Goal: Transaction & Acquisition: Purchase product/service

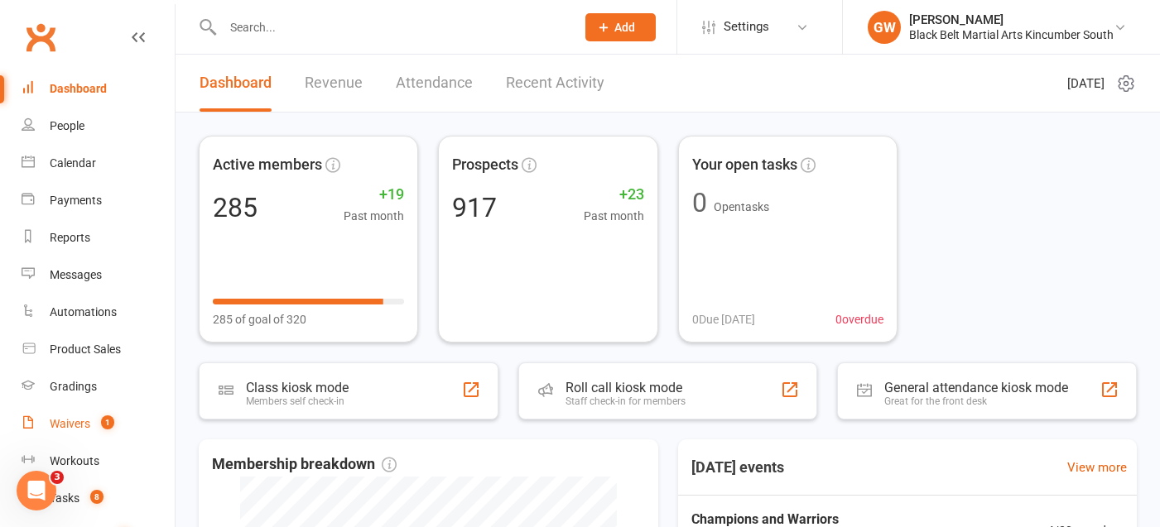
click at [94, 410] on link "Waivers 1" at bounding box center [98, 424] width 153 height 37
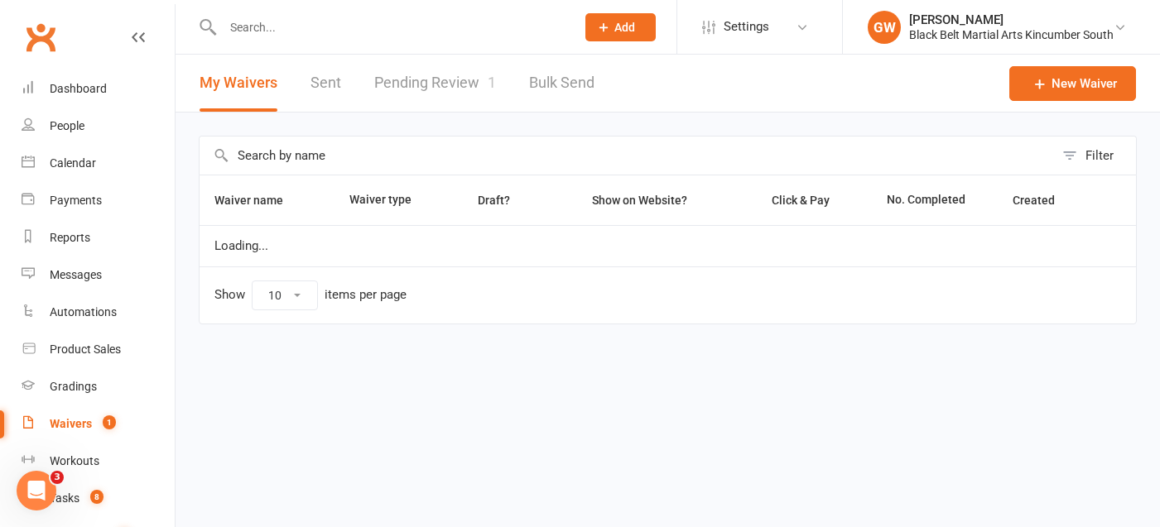
click at [472, 73] on link "Pending Review 1" at bounding box center [435, 83] width 122 height 57
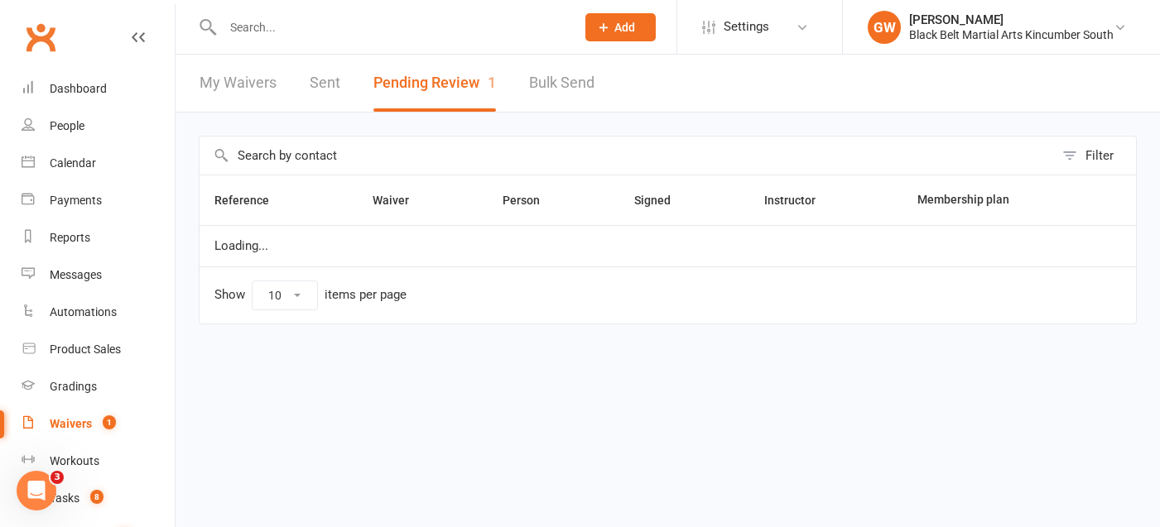
select select "50"
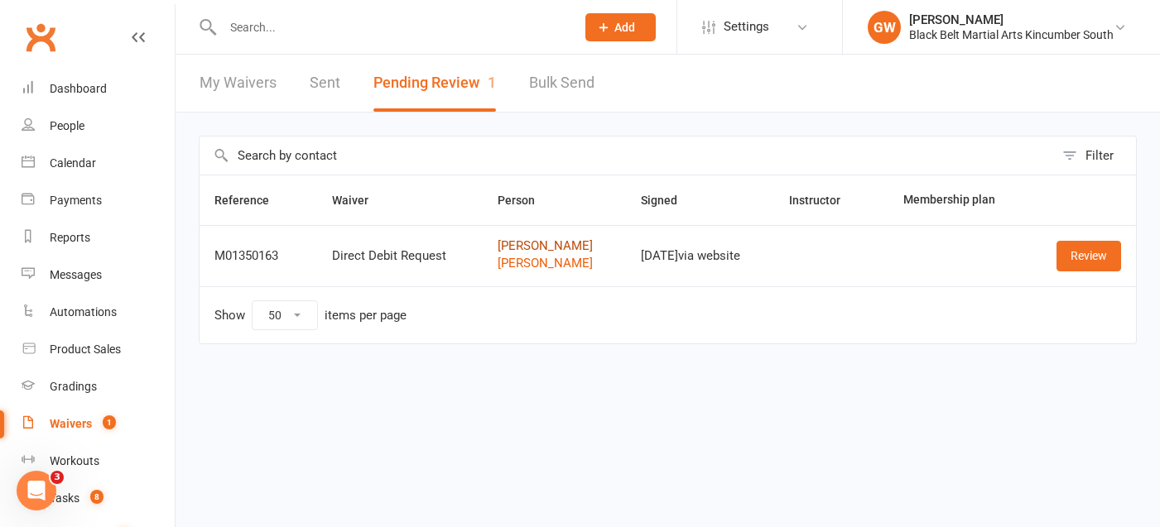
click at [523, 245] on link "[PERSON_NAME]" at bounding box center [554, 246] width 113 height 14
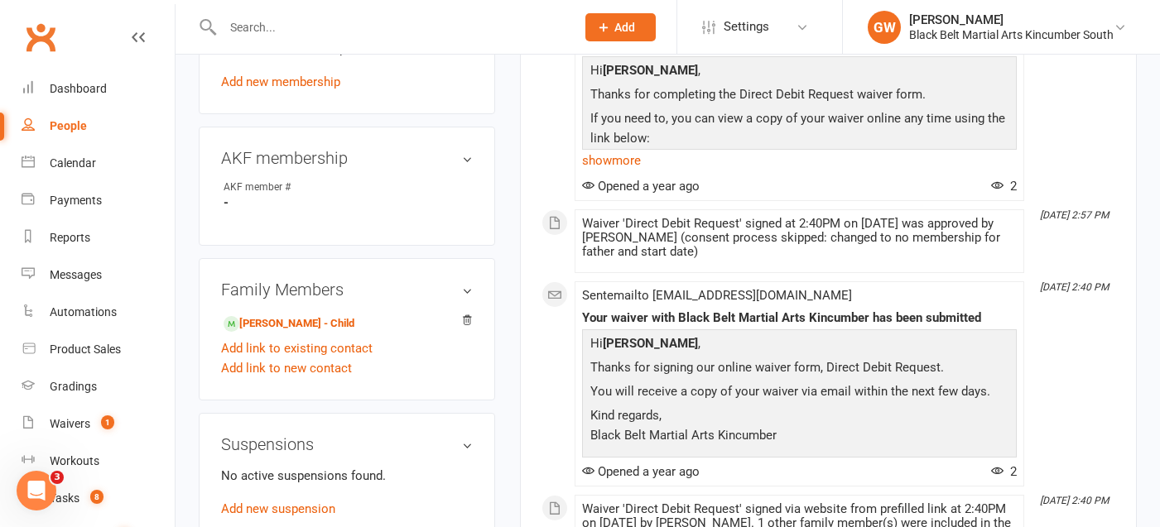
scroll to position [729, 0]
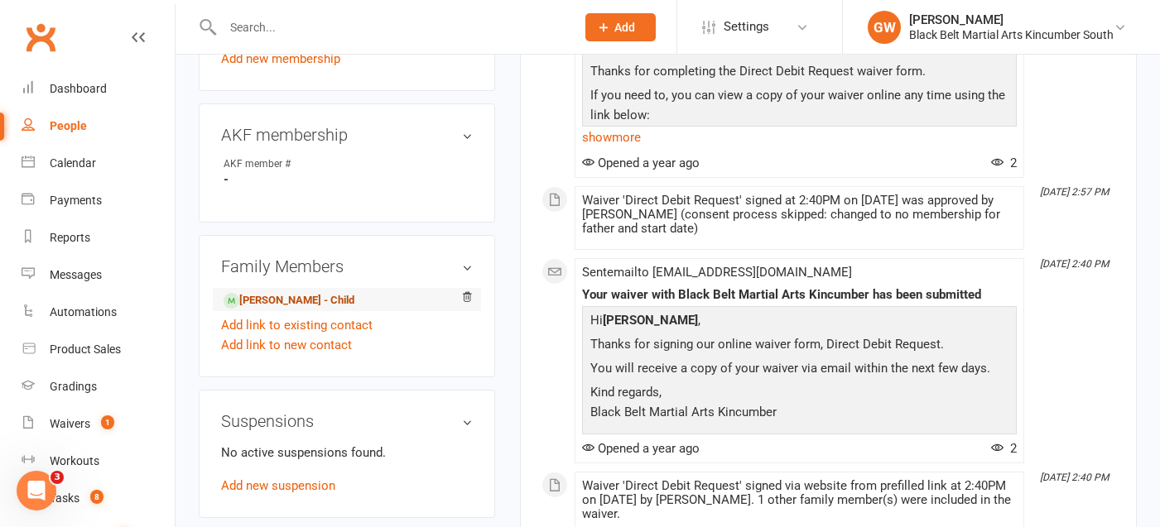
click at [320, 300] on link "[PERSON_NAME] - Child" at bounding box center [289, 300] width 131 height 17
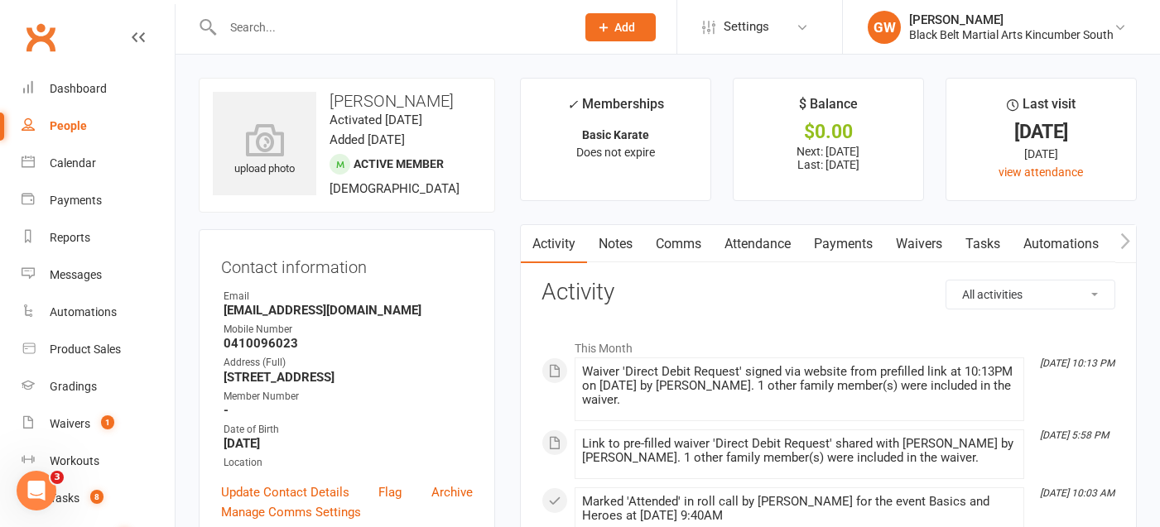
click at [840, 239] on link "Payments" at bounding box center [843, 244] width 82 height 38
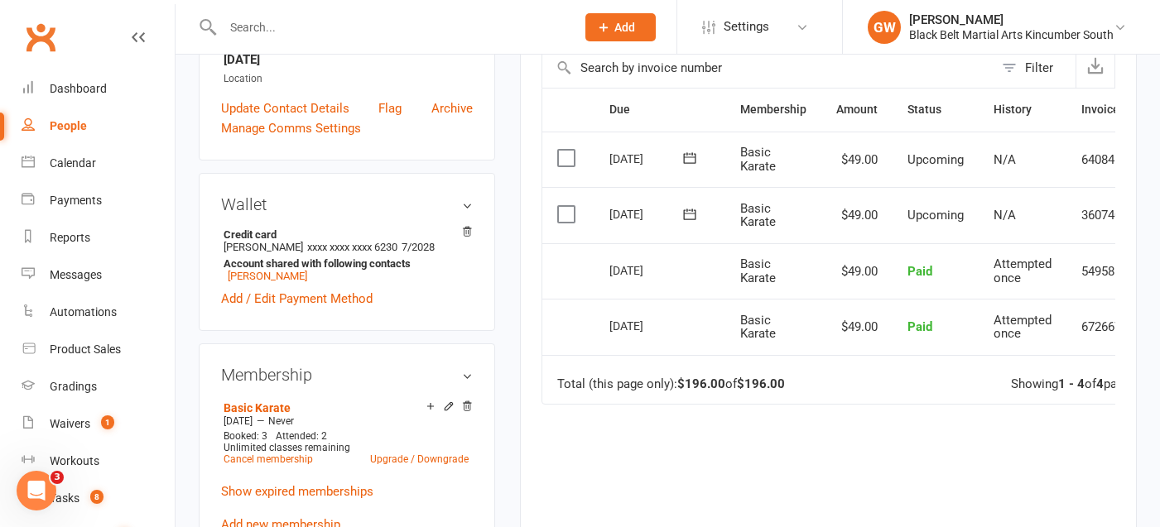
scroll to position [379, 0]
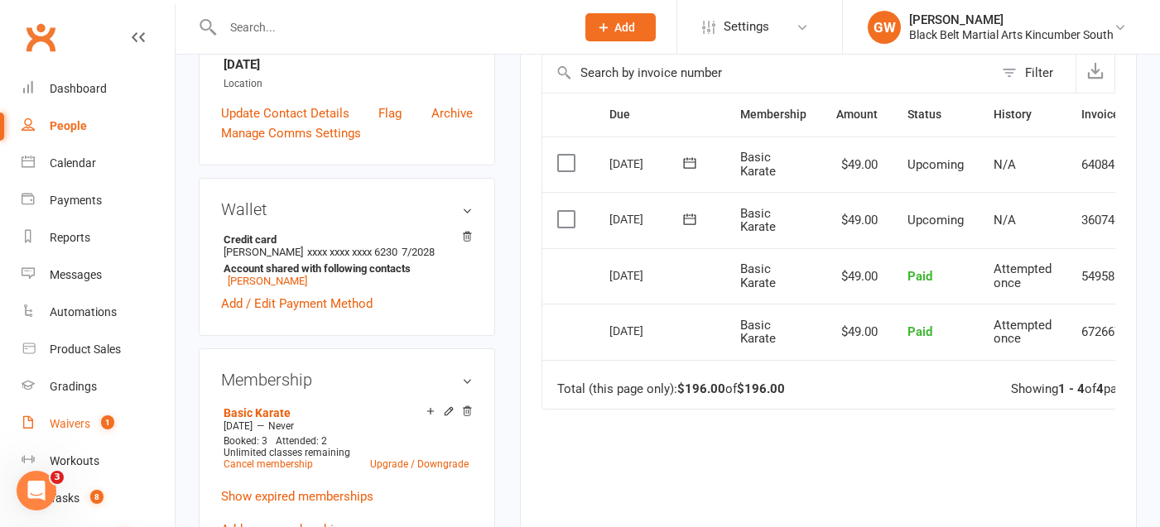
click at [75, 427] on div "Waivers" at bounding box center [70, 423] width 41 height 13
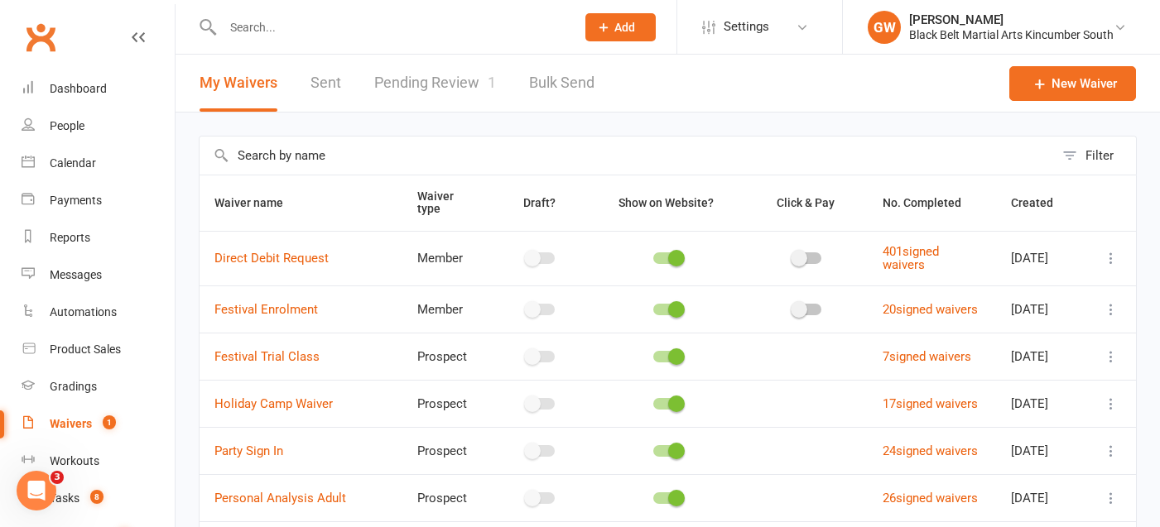
click at [434, 87] on link "Pending Review 1" at bounding box center [435, 83] width 122 height 57
select select "50"
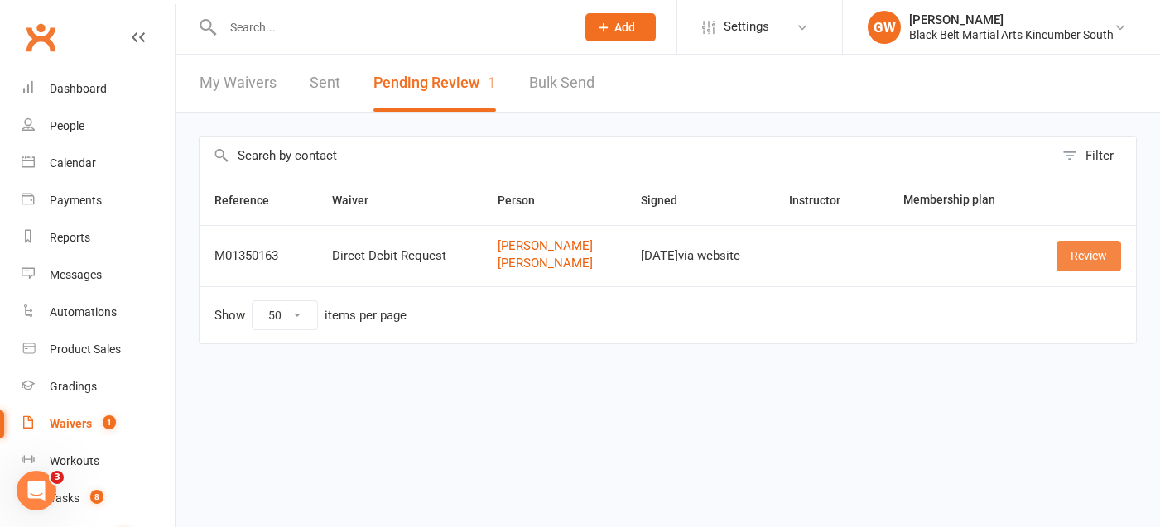
click at [1097, 257] on link "Review" at bounding box center [1088, 256] width 65 height 30
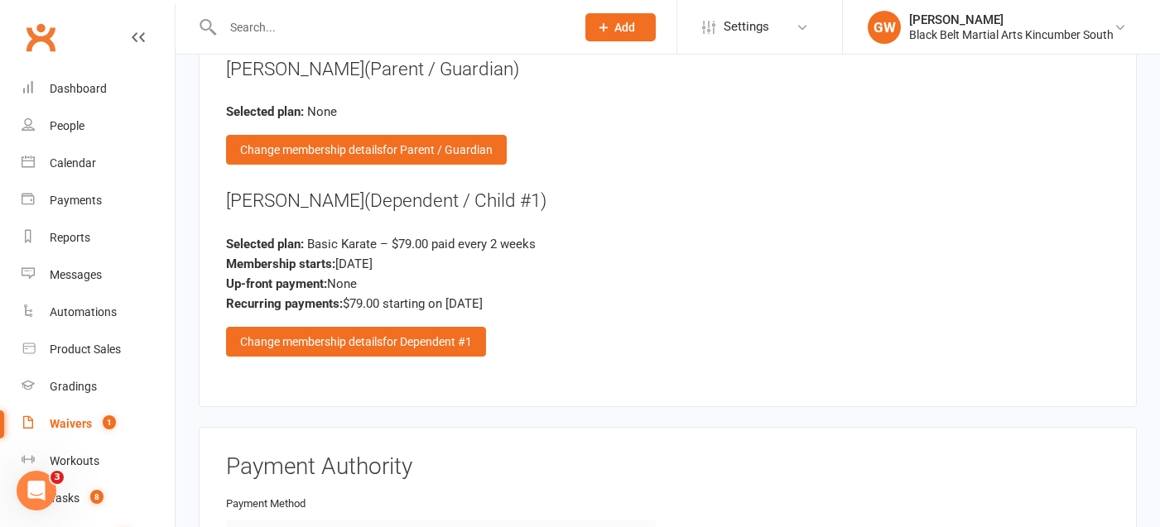
scroll to position [1134, 0]
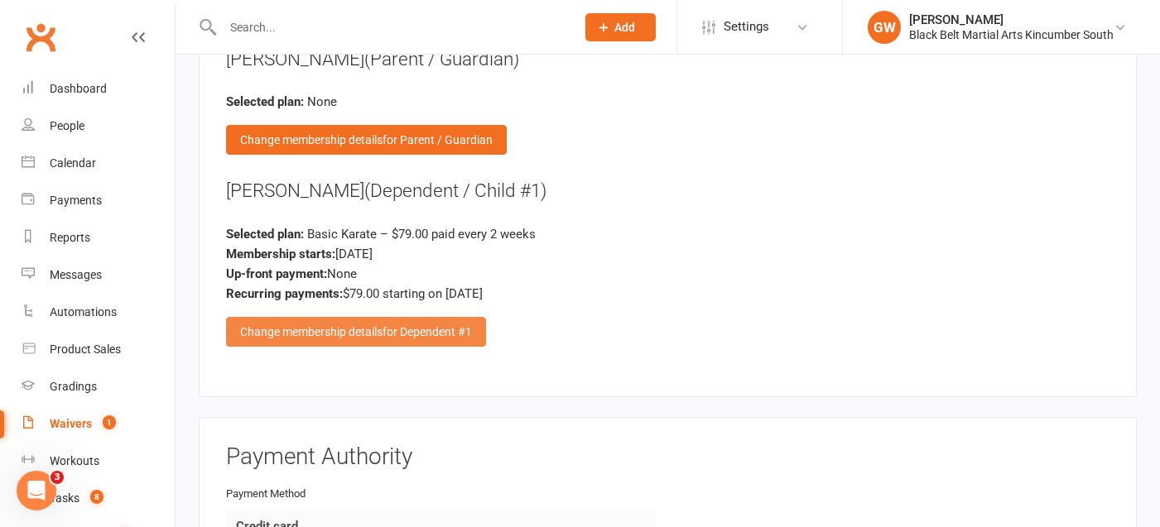
click at [394, 325] on span "for Dependent #1" at bounding box center [427, 331] width 89 height 13
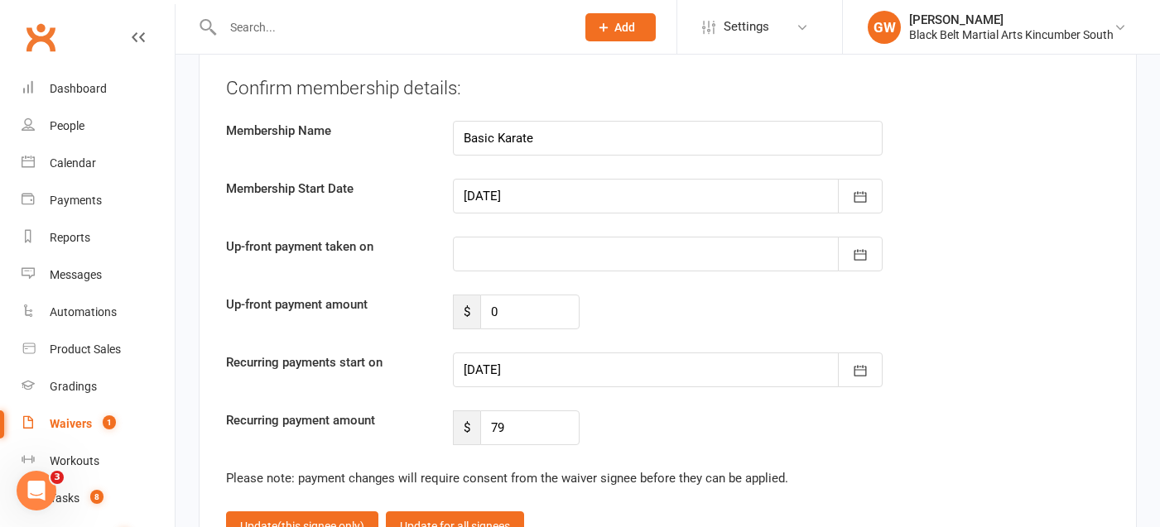
scroll to position [1949, 0]
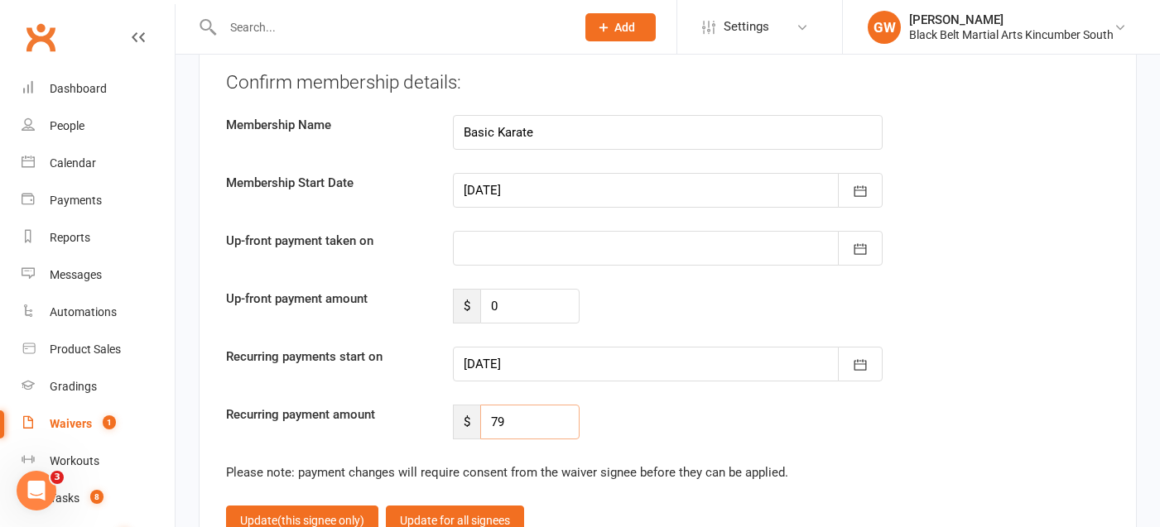
click at [524, 405] on input "79" at bounding box center [529, 422] width 99 height 35
type input "7"
type input "49"
click at [507, 347] on div at bounding box center [668, 364] width 430 height 35
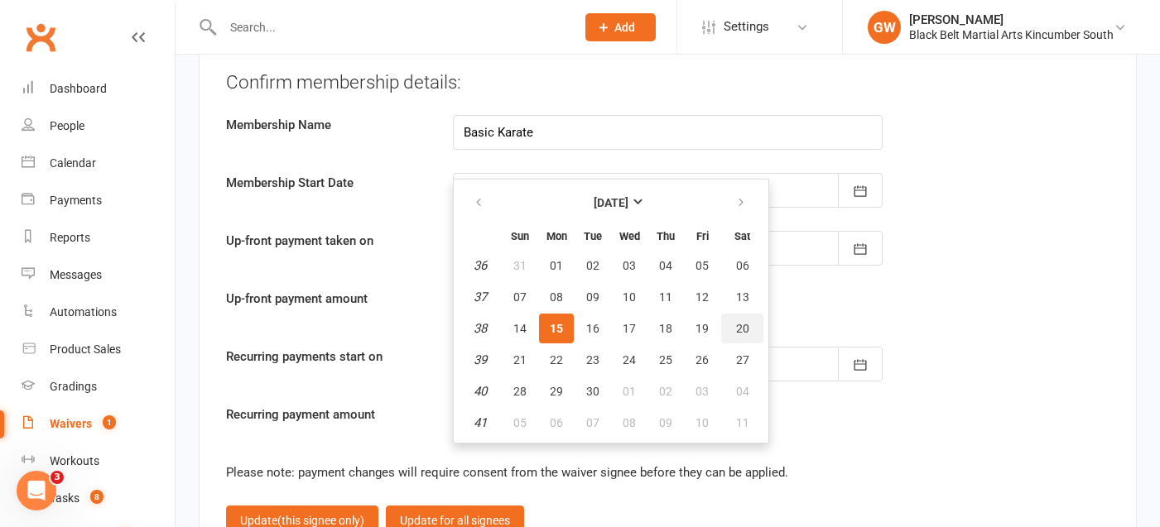
click at [736, 322] on span "20" at bounding box center [742, 328] width 13 height 13
type input "[DATE]"
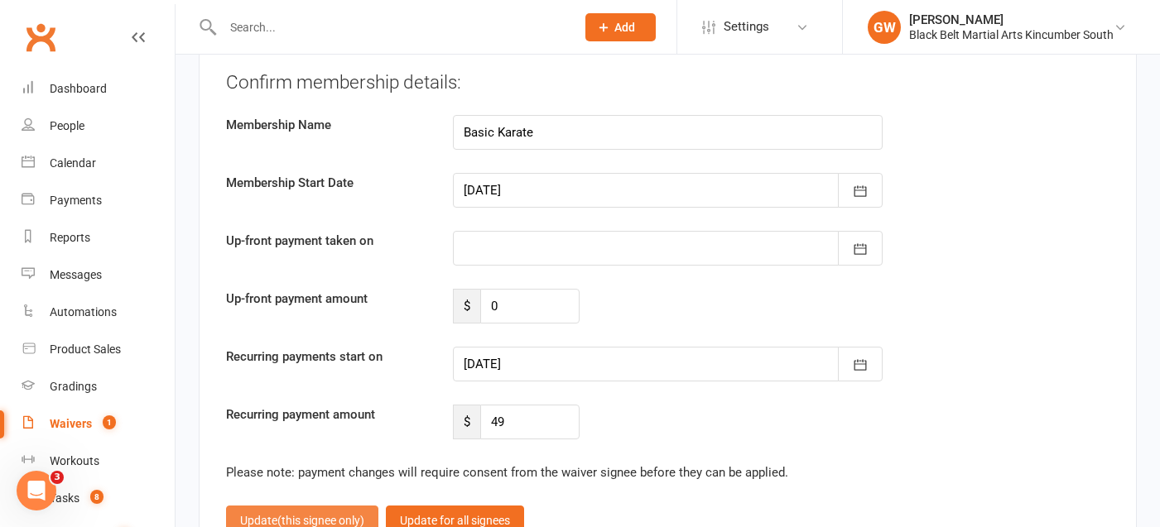
click at [307, 514] on span "(this signee only)" at bounding box center [320, 520] width 87 height 13
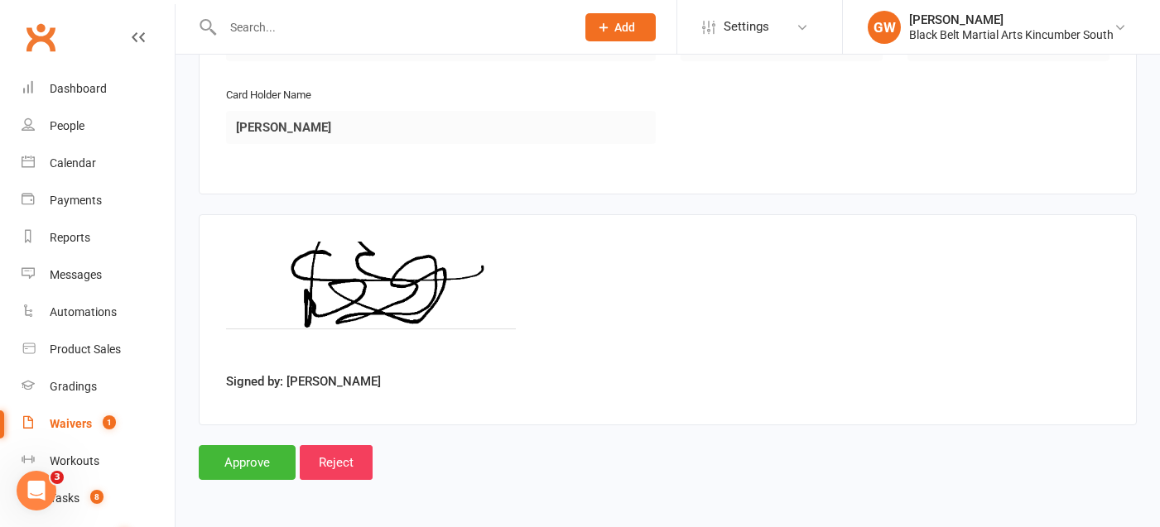
scroll to position [1675, 0]
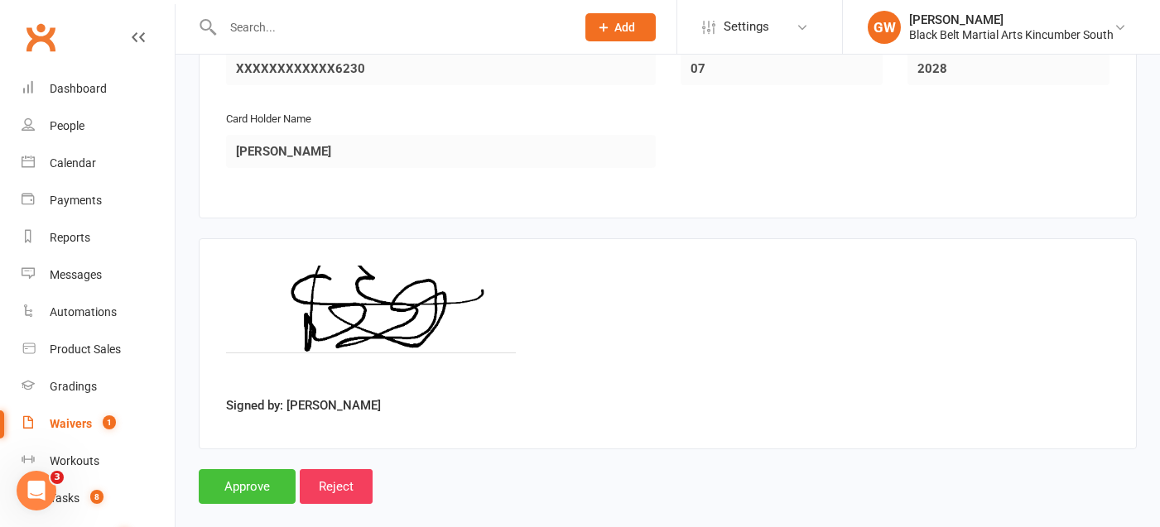
click at [273, 469] on input "Approve" at bounding box center [247, 486] width 97 height 35
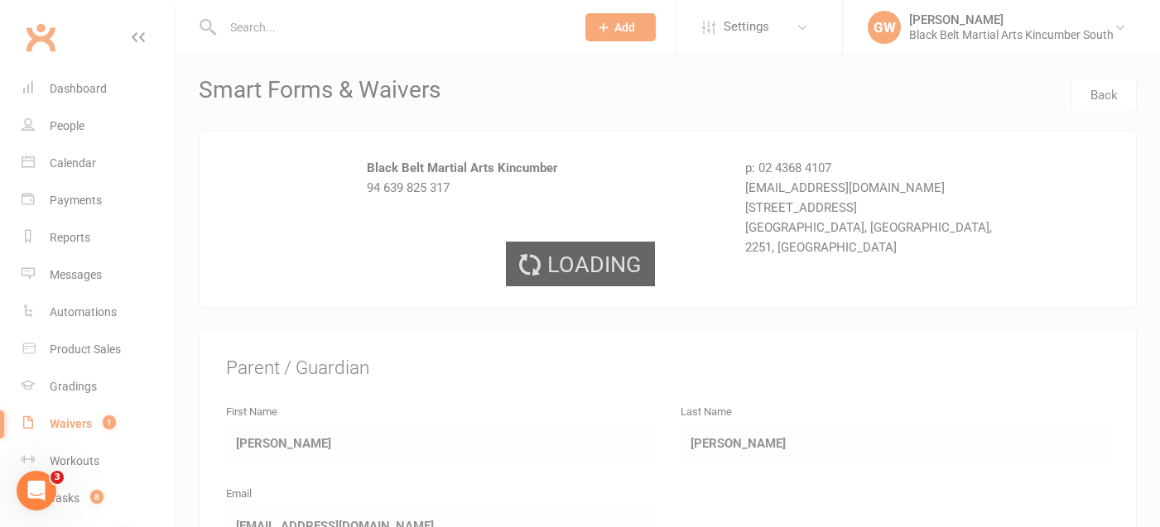
select select "50"
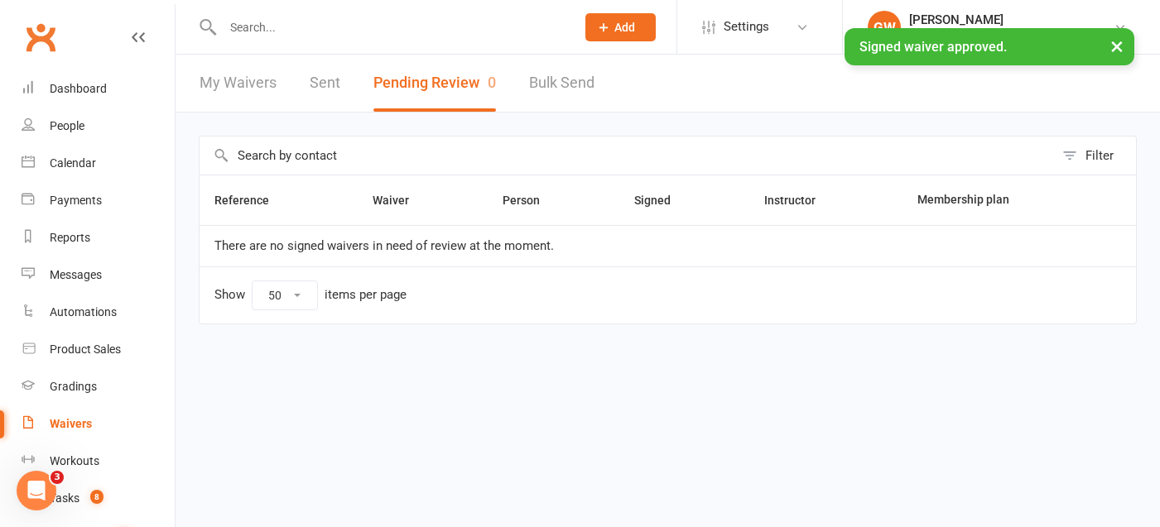
click at [253, 28] on div "× Signed waiver approved." at bounding box center [569, 28] width 1138 height 0
click at [254, 23] on input "text" at bounding box center [391, 27] width 346 height 23
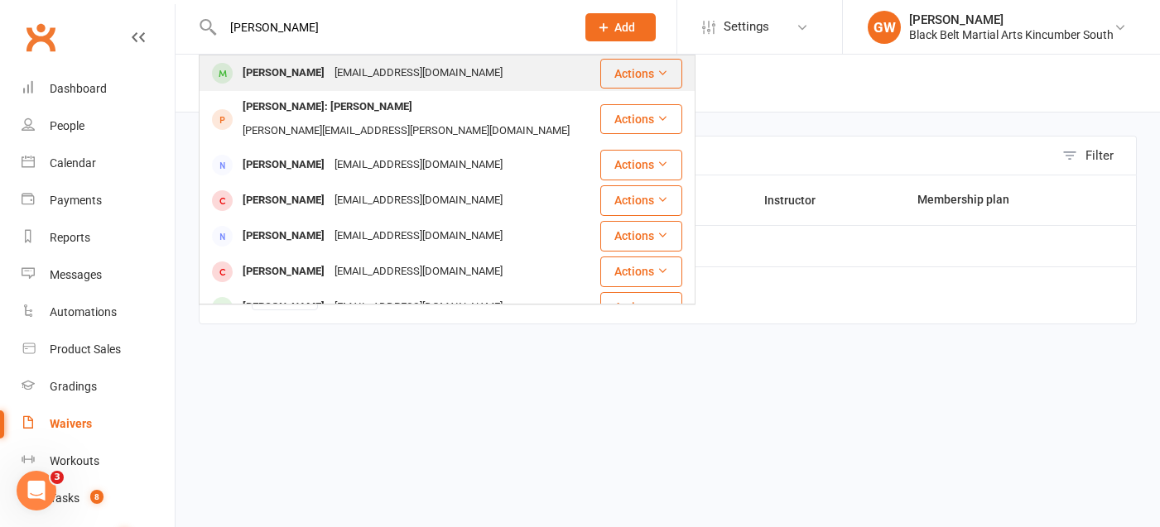
type input "[PERSON_NAME]"
click at [246, 68] on div "[PERSON_NAME]" at bounding box center [284, 73] width 92 height 24
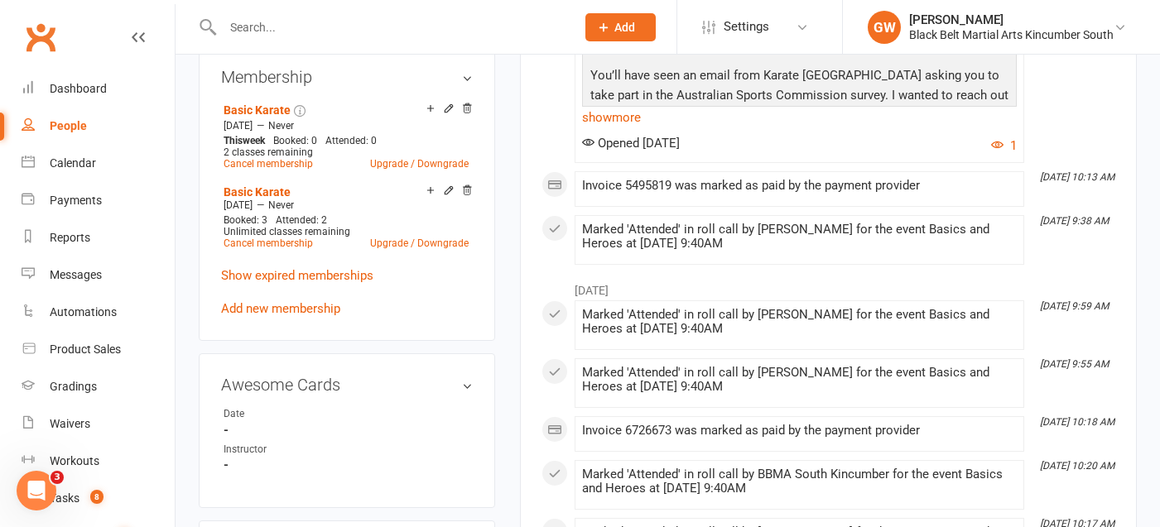
scroll to position [681, 0]
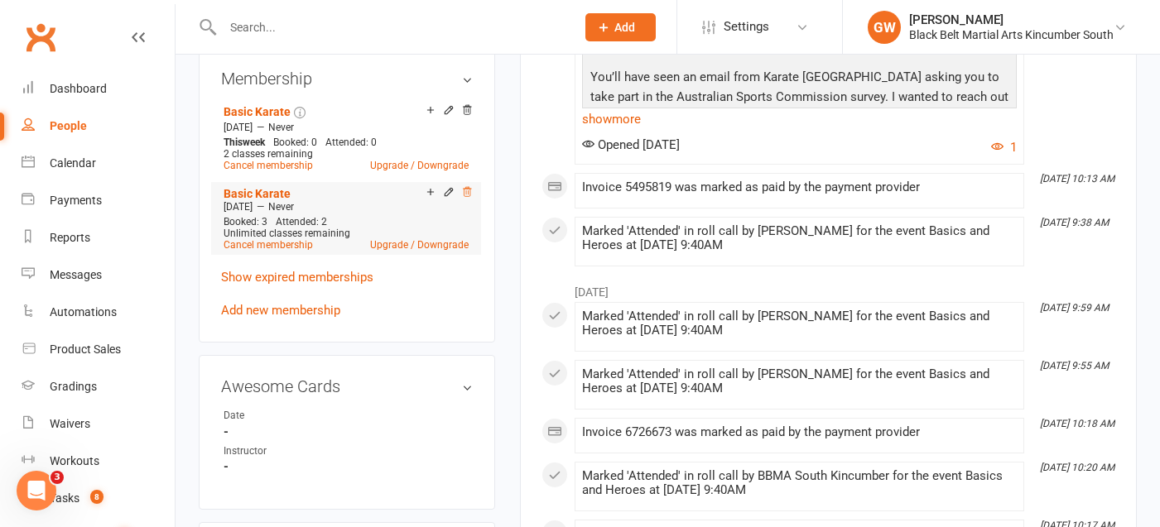
click at [467, 189] on icon at bounding box center [467, 192] width 12 height 12
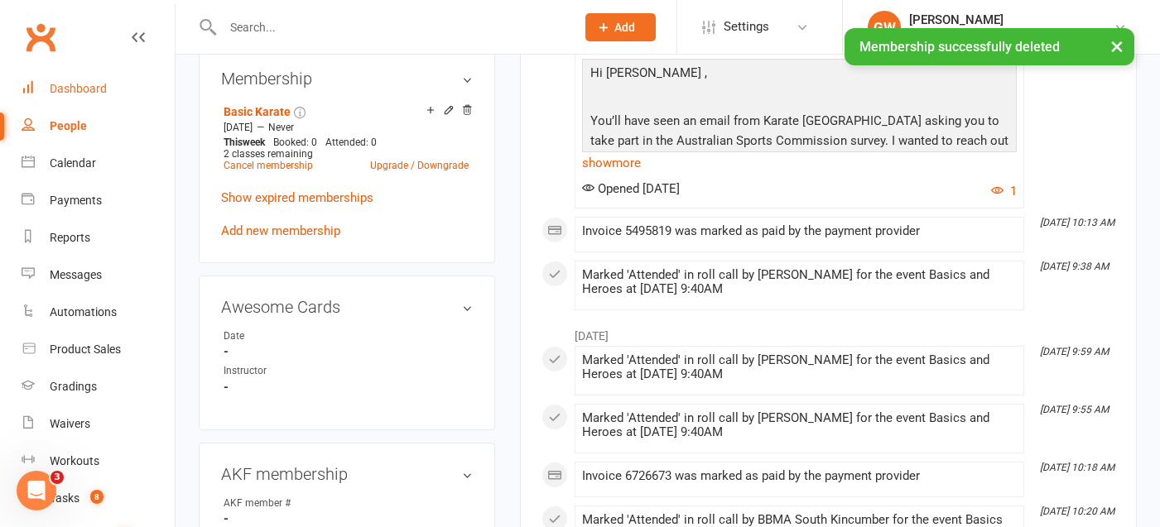
click at [102, 90] on div "Dashboard" at bounding box center [78, 88] width 57 height 13
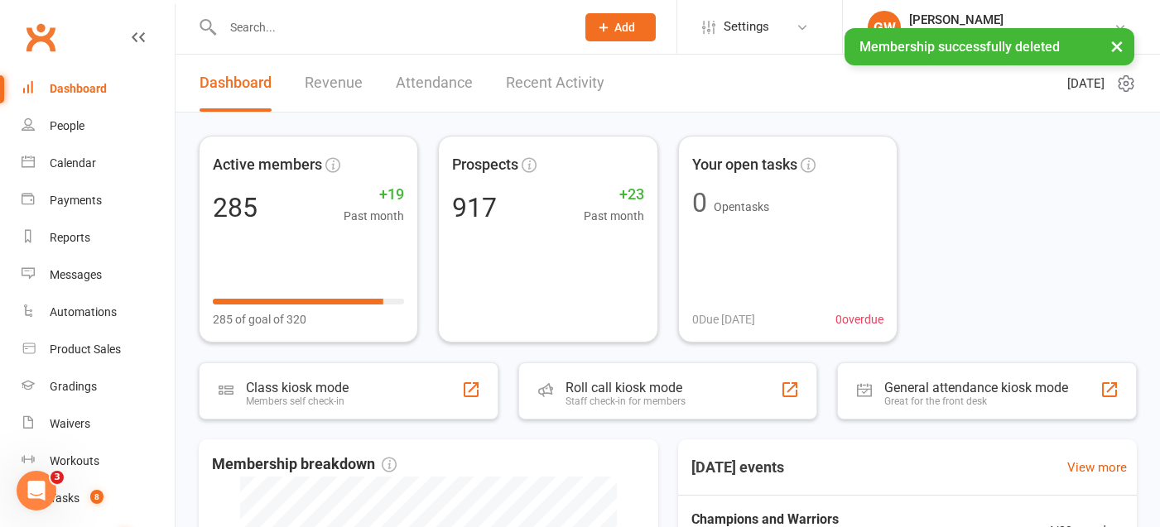
click at [251, 28] on div "× Membership successfully deleted" at bounding box center [569, 28] width 1138 height 0
click at [247, 19] on input "text" at bounding box center [391, 27] width 346 height 23
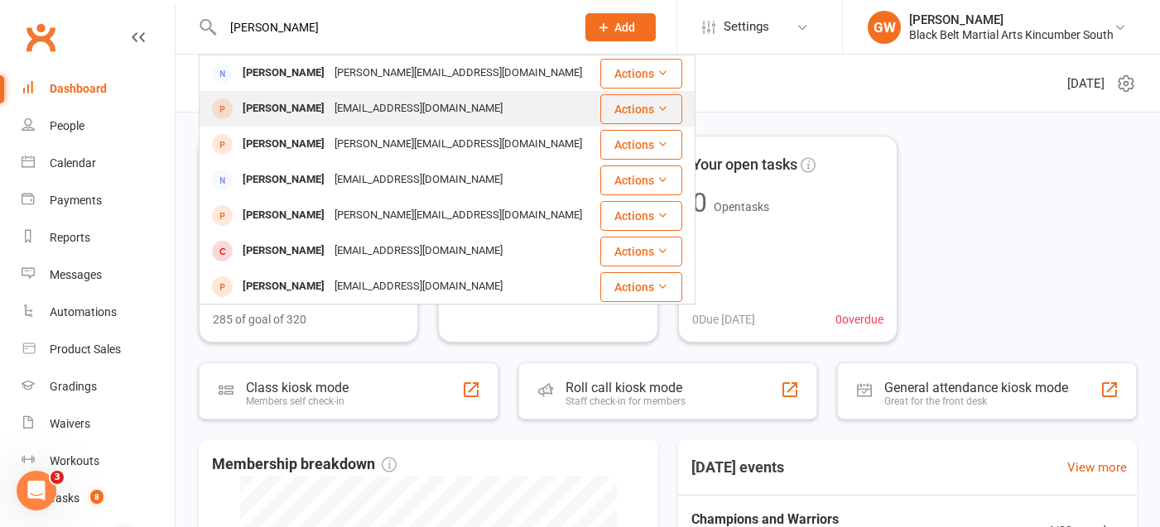
type input "[PERSON_NAME]"
click at [272, 106] on div "[PERSON_NAME]" at bounding box center [284, 109] width 92 height 24
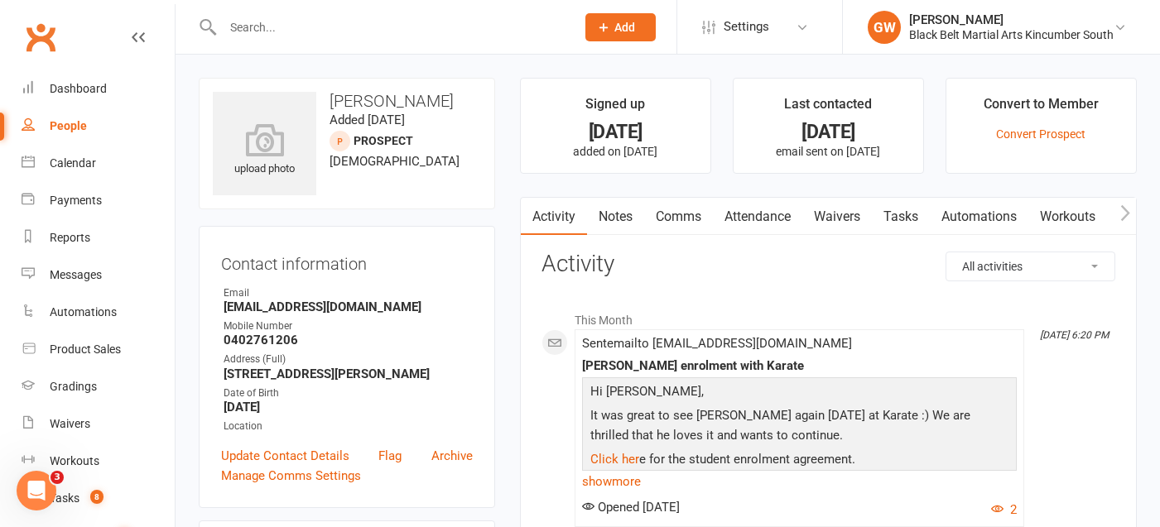
click at [842, 215] on link "Waivers" at bounding box center [837, 217] width 70 height 38
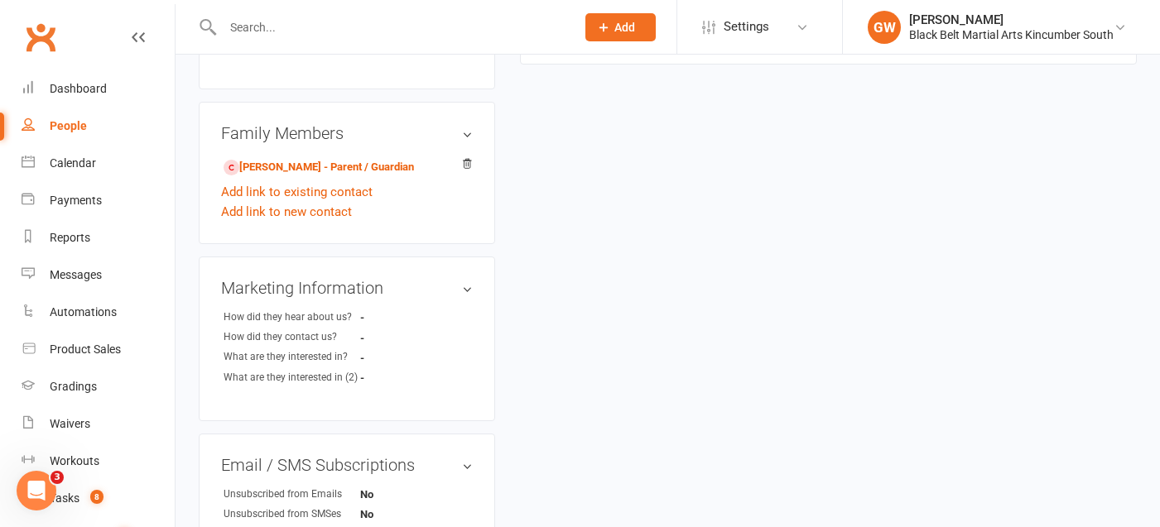
scroll to position [617, 0]
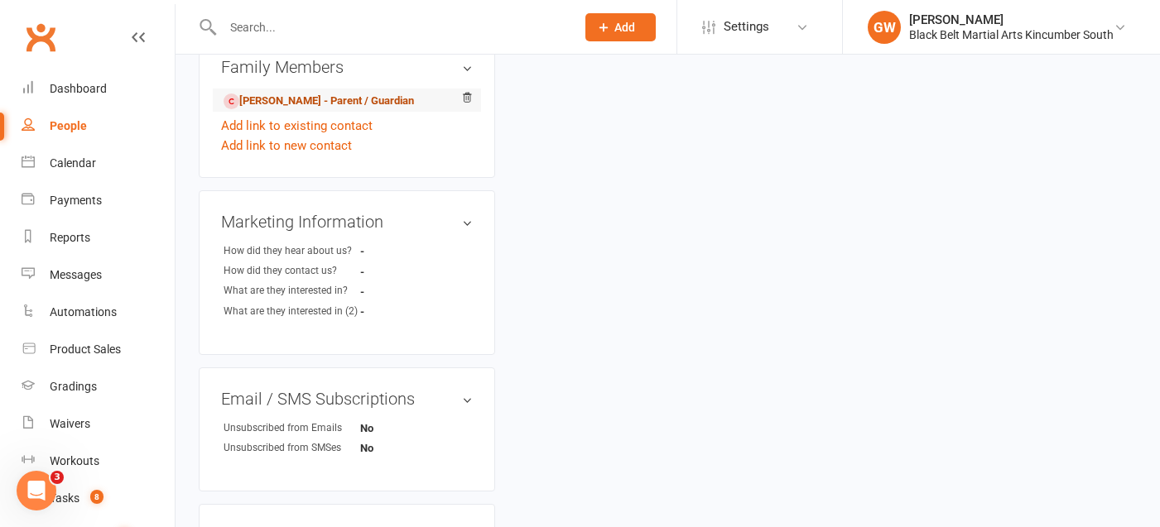
click at [374, 110] on link "[PERSON_NAME] - Parent / Guardian" at bounding box center [319, 101] width 190 height 17
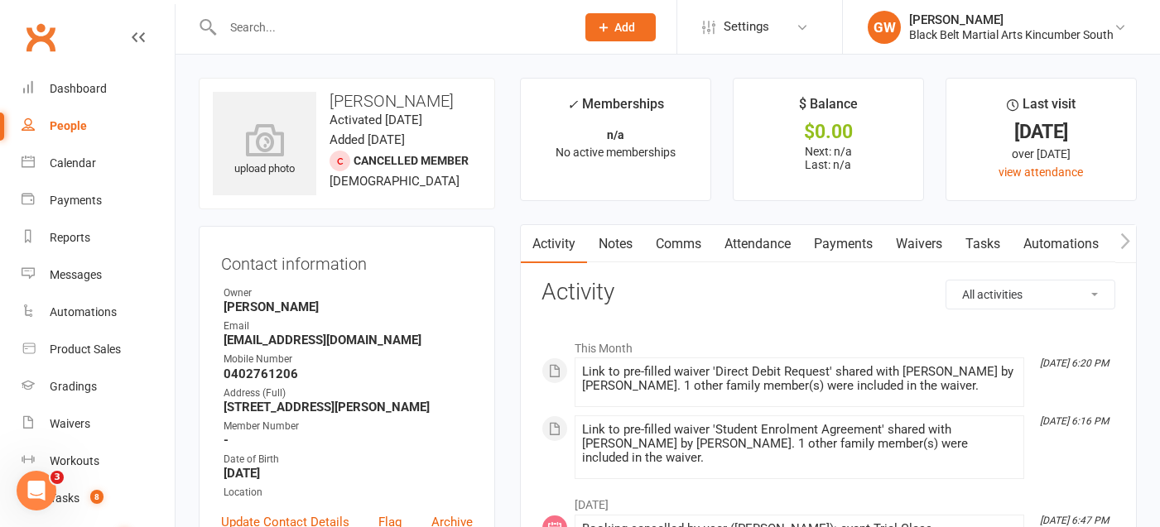
click at [924, 247] on link "Waivers" at bounding box center [919, 244] width 70 height 38
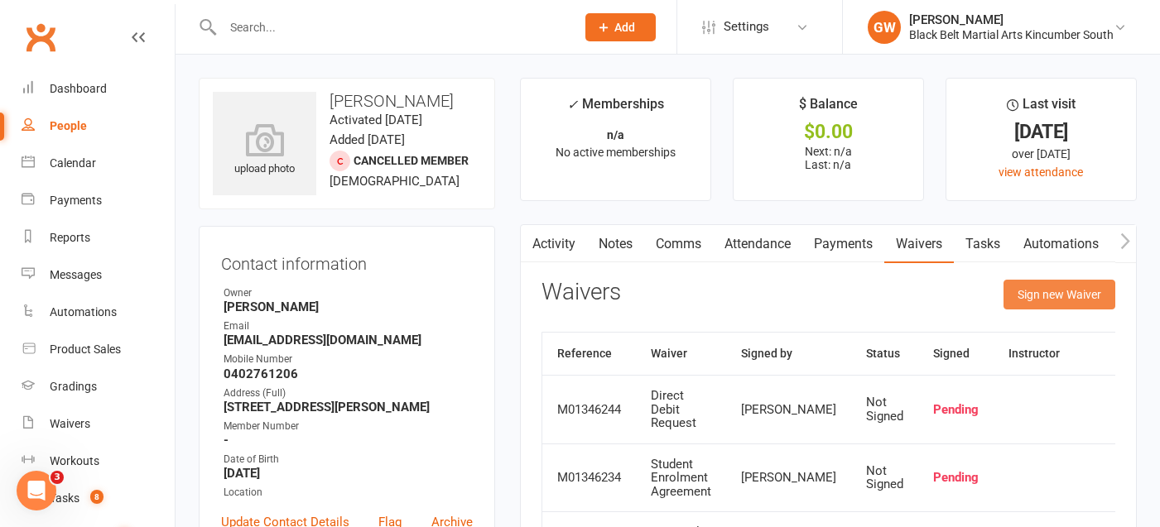
click at [1033, 296] on button "Sign new Waiver" at bounding box center [1060, 295] width 112 height 30
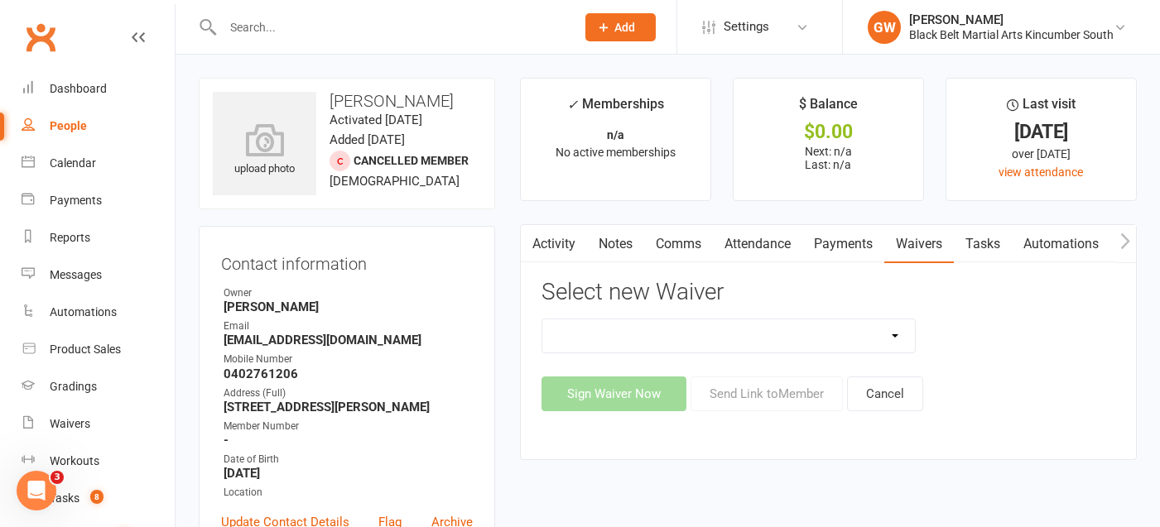
click at [807, 333] on select "Direct Debit Request Festival Enrolment Festival Trial Class Holiday Camp Waive…" at bounding box center [728, 336] width 373 height 33
select select "5212"
click at [542, 320] on select "Direct Debit Request Festival Enrolment Festival Trial Class Holiday Camp Waive…" at bounding box center [728, 336] width 373 height 33
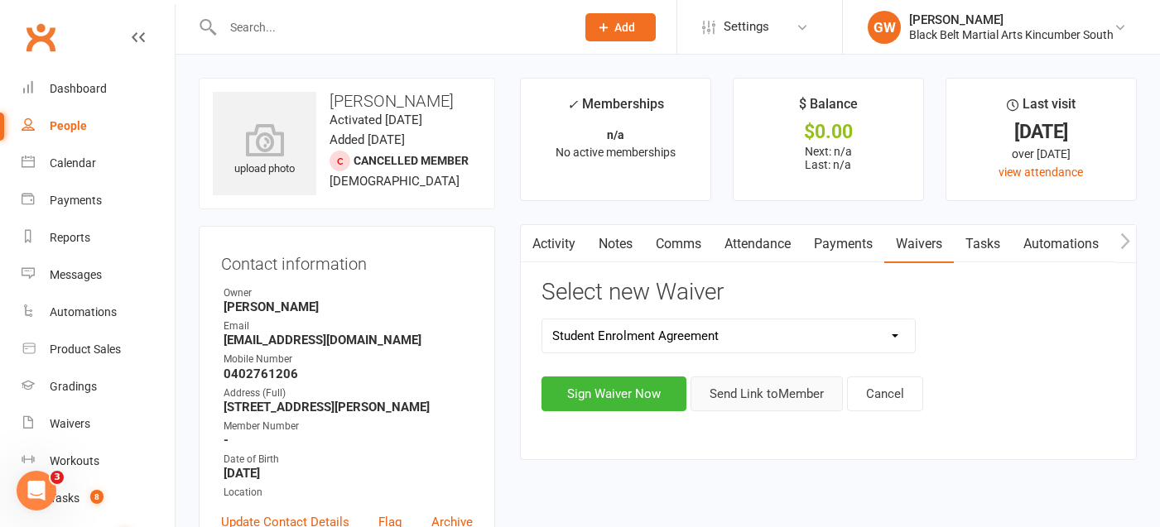
click at [728, 391] on button "Send Link to Member" at bounding box center [767, 394] width 152 height 35
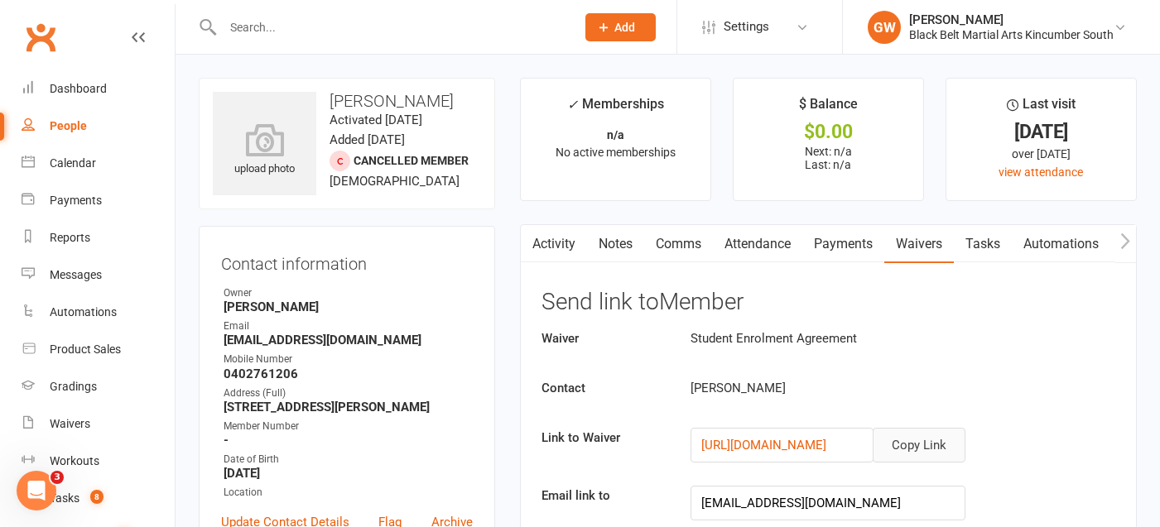
click at [907, 443] on button "Copy Link" at bounding box center [919, 445] width 93 height 35
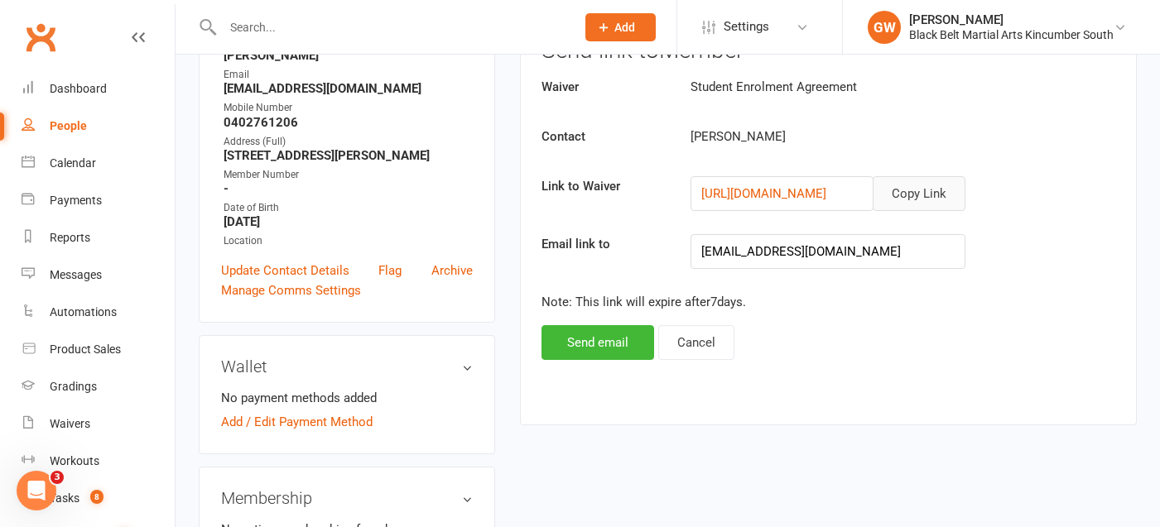
scroll to position [457, 0]
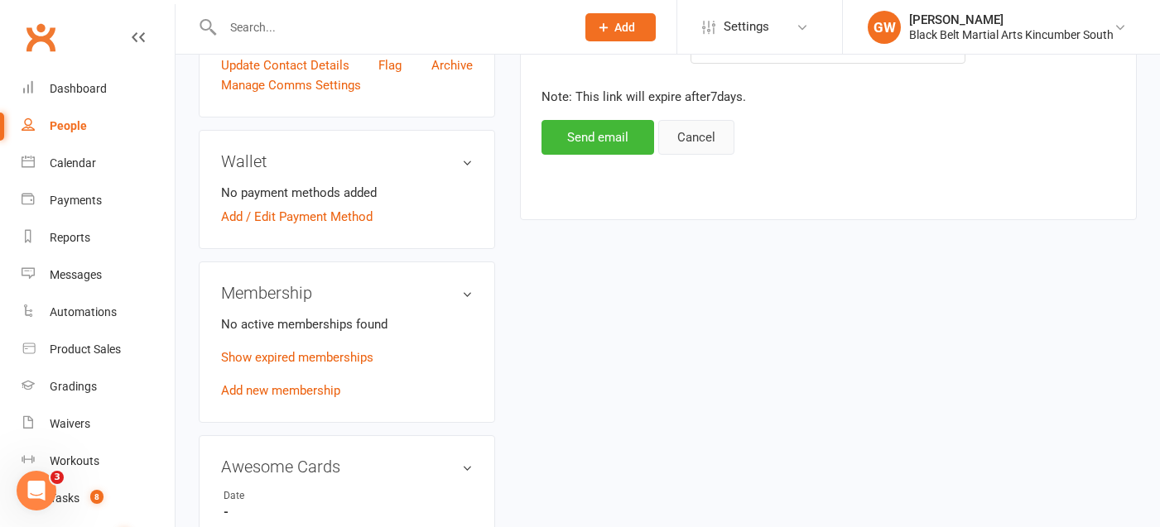
click at [681, 141] on button "Cancel" at bounding box center [696, 137] width 76 height 35
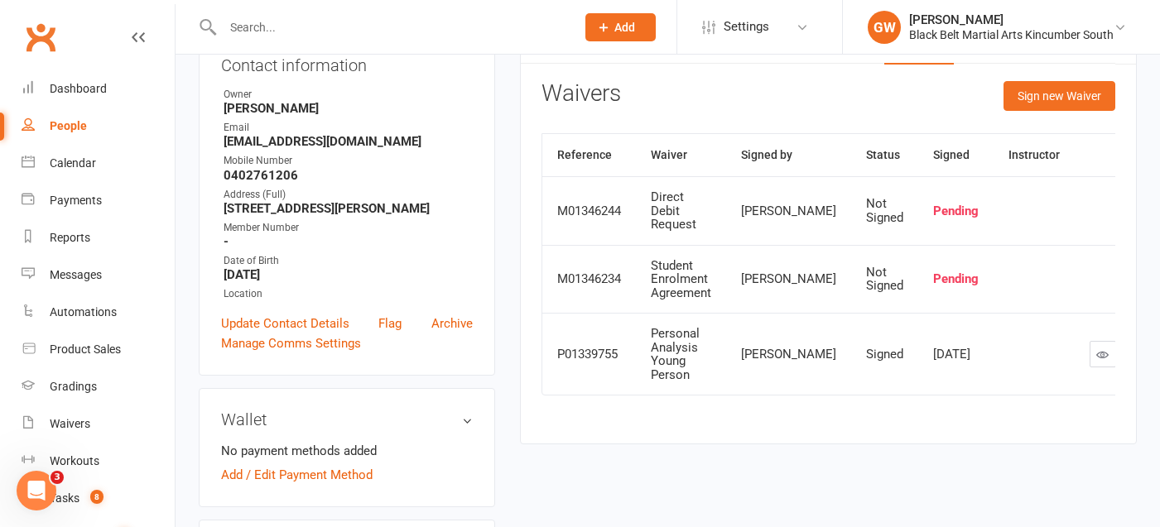
scroll to position [190, 0]
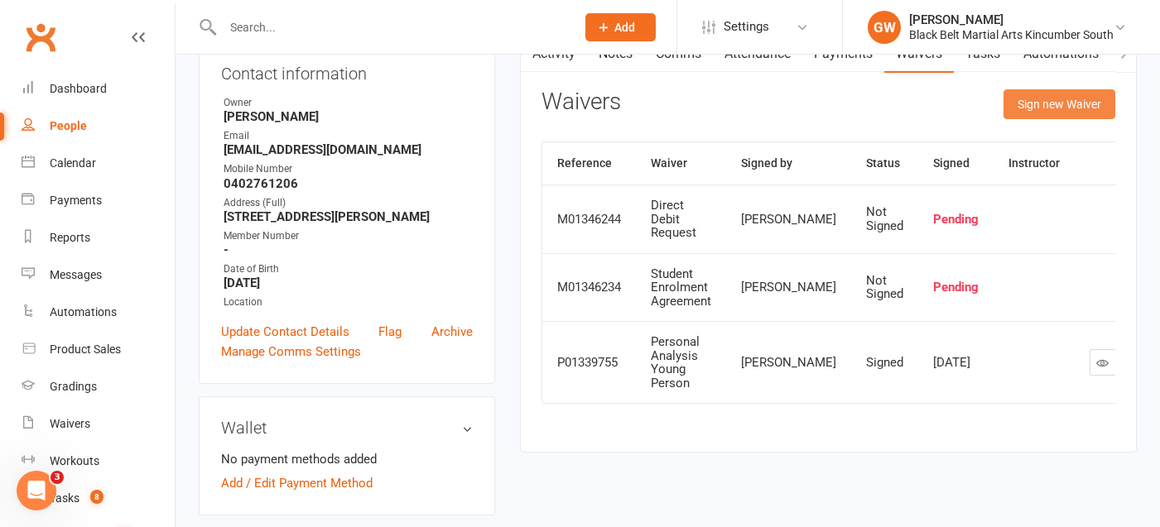
click at [1066, 103] on button "Sign new Waiver" at bounding box center [1060, 104] width 112 height 30
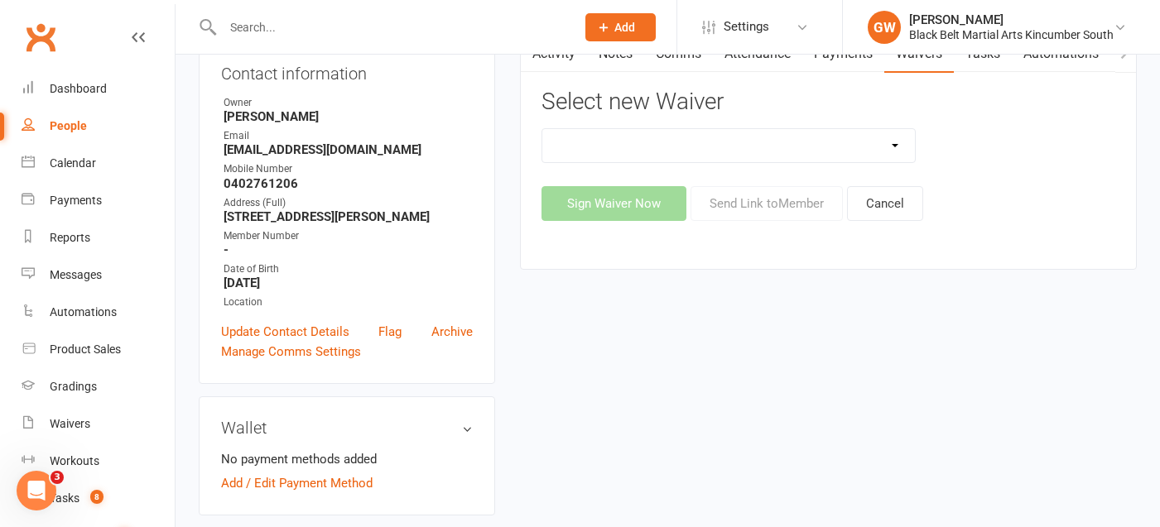
click at [842, 140] on select "Direct Debit Request Festival Enrolment Festival Trial Class Holiday Camp Waive…" at bounding box center [728, 145] width 373 height 33
select select "11213"
click at [542, 129] on select "Direct Debit Request Festival Enrolment Festival Trial Class Holiday Camp Waive…" at bounding box center [728, 145] width 373 height 33
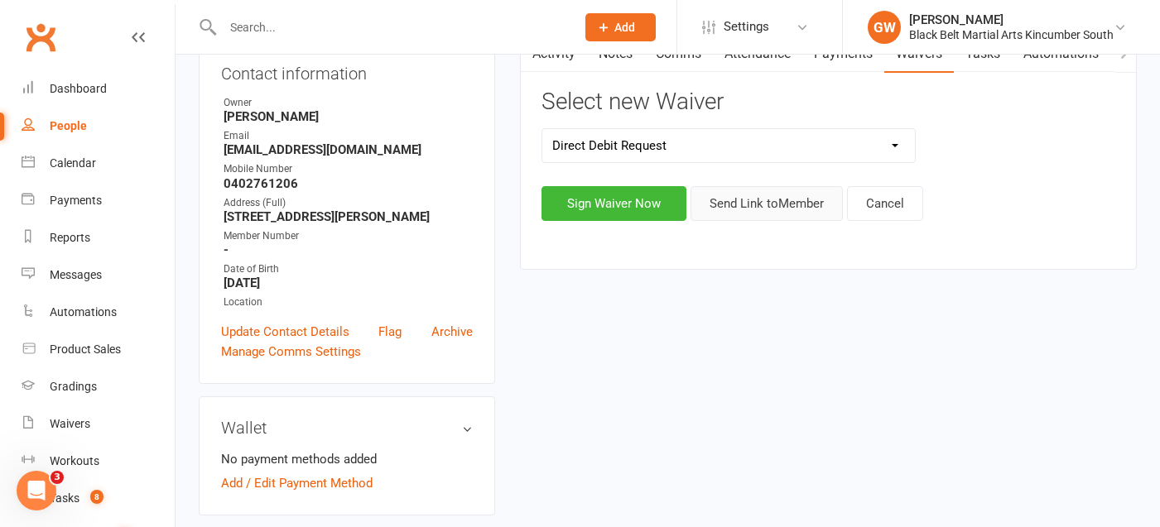
click at [803, 200] on button "Send Link to Member" at bounding box center [767, 203] width 152 height 35
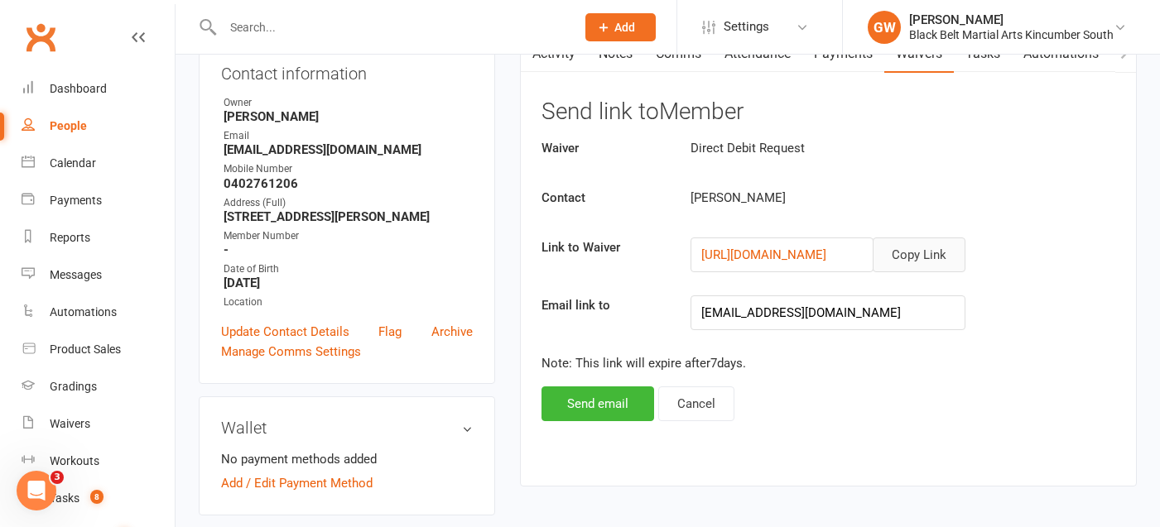
click at [922, 254] on button "Copy Link" at bounding box center [919, 255] width 93 height 35
click at [111, 91] on link "Dashboard" at bounding box center [98, 88] width 153 height 37
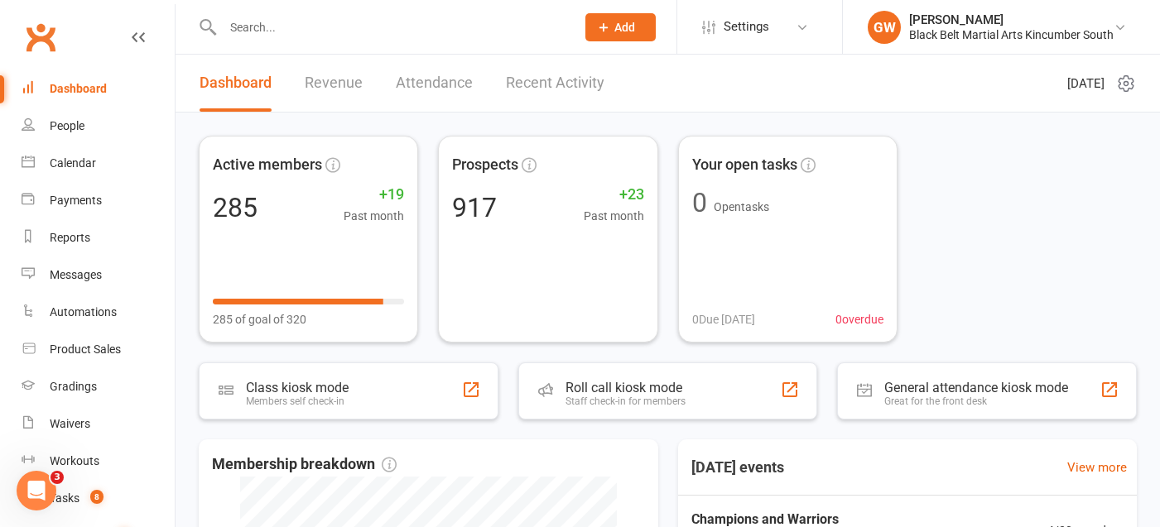
click at [561, 86] on link "Recent Activity" at bounding box center [555, 83] width 99 height 57
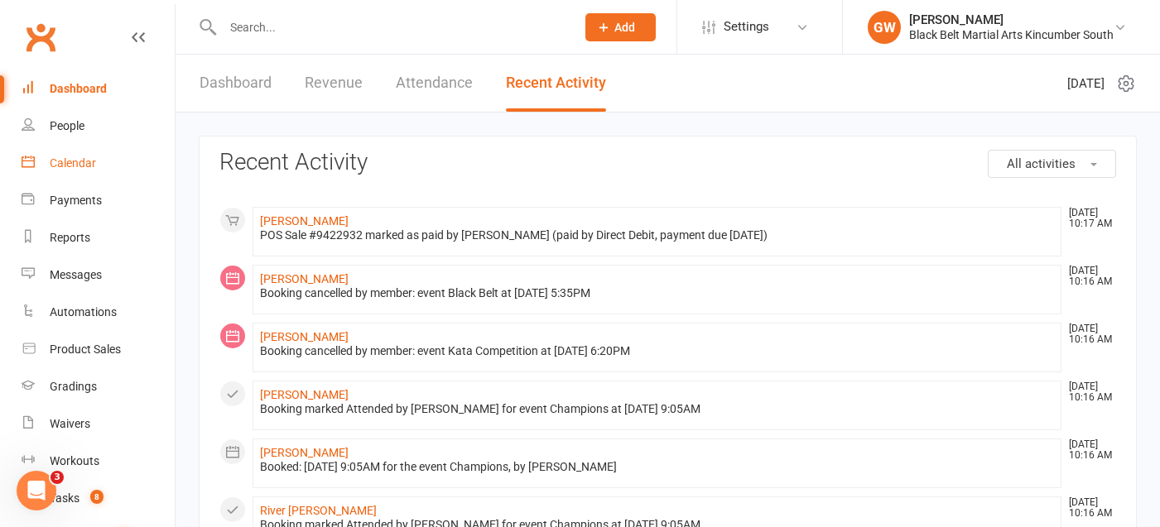
click at [85, 157] on div "Calendar" at bounding box center [73, 162] width 46 height 13
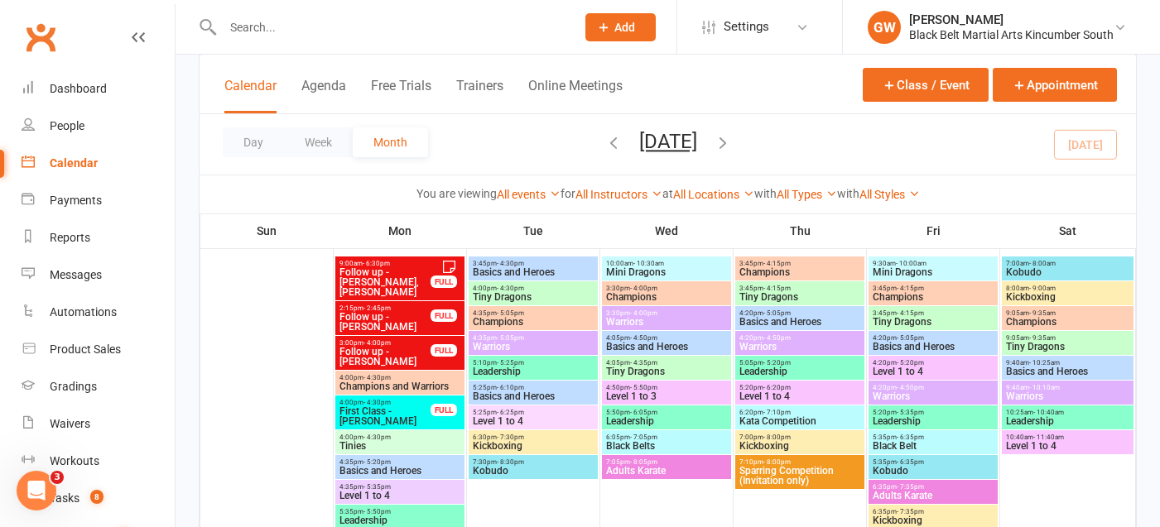
scroll to position [1203, 0]
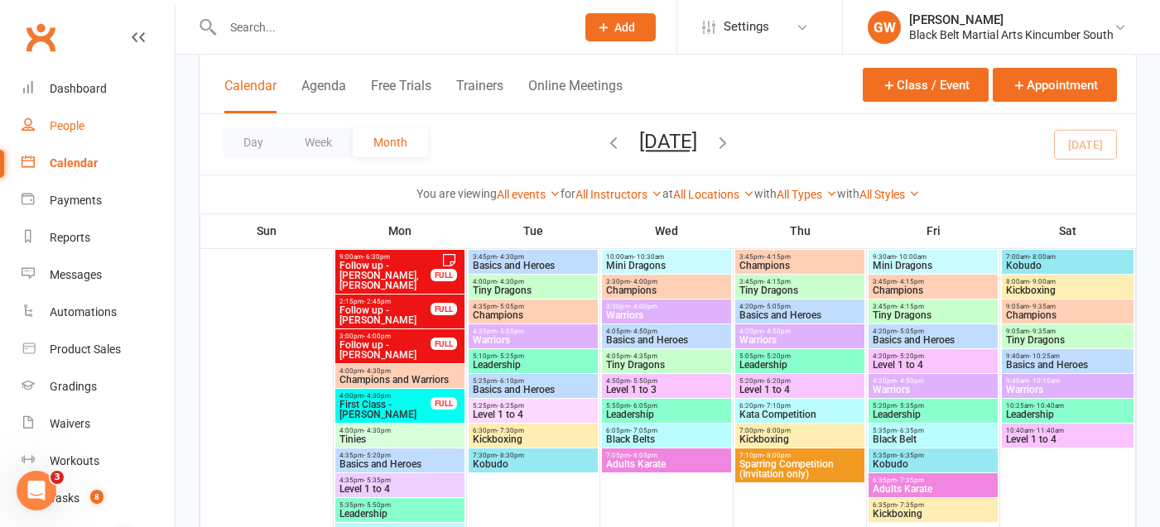
click at [79, 124] on div "People" at bounding box center [67, 125] width 35 height 13
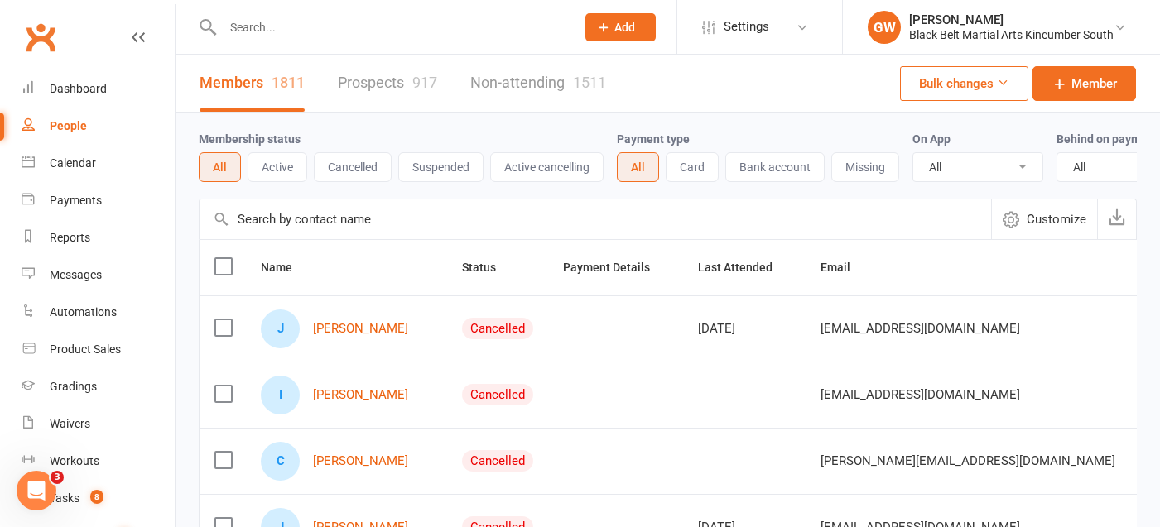
click at [376, 72] on link "Prospects 917" at bounding box center [387, 83] width 99 height 57
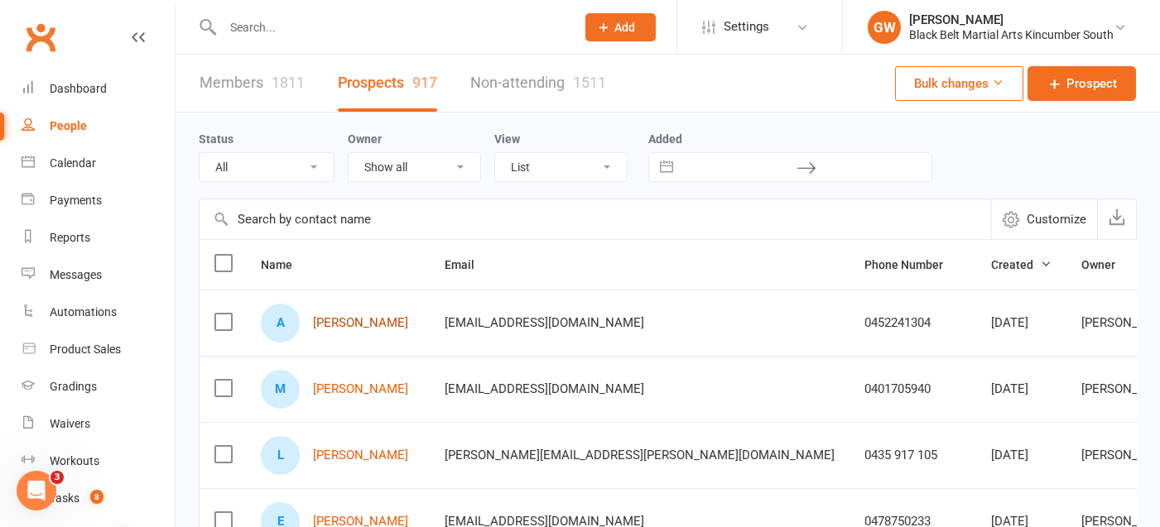
click at [388, 329] on link "[PERSON_NAME]" at bounding box center [360, 323] width 95 height 14
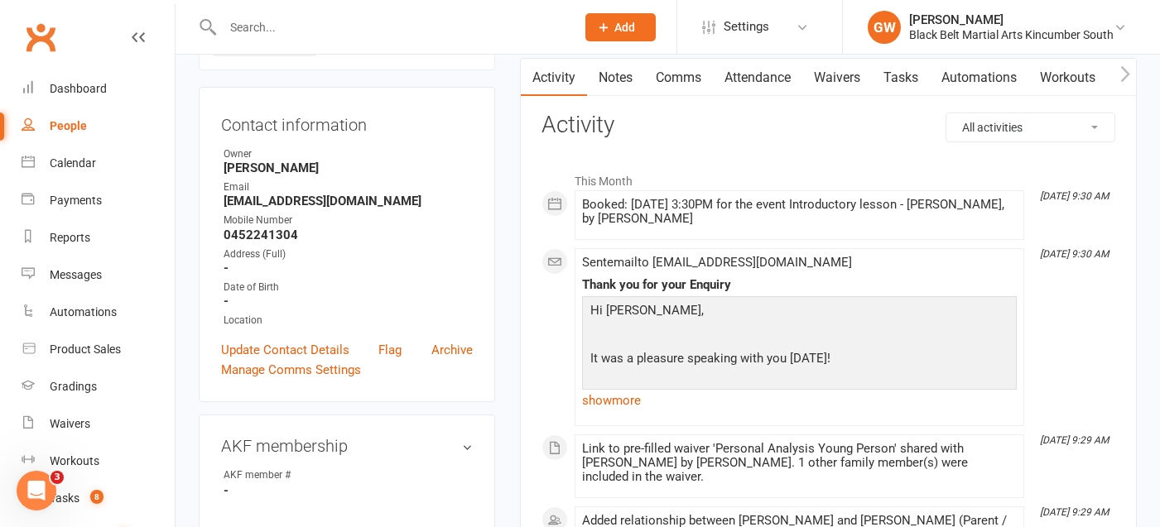
scroll to position [108, 0]
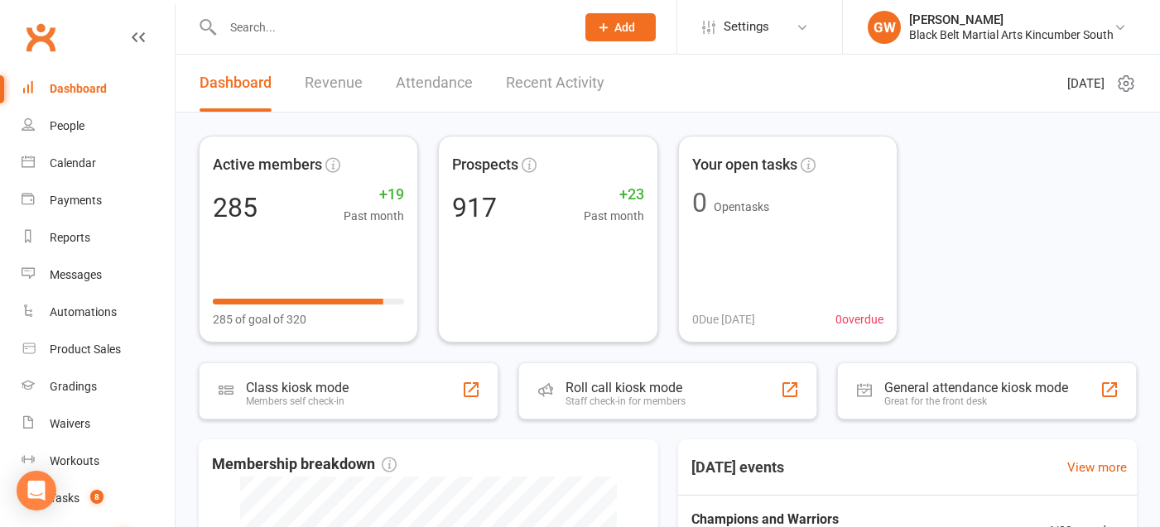
click at [318, 29] on input "text" at bounding box center [391, 27] width 346 height 23
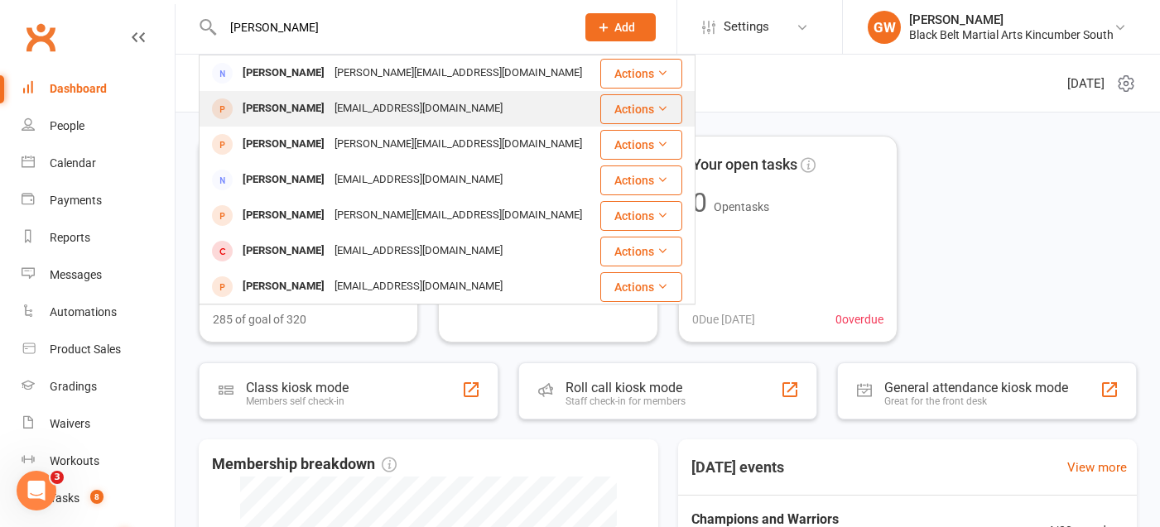
type input "connor shep"
click at [344, 103] on div "rebeccasheppard27@gmail.com" at bounding box center [419, 109] width 178 height 24
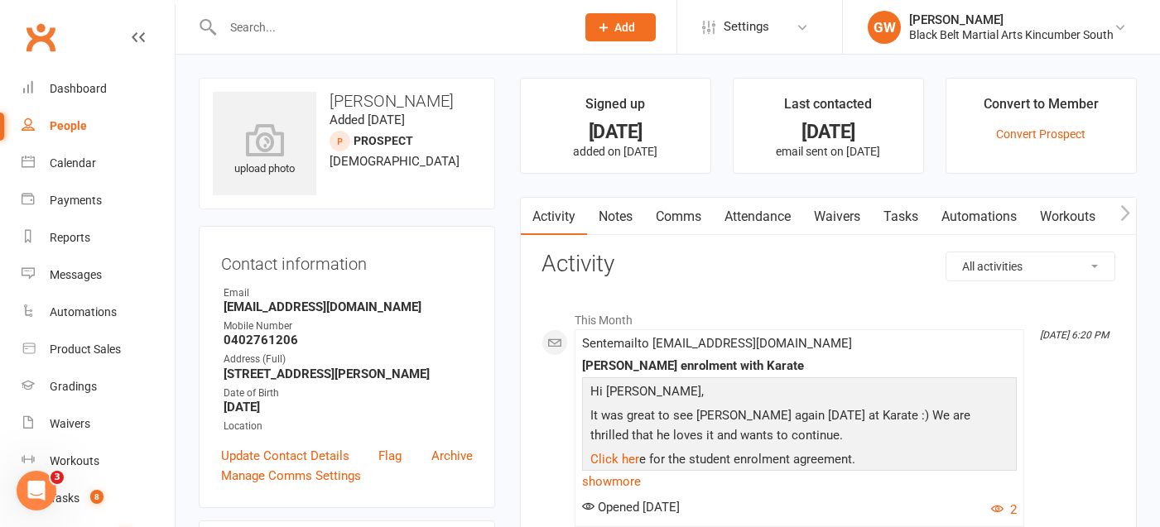
click at [680, 224] on link "Comms" at bounding box center [678, 217] width 69 height 38
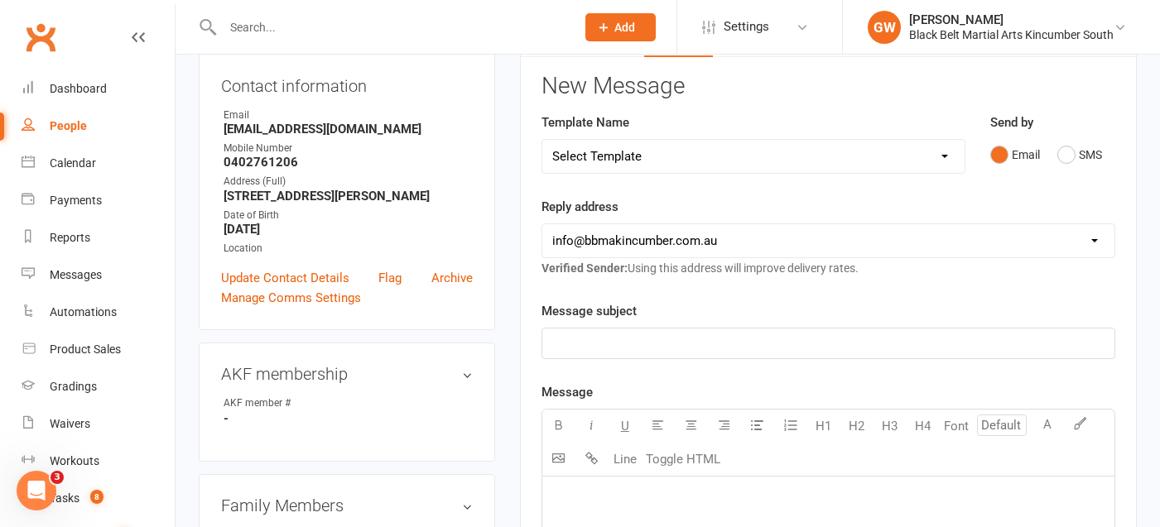
scroll to position [196, 0]
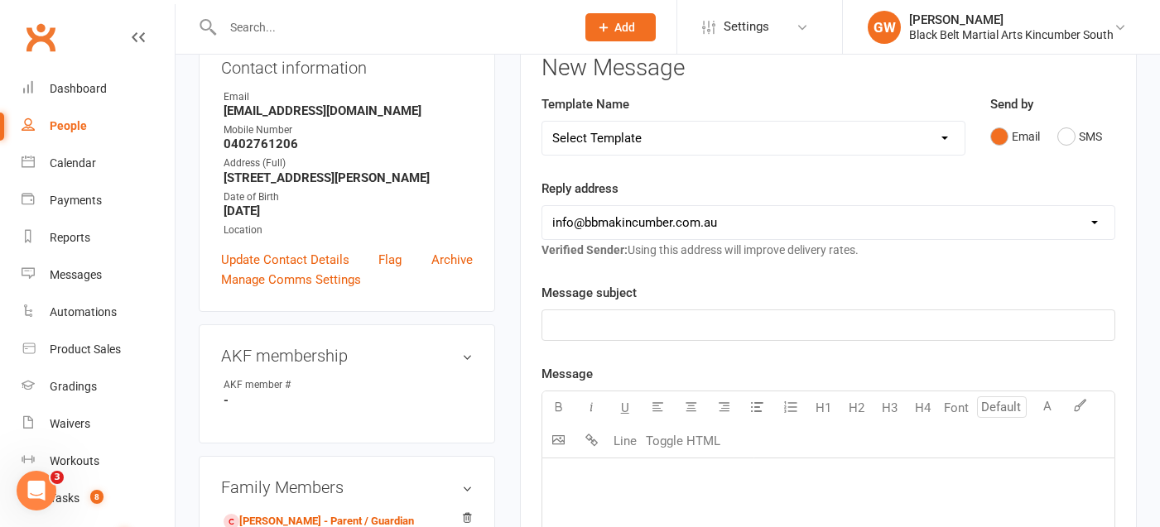
click at [867, 326] on p "﻿" at bounding box center [828, 325] width 552 height 20
click at [786, 457] on div "U H1 H2 H3 H4 Font A Line Toggle HTML" at bounding box center [828, 425] width 574 height 68
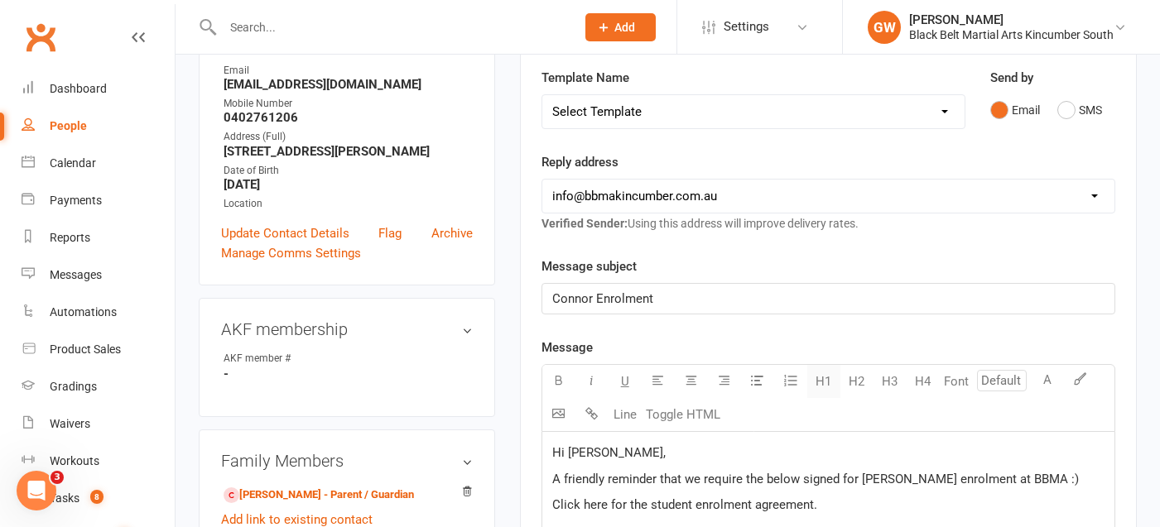
scroll to position [490, 0]
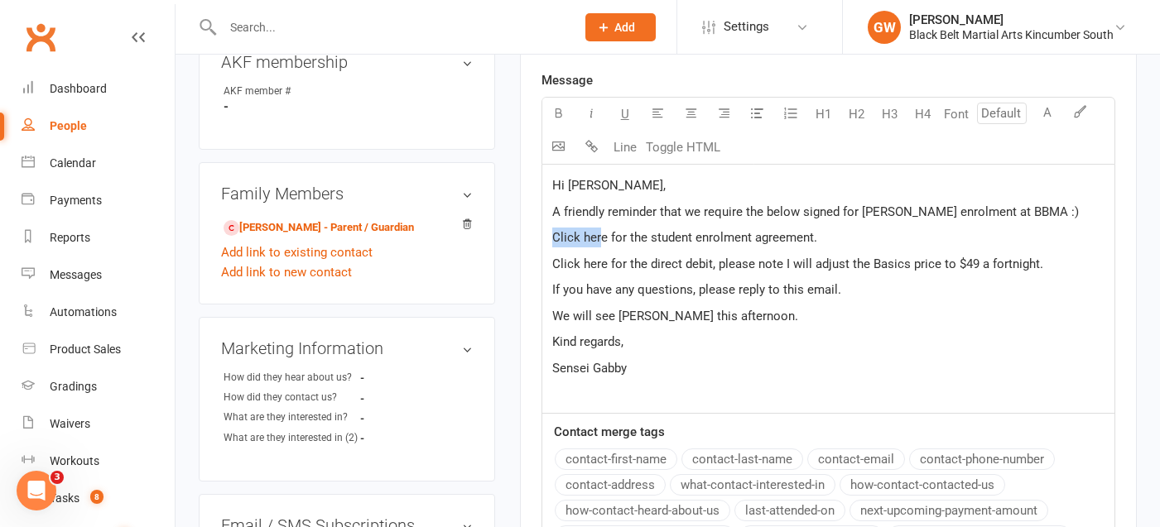
drag, startPoint x: 603, startPoint y: 238, endPoint x: 541, endPoint y: 237, distance: 61.3
click at [542, 237] on div "Hi Rebecca, A friendly reminder that we require the below signed for Connor's e…" at bounding box center [828, 289] width 572 height 248
drag, startPoint x: 604, startPoint y: 264, endPoint x: 531, endPoint y: 264, distance: 73.7
click at [531, 264] on div "Activity Notes Comms Attendance Waivers Tasks Automations Workouts Assessments …" at bounding box center [828, 225] width 617 height 1037
click at [725, 323] on p "We will see Connor this afternoon." at bounding box center [828, 316] width 552 height 20
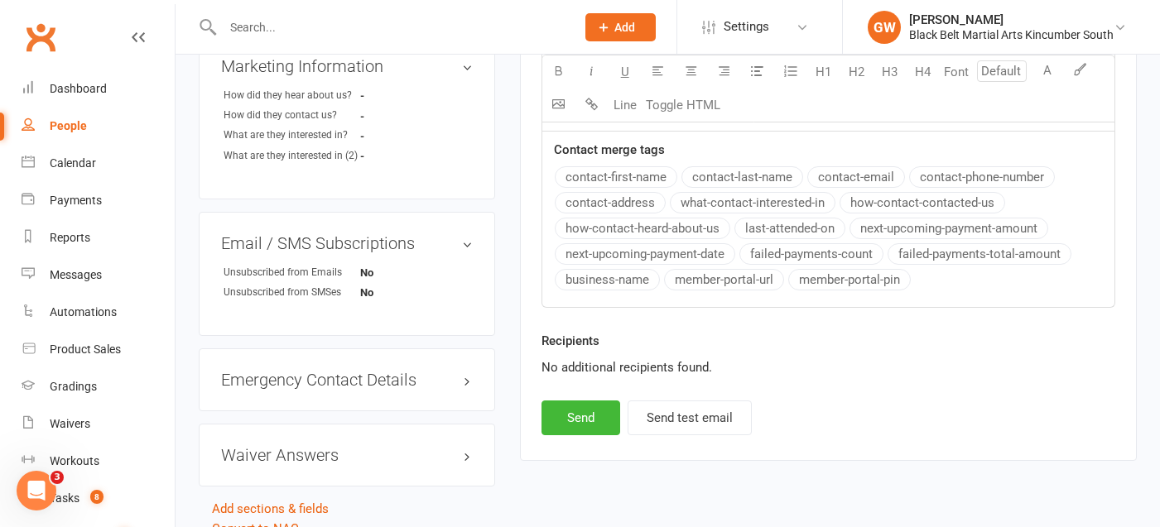
scroll to position [782, 0]
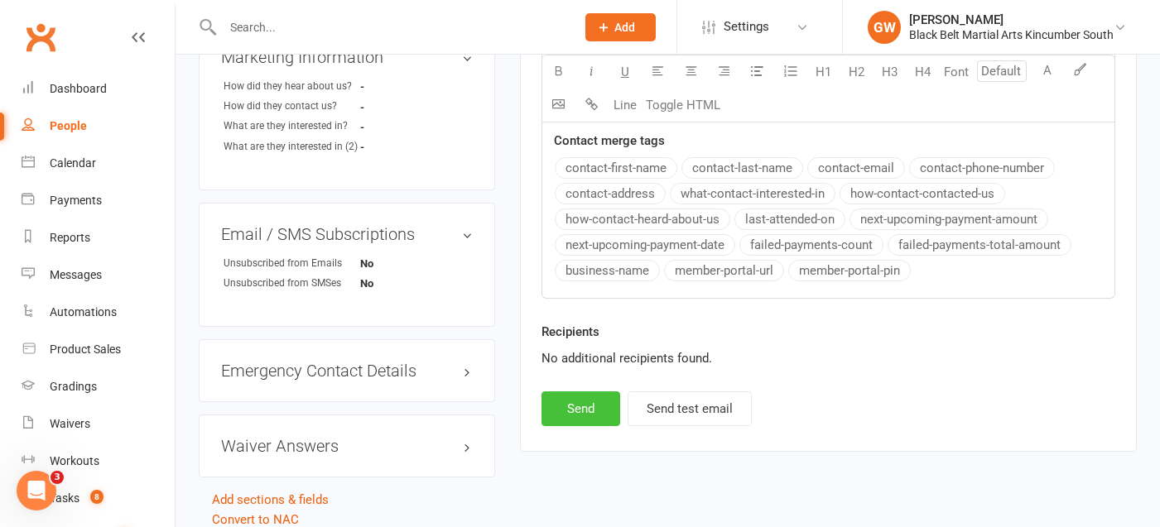
click at [587, 410] on button "Send" at bounding box center [580, 409] width 79 height 35
click at [96, 98] on link "Dashboard" at bounding box center [98, 88] width 153 height 37
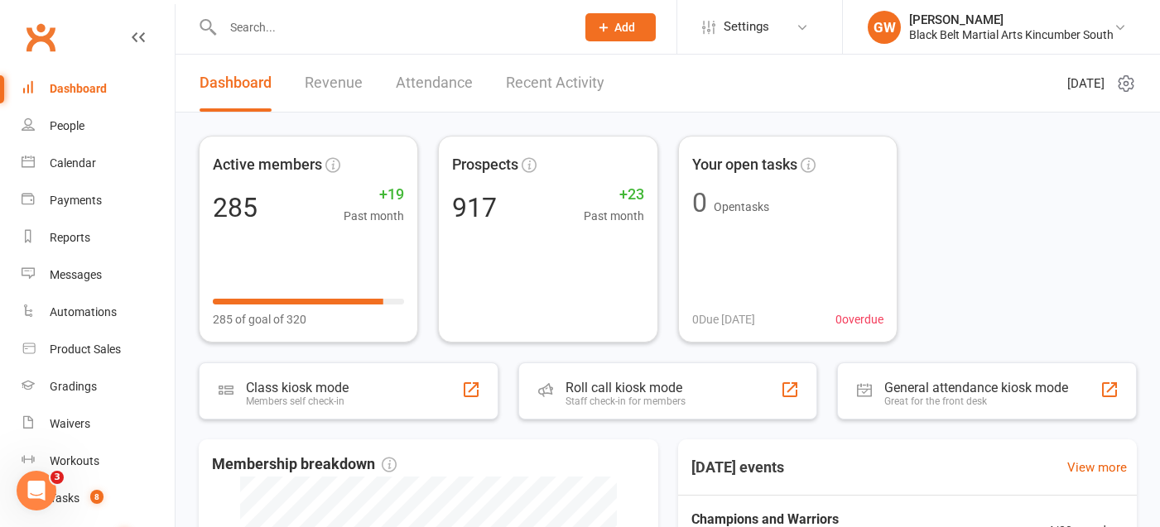
click at [389, 28] on input "text" at bounding box center [391, 27] width 346 height 23
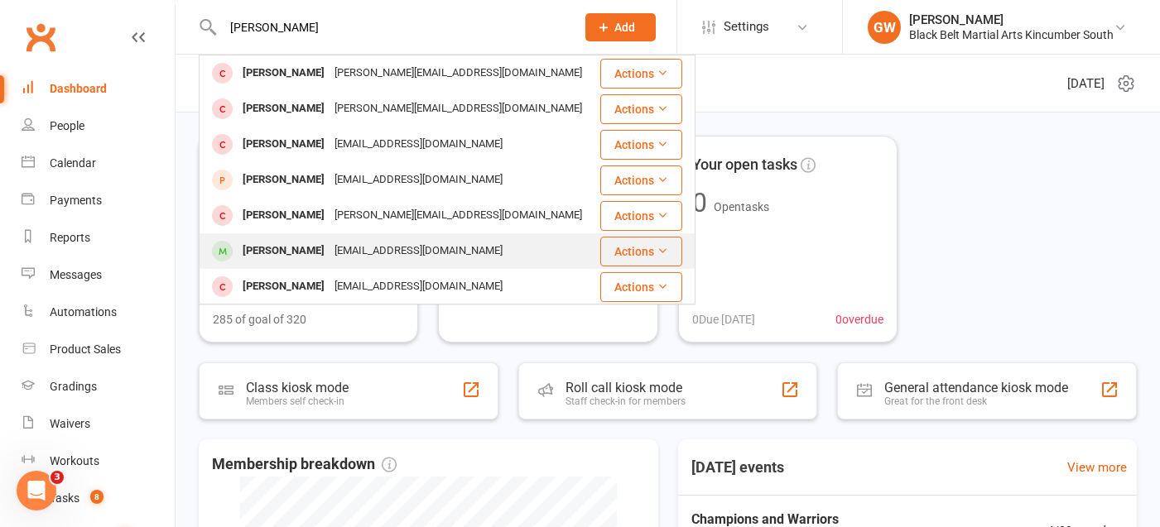
type input "arthur"
click at [289, 246] on div "[PERSON_NAME]" at bounding box center [284, 251] width 92 height 24
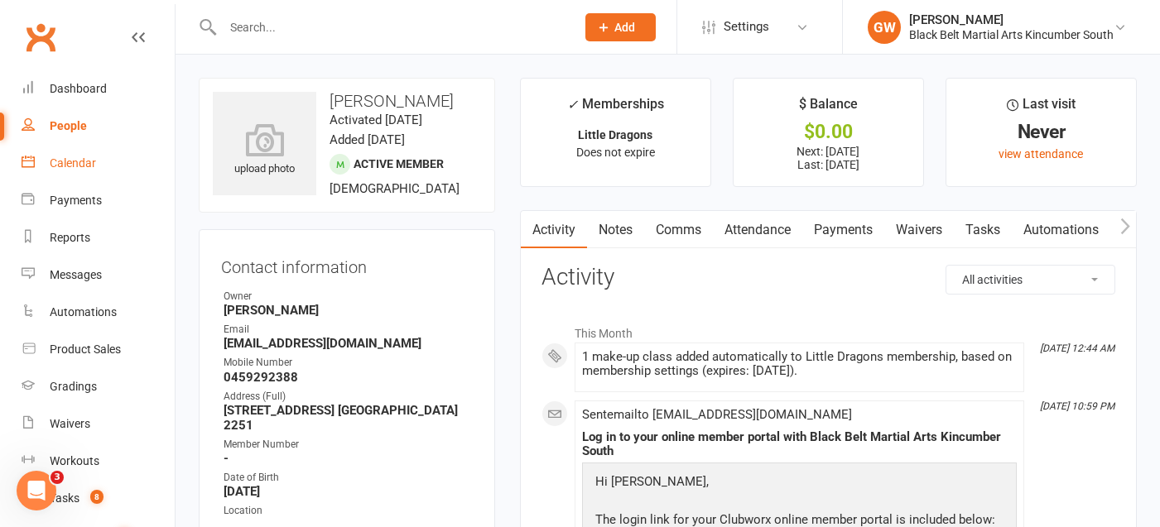
click at [66, 161] on div "Calendar" at bounding box center [73, 162] width 46 height 13
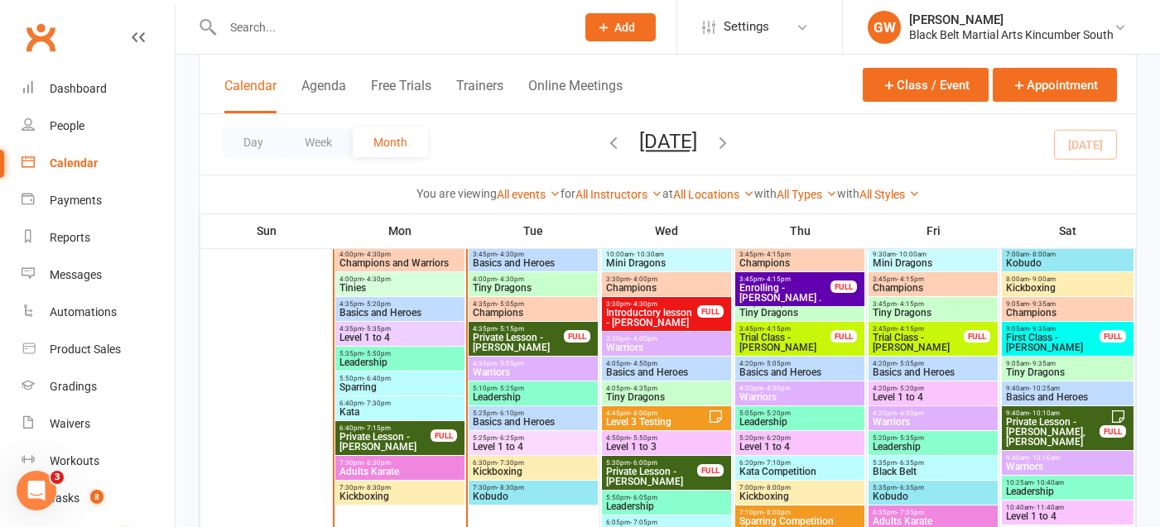
scroll to position [850, 0]
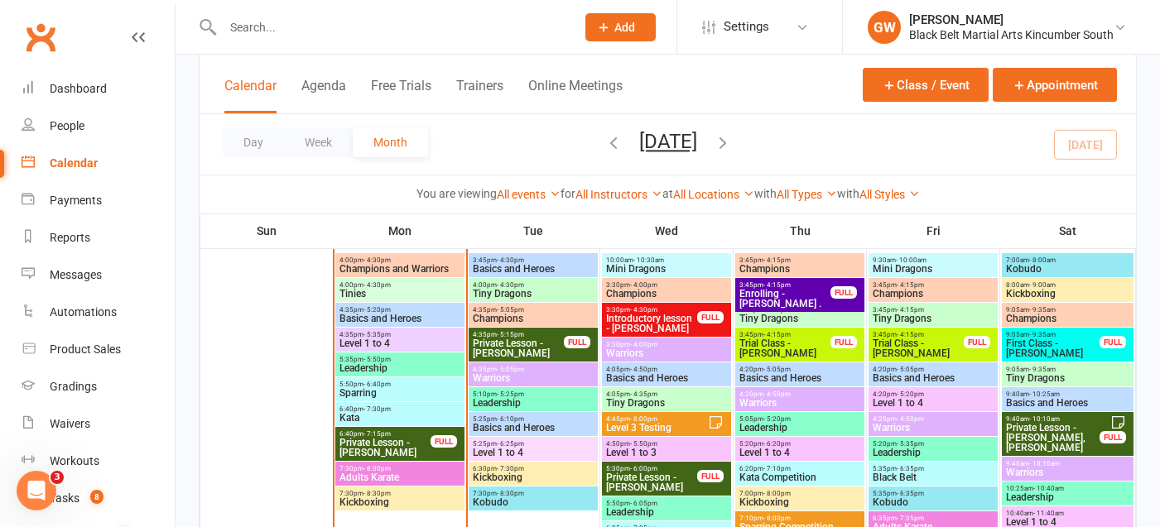
click at [1047, 317] on span "Champions" at bounding box center [1067, 319] width 125 height 10
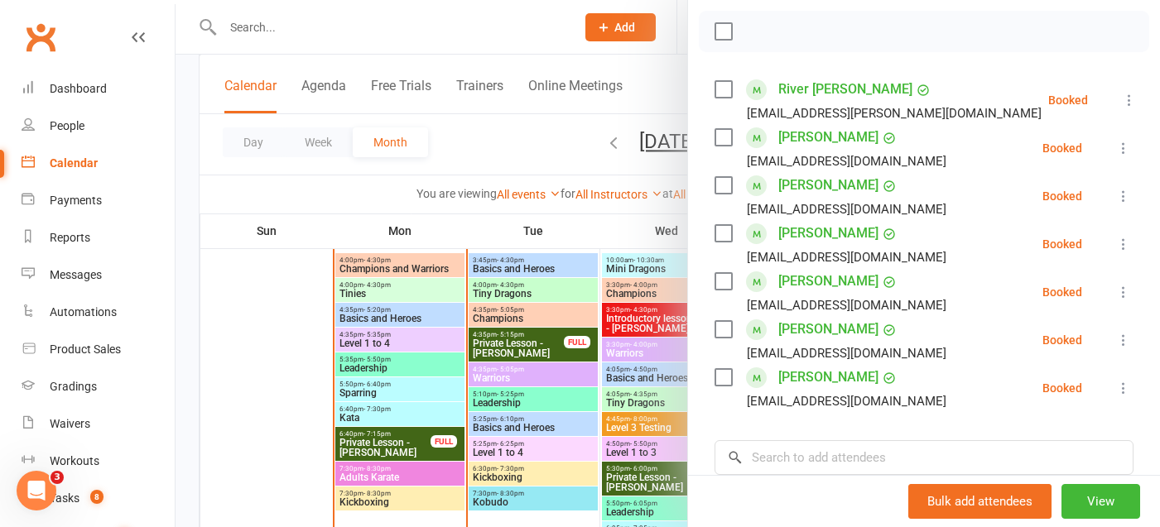
scroll to position [234, 0]
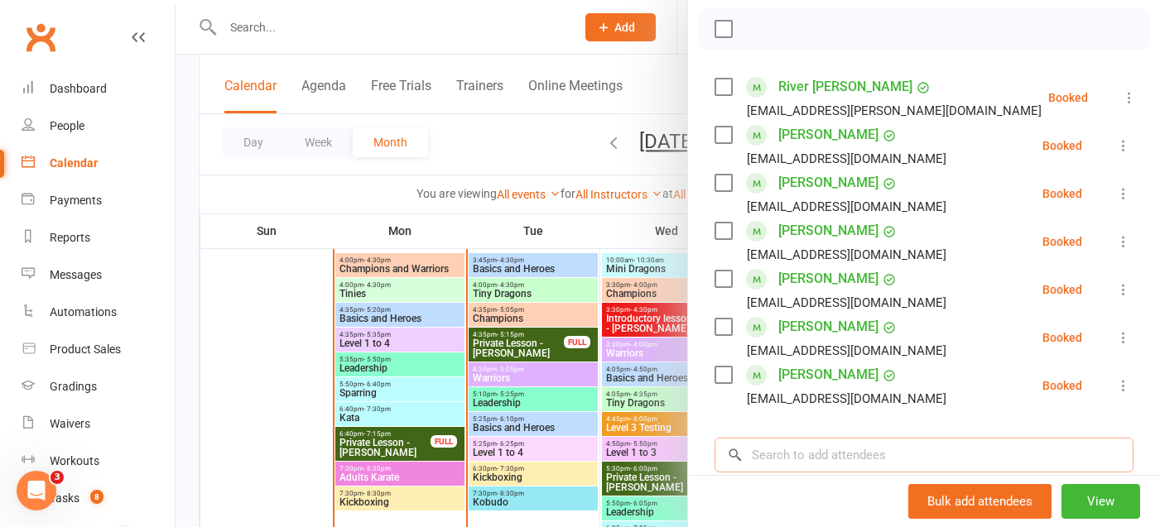
click at [859, 456] on input "search" at bounding box center [924, 455] width 419 height 35
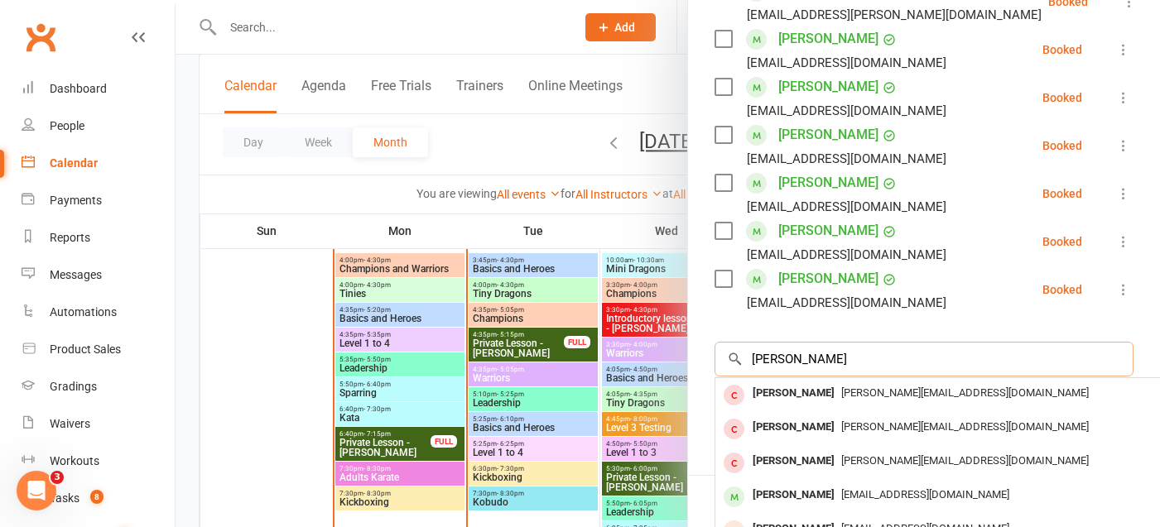
scroll to position [329, 0]
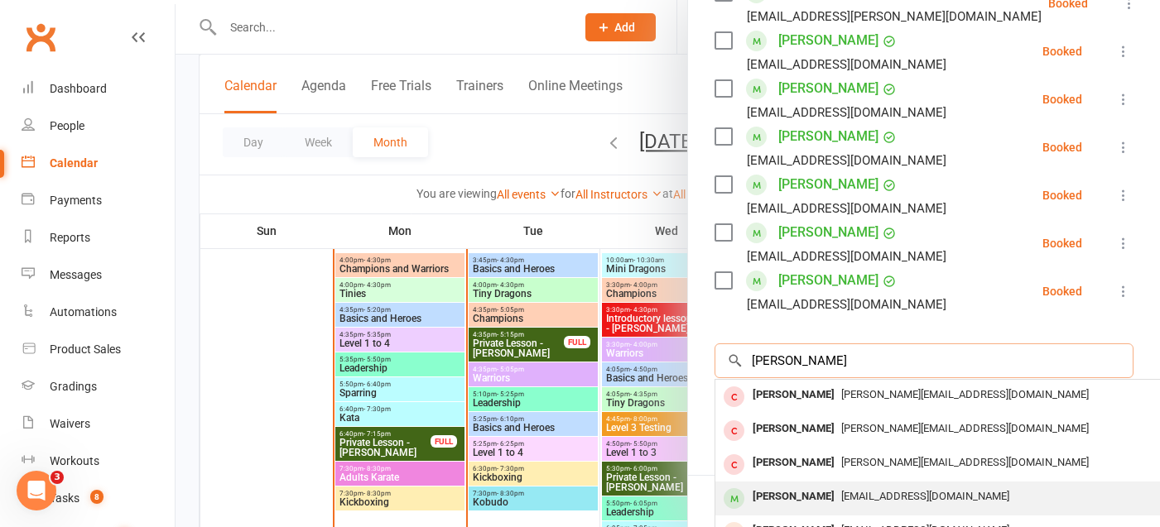
type input "arthur bi"
click at [832, 501] on div "[PERSON_NAME]" at bounding box center [793, 497] width 95 height 24
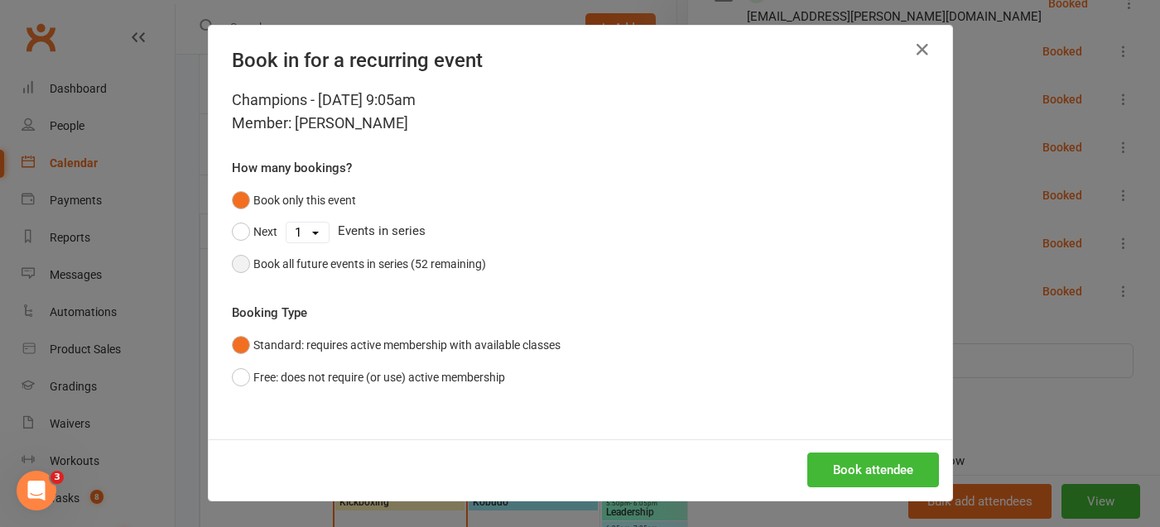
click at [238, 261] on button "Book all future events in series (52 remaining)" at bounding box center [359, 263] width 254 height 31
click at [896, 473] on button "Book attendee" at bounding box center [873, 470] width 132 height 35
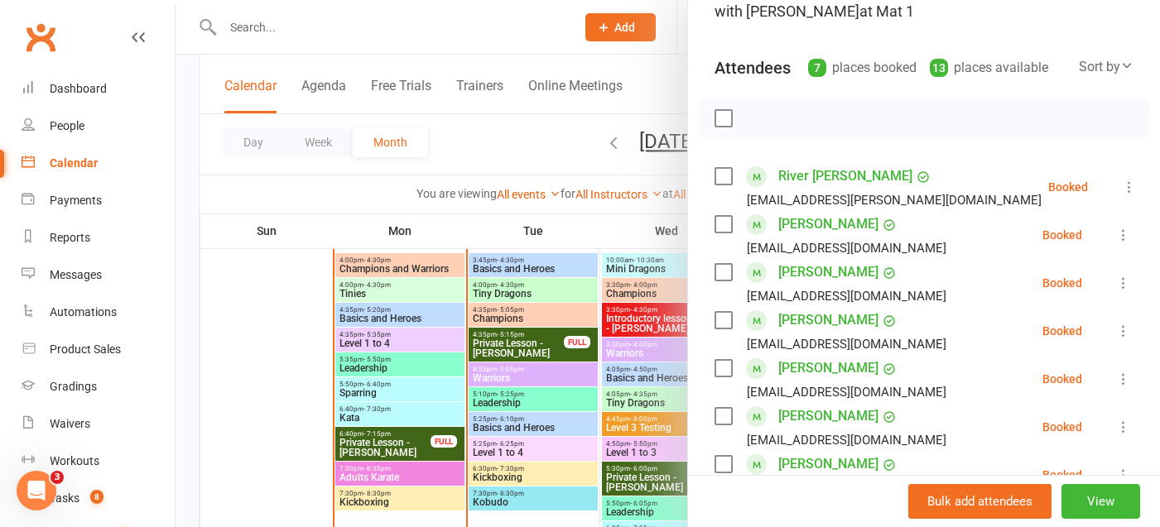
scroll to position [149, 0]
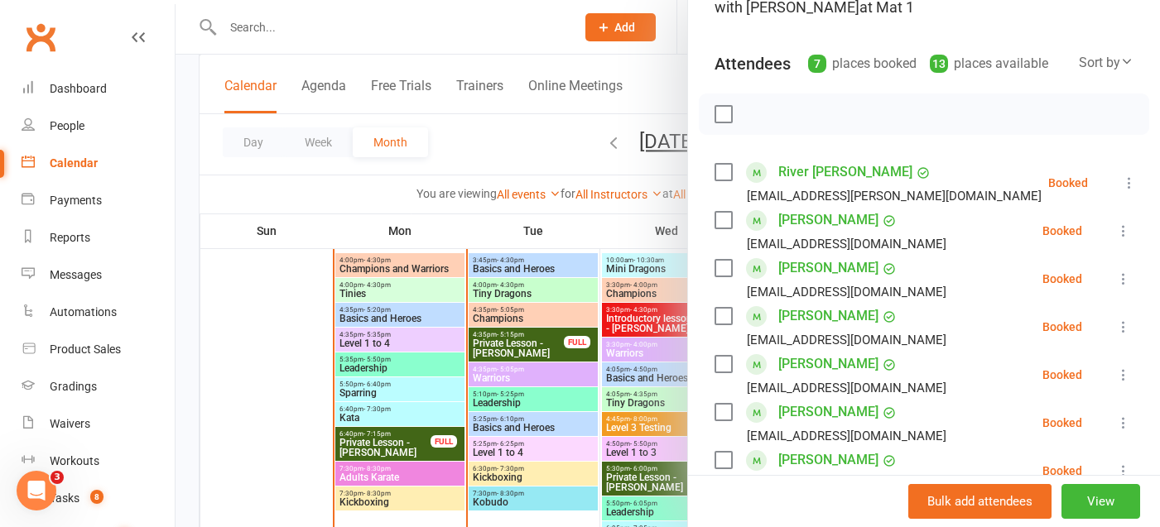
click at [1124, 281] on icon at bounding box center [1123, 279] width 17 height 17
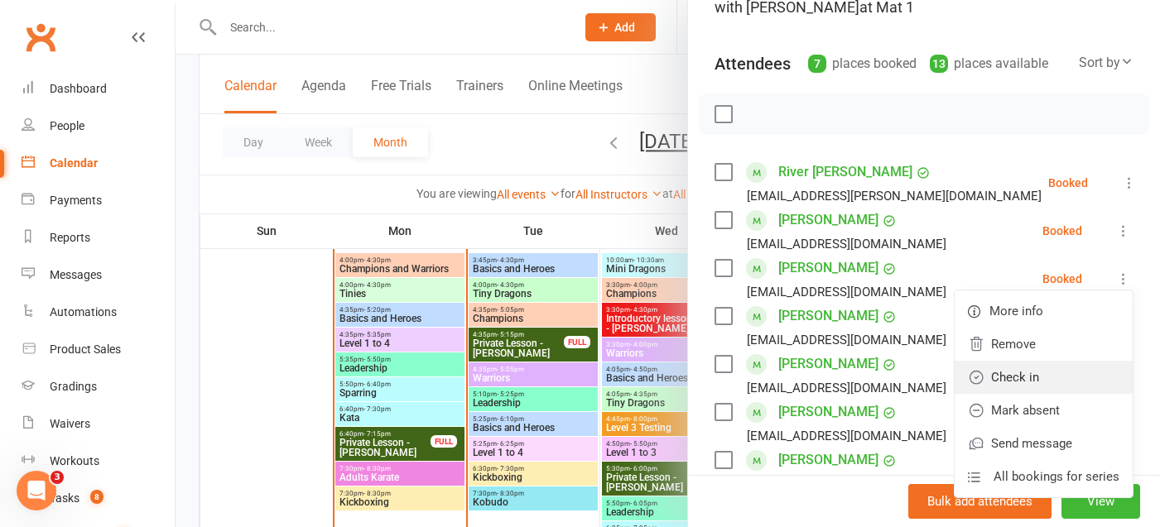
click at [1051, 371] on link "Check in" at bounding box center [1044, 377] width 178 height 33
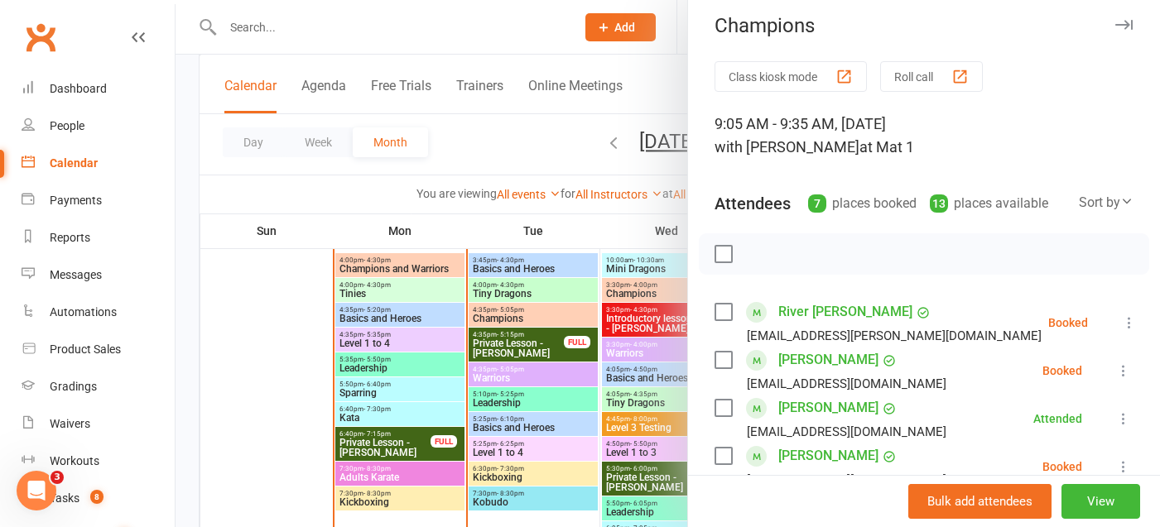
scroll to position [0, 0]
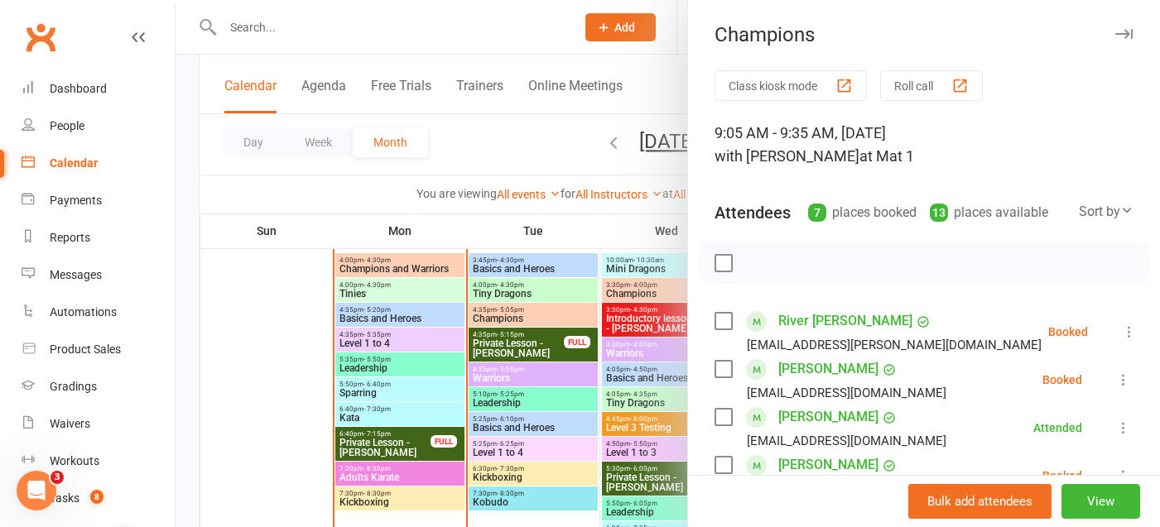
click at [1116, 29] on icon "button" at bounding box center [1123, 34] width 17 height 10
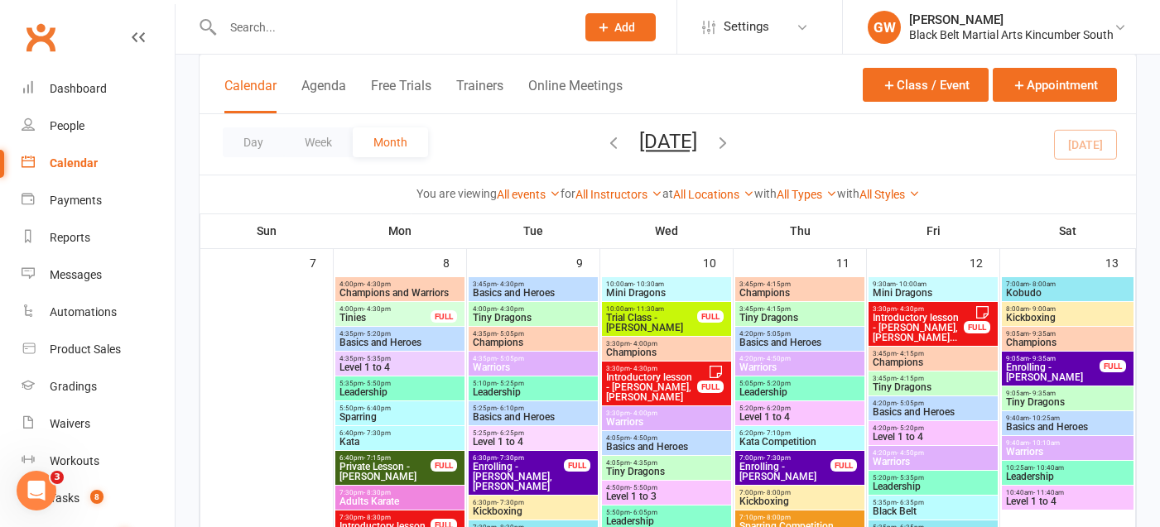
scroll to position [439, 0]
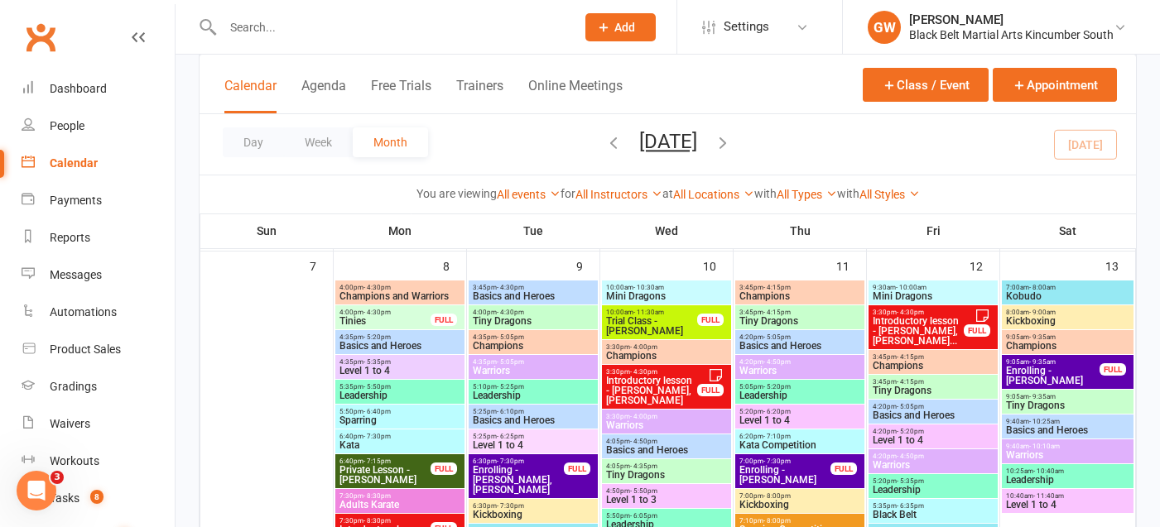
click at [1037, 397] on span "- 9:35am" at bounding box center [1042, 396] width 26 height 7
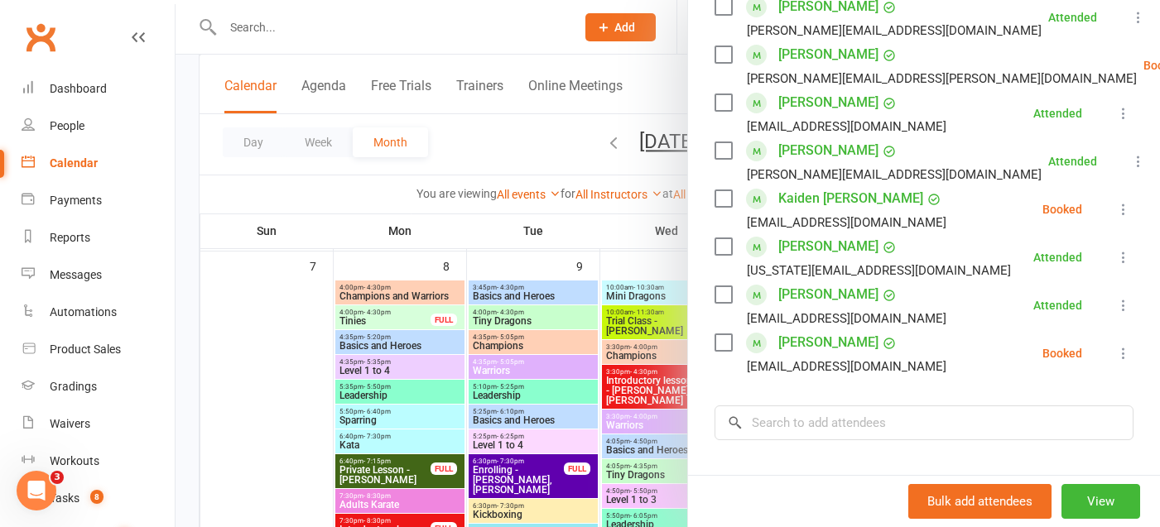
scroll to position [410, 0]
click at [1124, 355] on icon at bounding box center [1123, 354] width 17 height 17
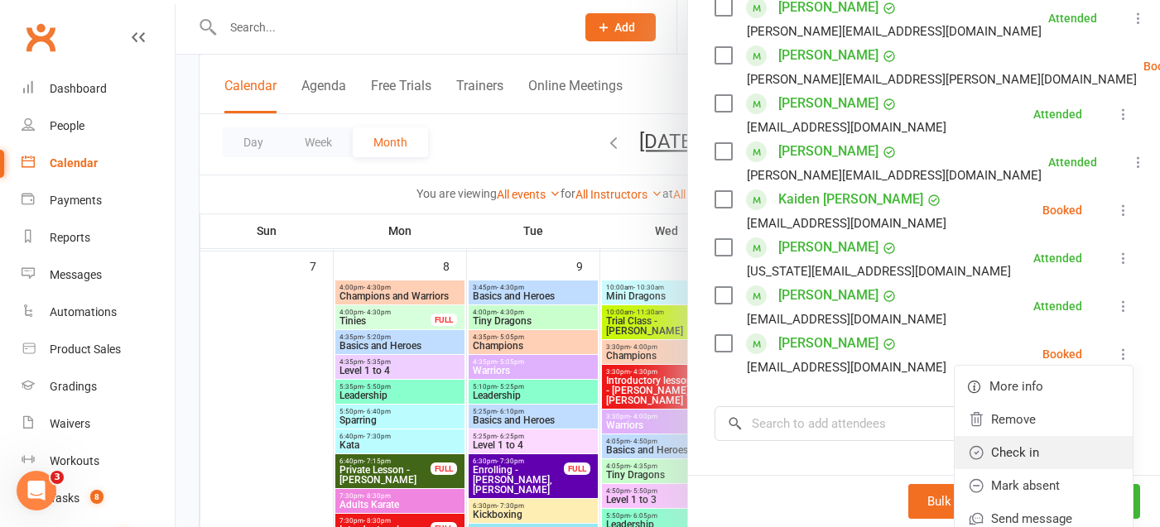
click at [1036, 444] on link "Check in" at bounding box center [1044, 452] width 178 height 33
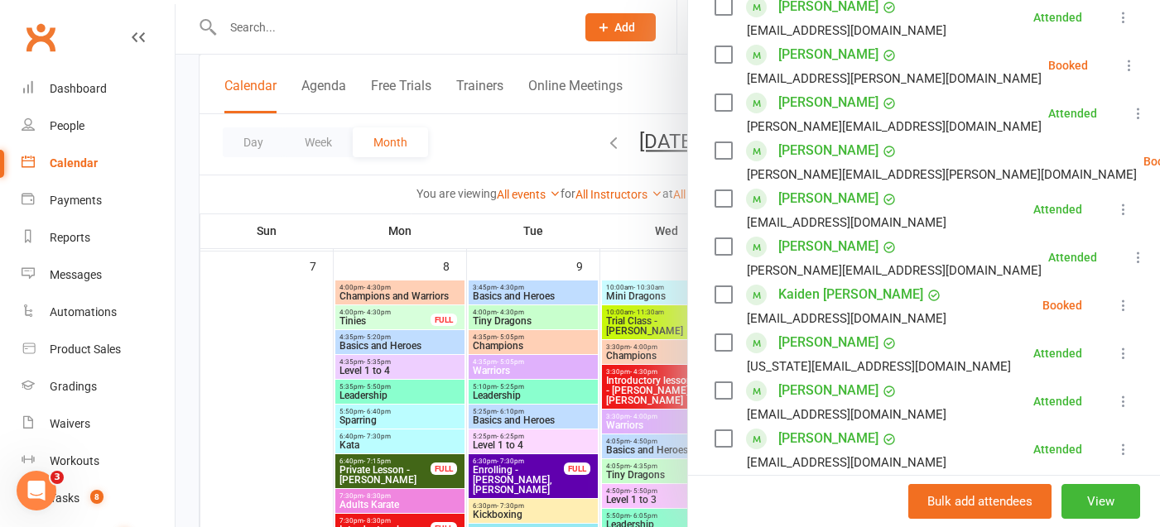
scroll to position [314, 0]
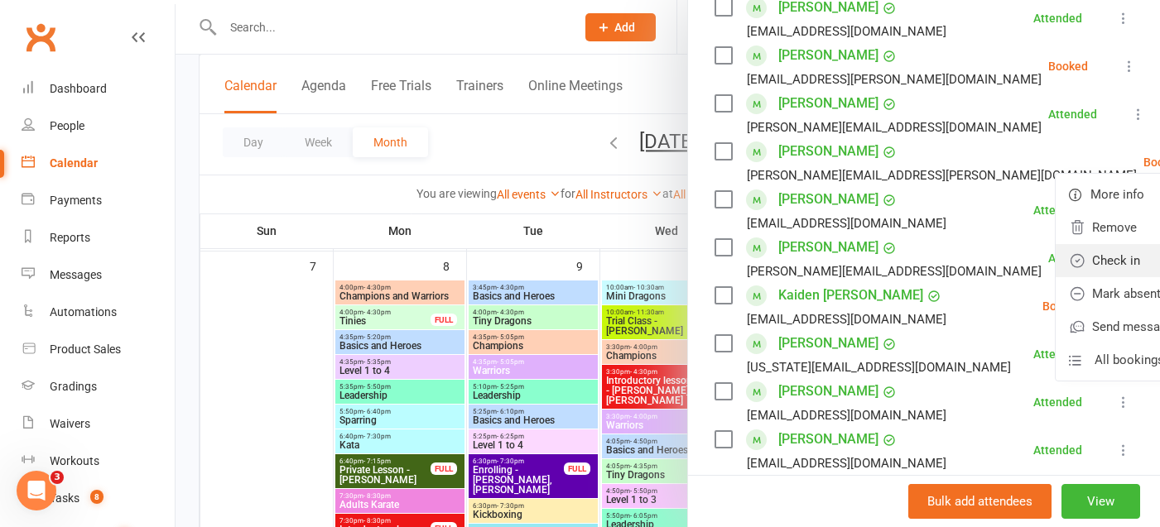
click at [1056, 259] on link "Check in" at bounding box center [1145, 260] width 178 height 33
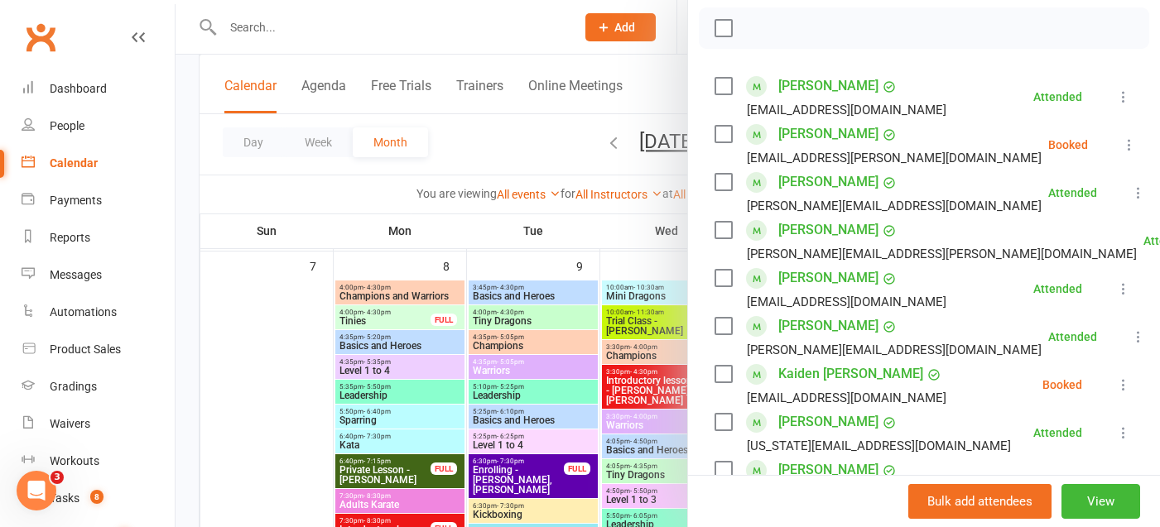
scroll to position [224, 0]
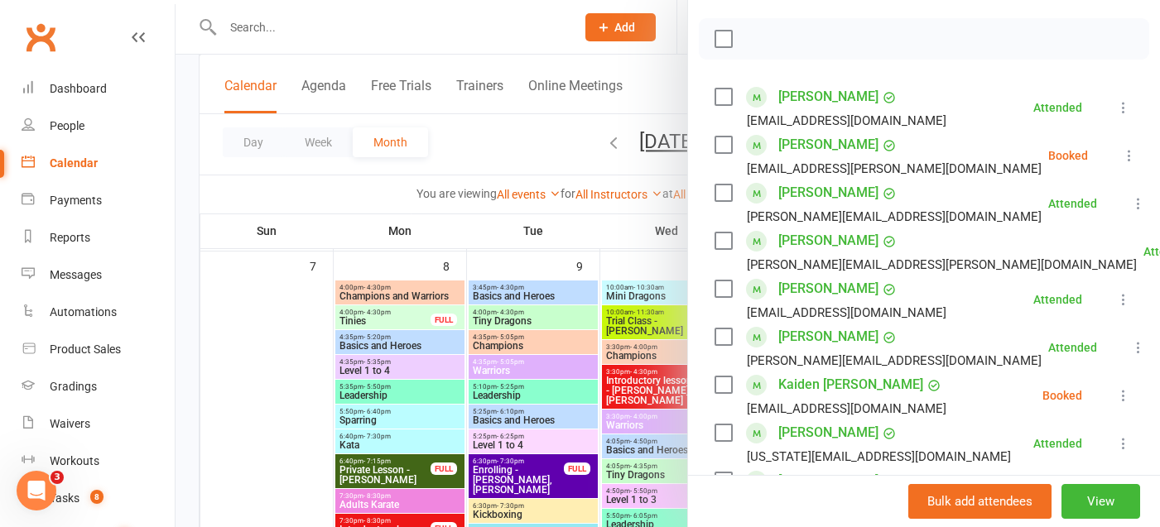
click at [1122, 150] on icon at bounding box center [1129, 155] width 17 height 17
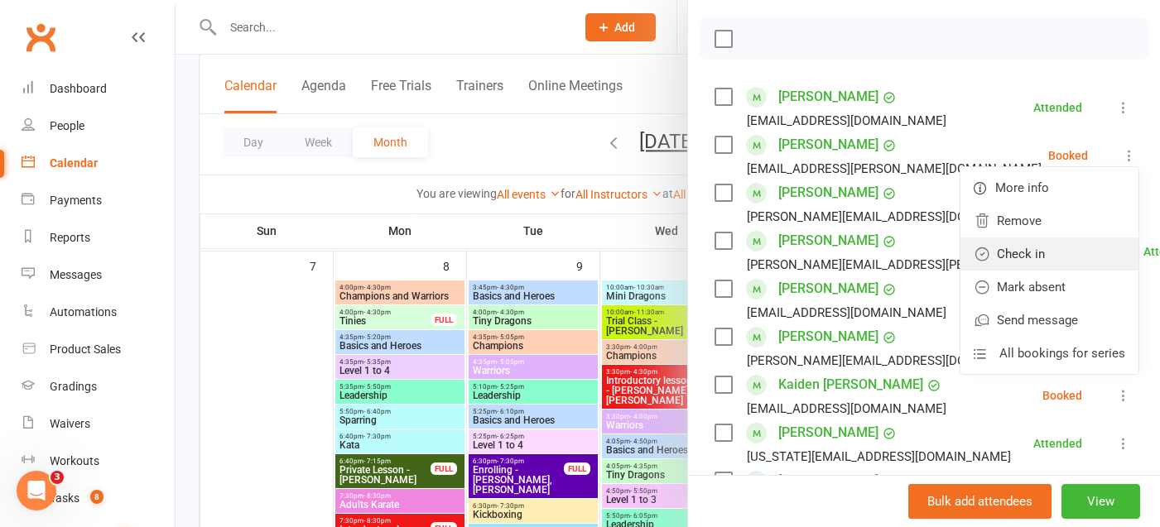
click at [993, 259] on link "Check in" at bounding box center [1049, 254] width 178 height 33
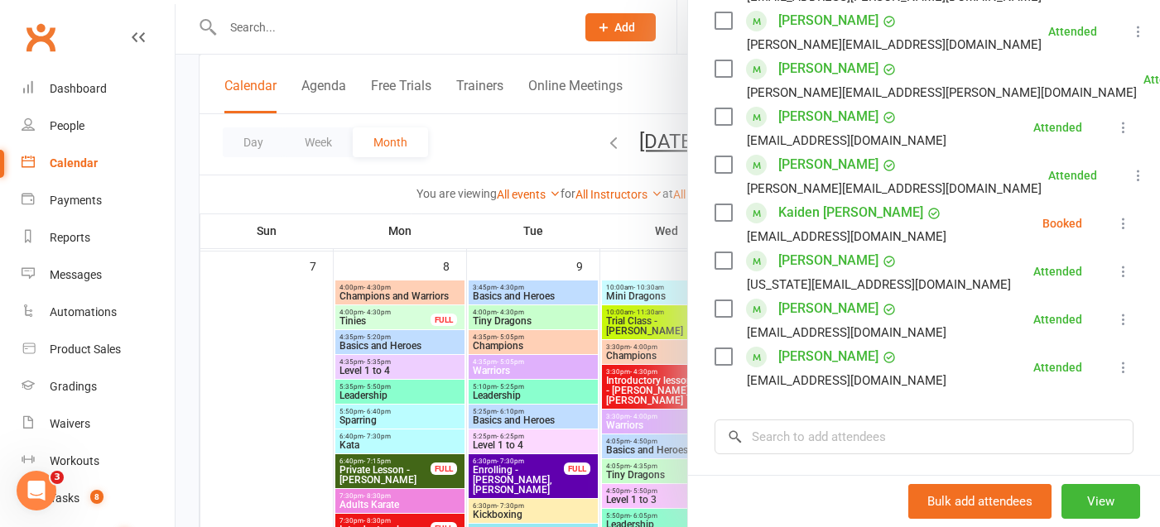
scroll to position [398, 0]
click at [871, 453] on div "Class kiosk mode Roll call 9:05 AM - 9:35 AM, Saturday, September, 13, 2025 wit…" at bounding box center [924, 179] width 472 height 1015
click at [871, 444] on input "search" at bounding box center [924, 435] width 419 height 35
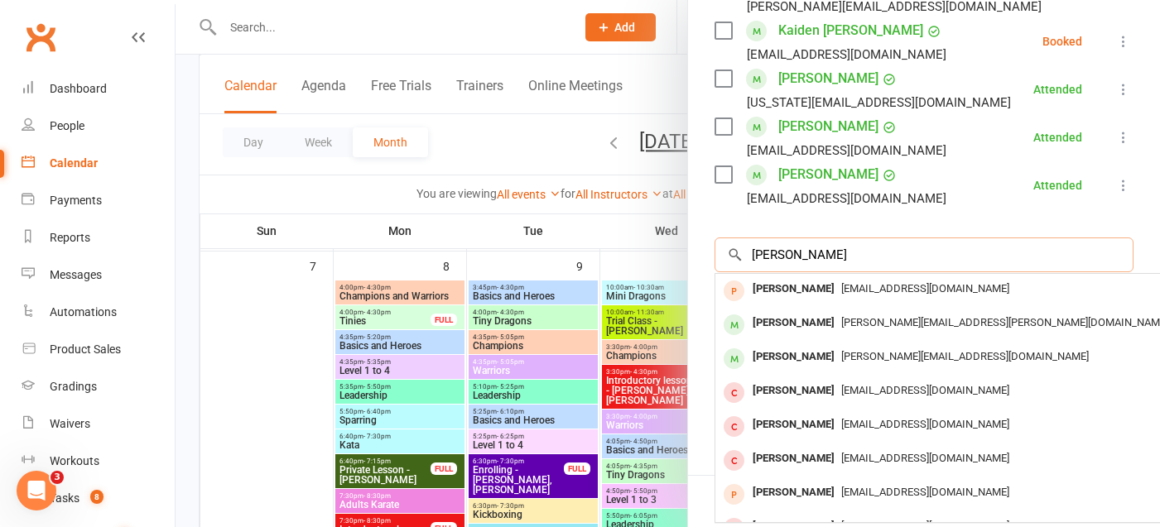
scroll to position [589, 0]
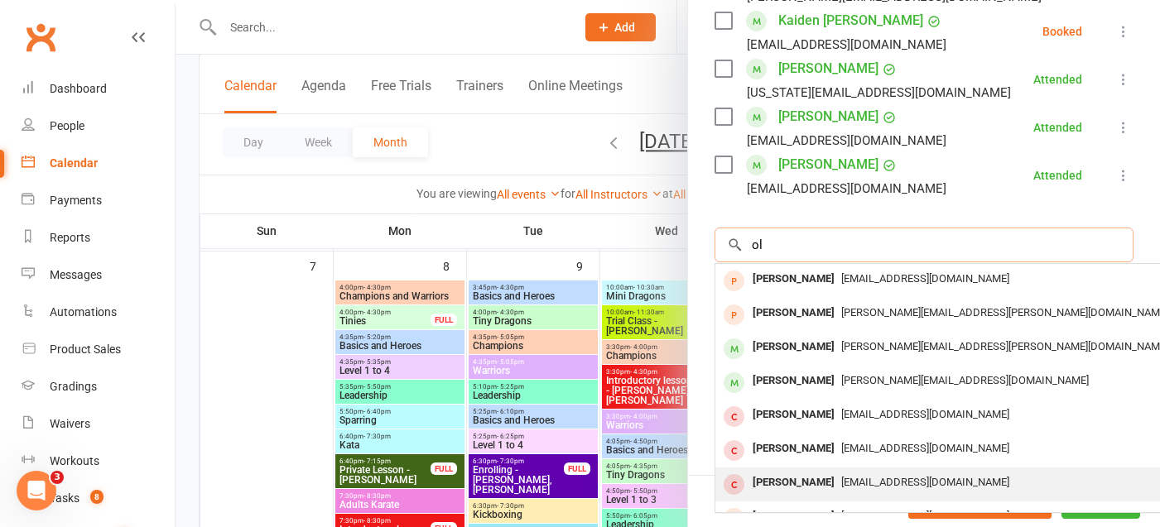
type input "o"
type input "w"
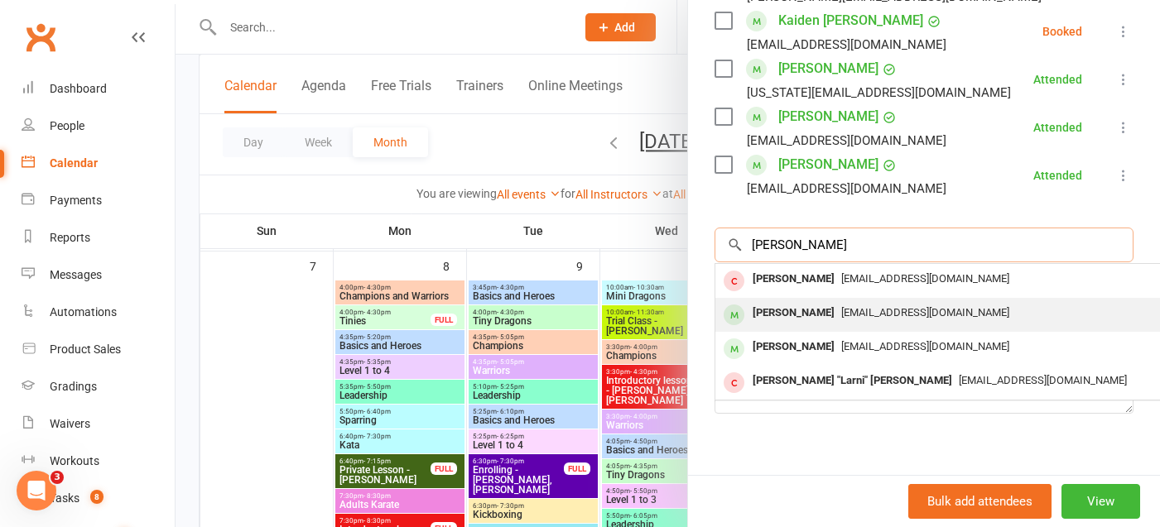
type input "townsend"
click at [937, 304] on div "alicegrim@icloud.com" at bounding box center [963, 313] width 482 height 24
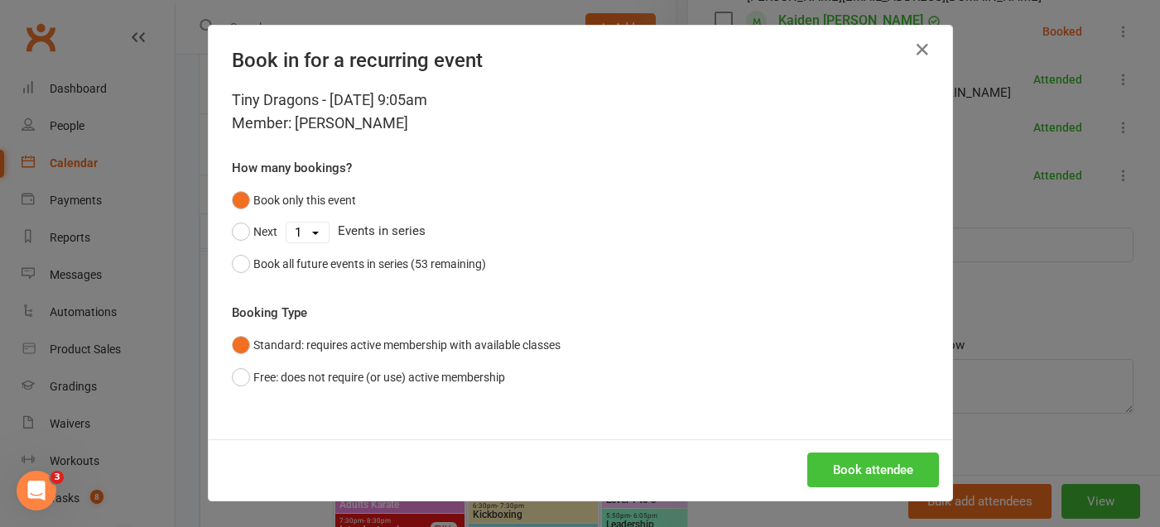
click at [878, 468] on button "Book attendee" at bounding box center [873, 470] width 132 height 35
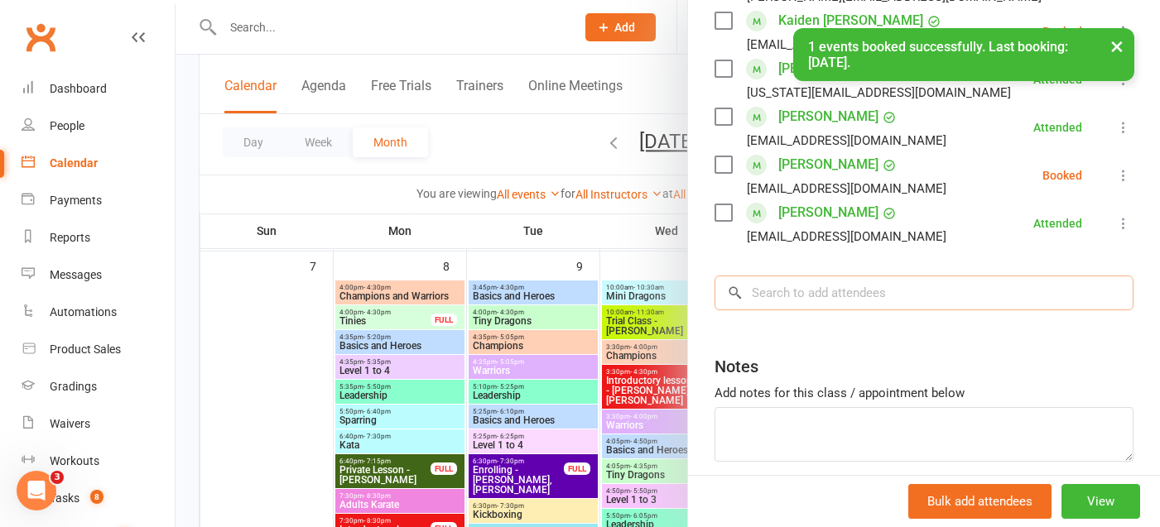
click at [861, 288] on input "search" at bounding box center [924, 293] width 419 height 35
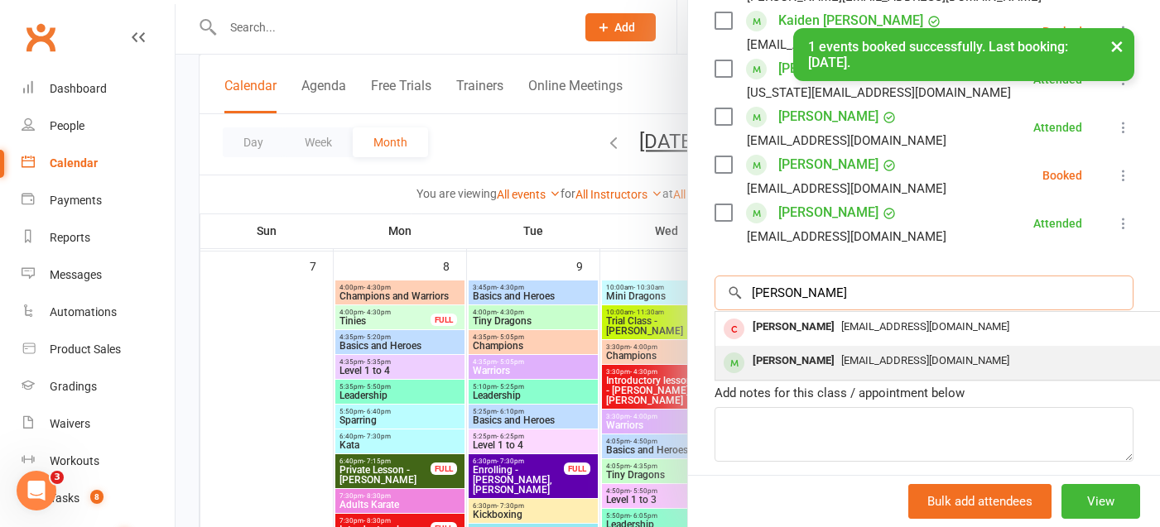
type input "ted"
click at [857, 364] on span "jessicamaytily@gmail.com" at bounding box center [925, 360] width 168 height 12
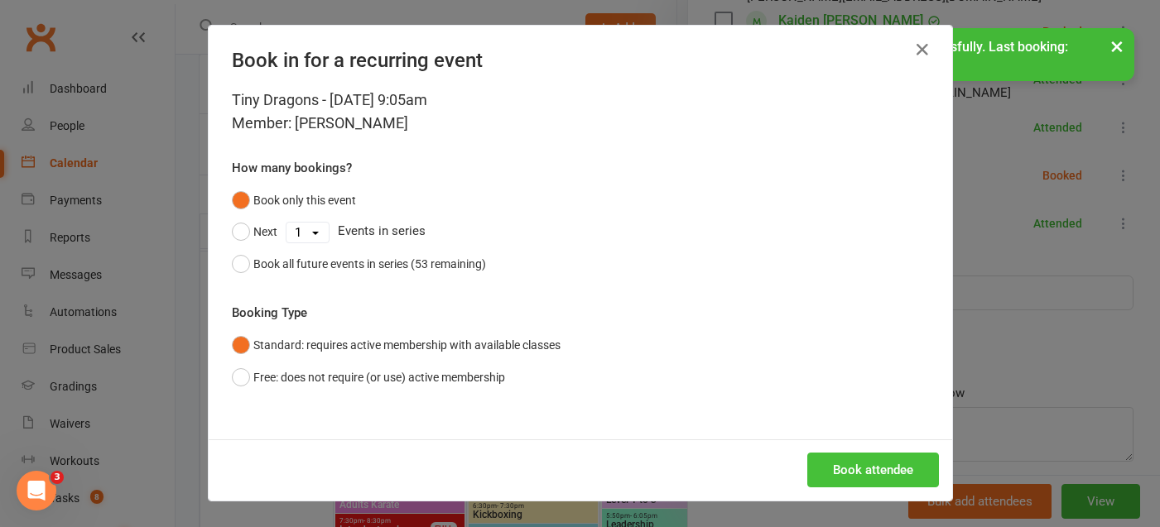
click at [849, 468] on button "Book attendee" at bounding box center [873, 470] width 132 height 35
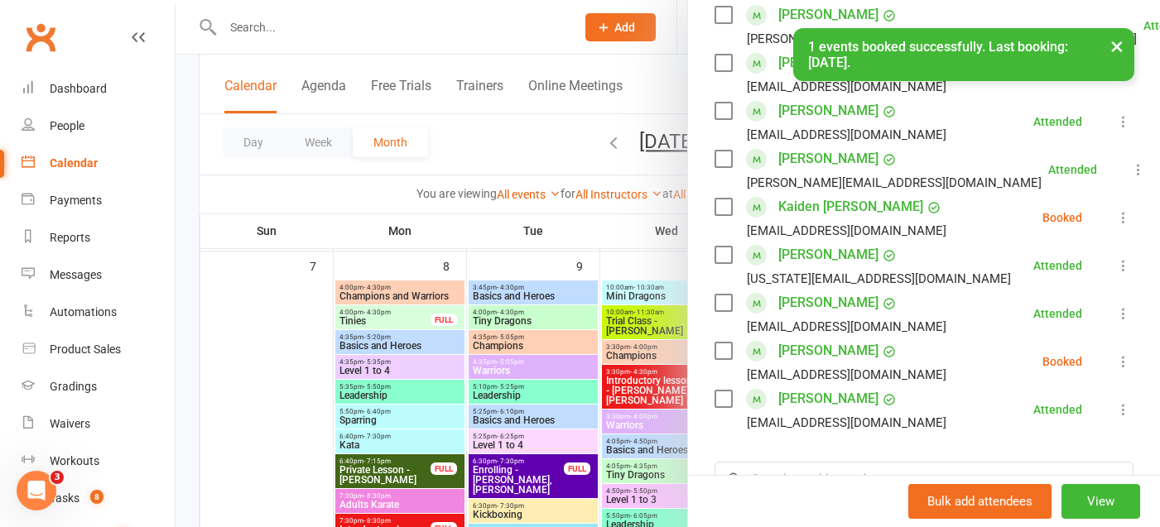
scroll to position [445, 0]
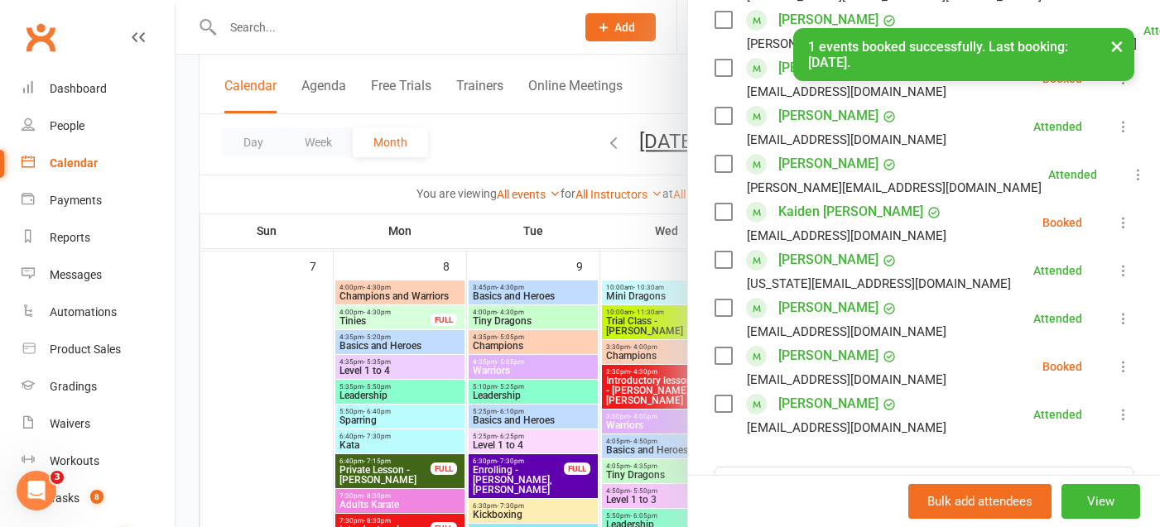
click at [1116, 365] on icon at bounding box center [1123, 367] width 17 height 17
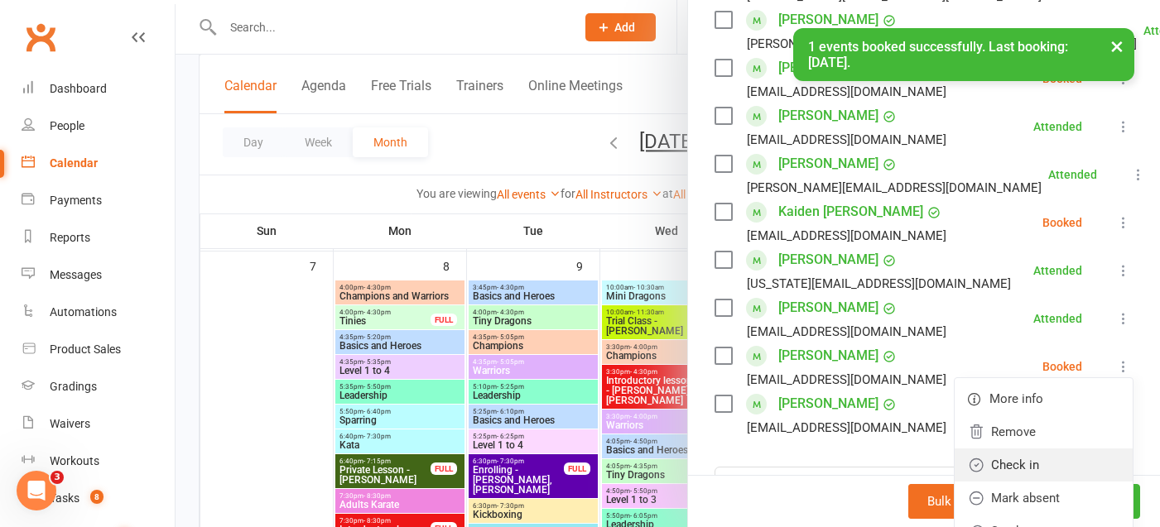
click at [1059, 459] on link "Check in" at bounding box center [1044, 465] width 178 height 33
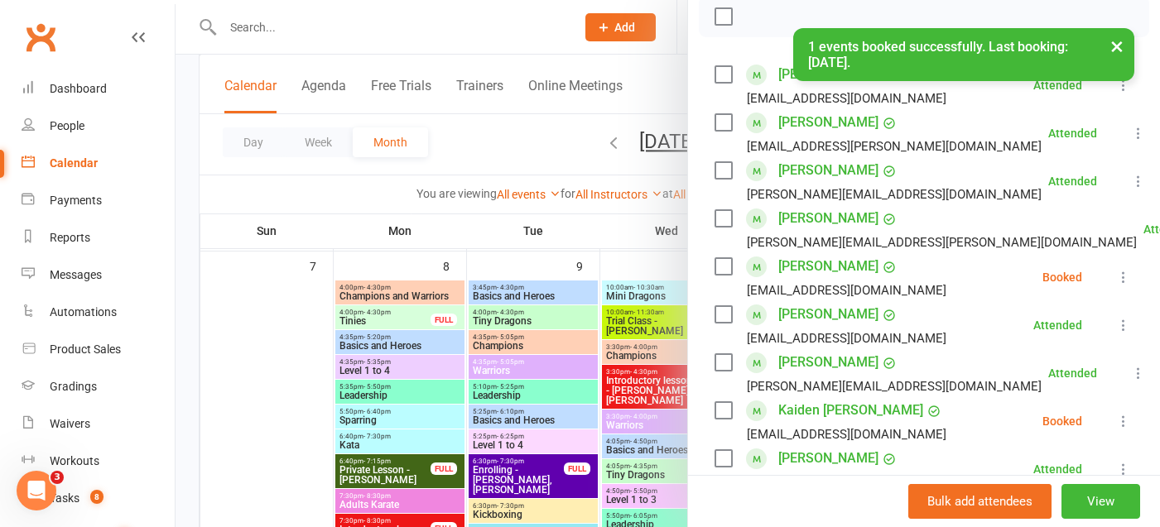
scroll to position [245, 0]
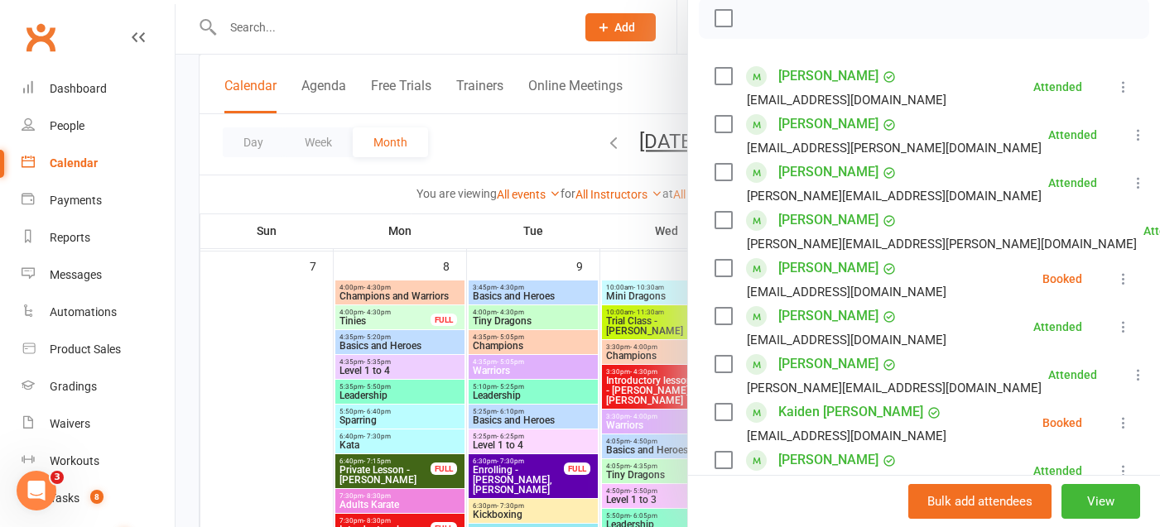
click at [1115, 277] on icon at bounding box center [1123, 279] width 17 height 17
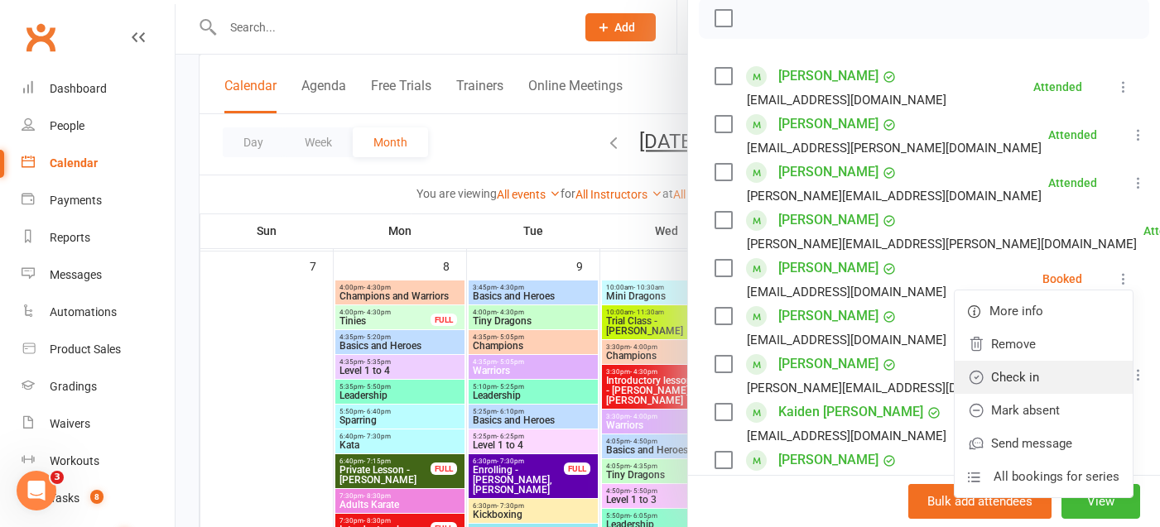
click at [1076, 368] on link "Check in" at bounding box center [1044, 377] width 178 height 33
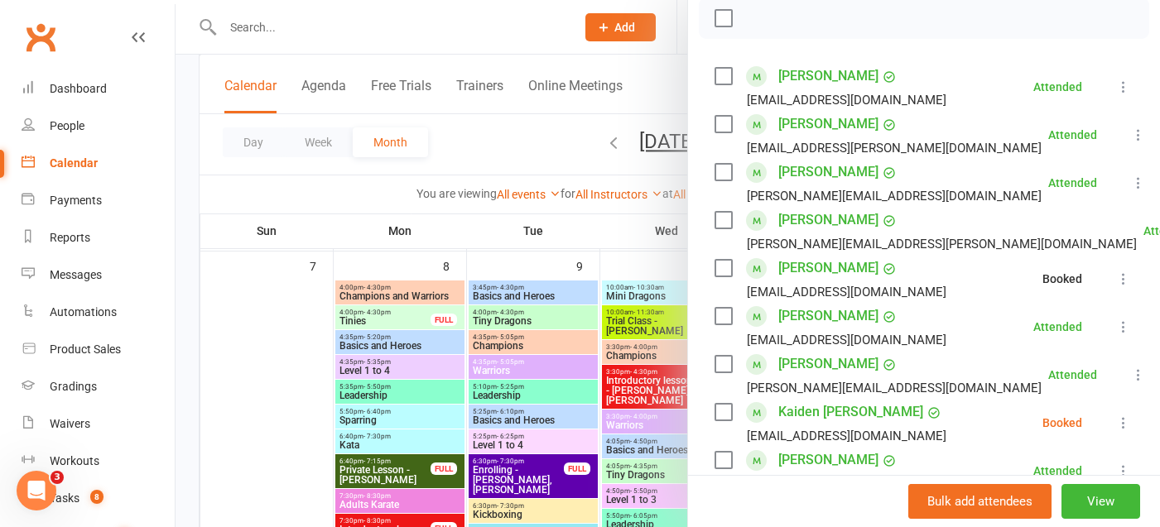
scroll to position [0, 0]
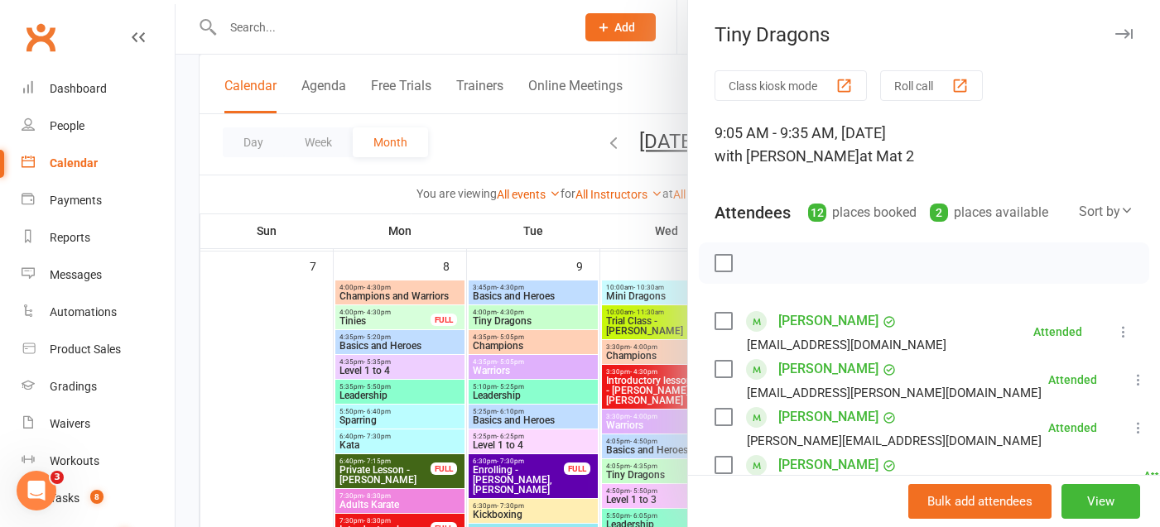
click at [1122, 29] on icon "button" at bounding box center [1123, 34] width 17 height 10
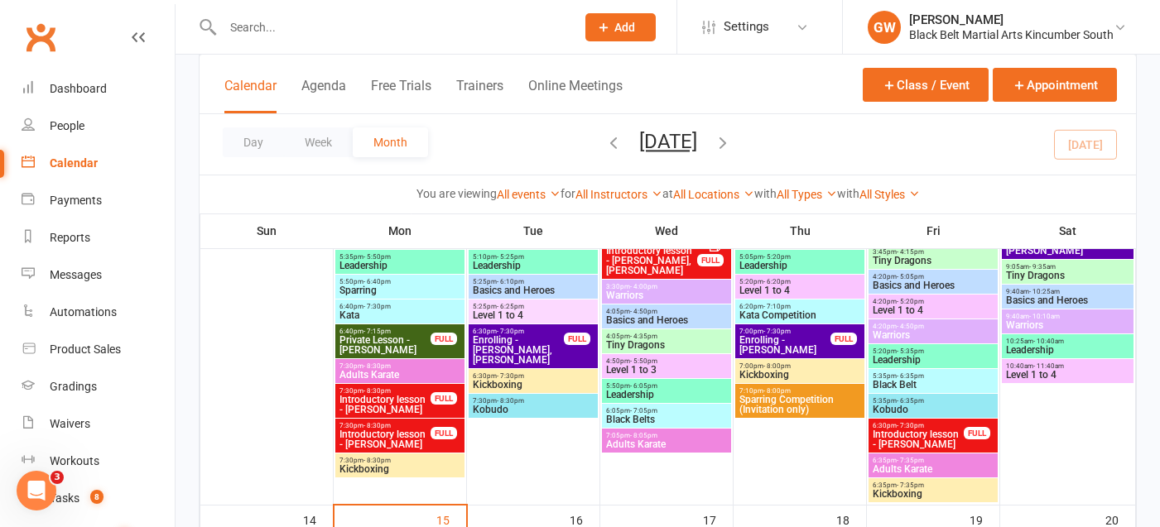
scroll to position [467, 0]
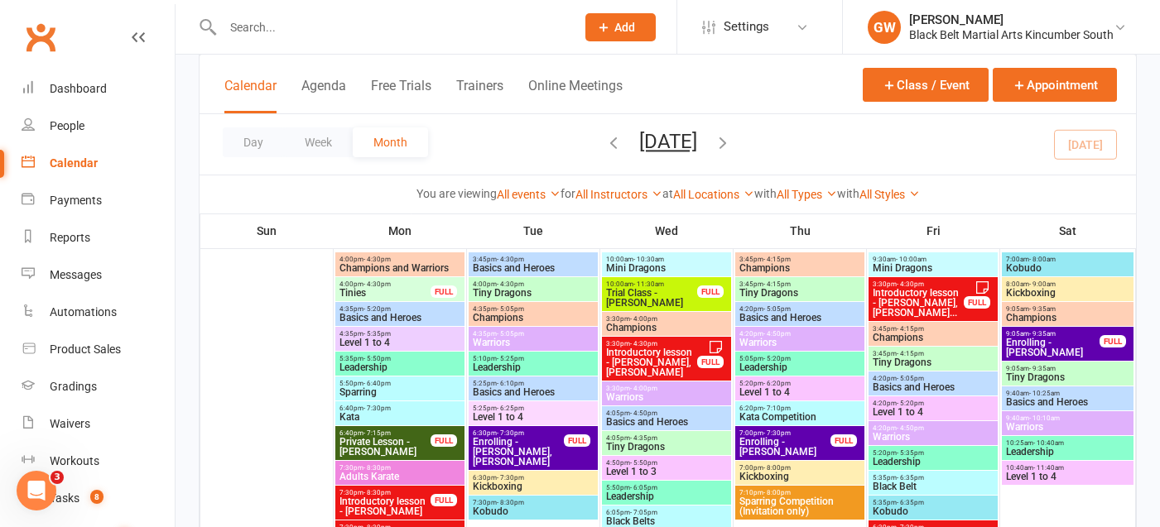
click at [1079, 315] on span "Champions" at bounding box center [1067, 318] width 125 height 10
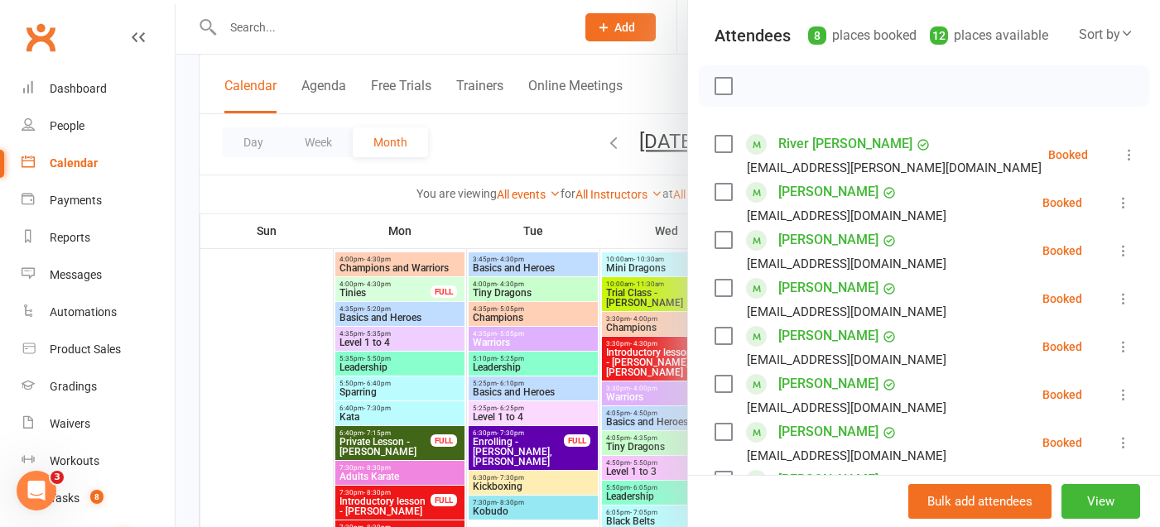
scroll to position [0, 0]
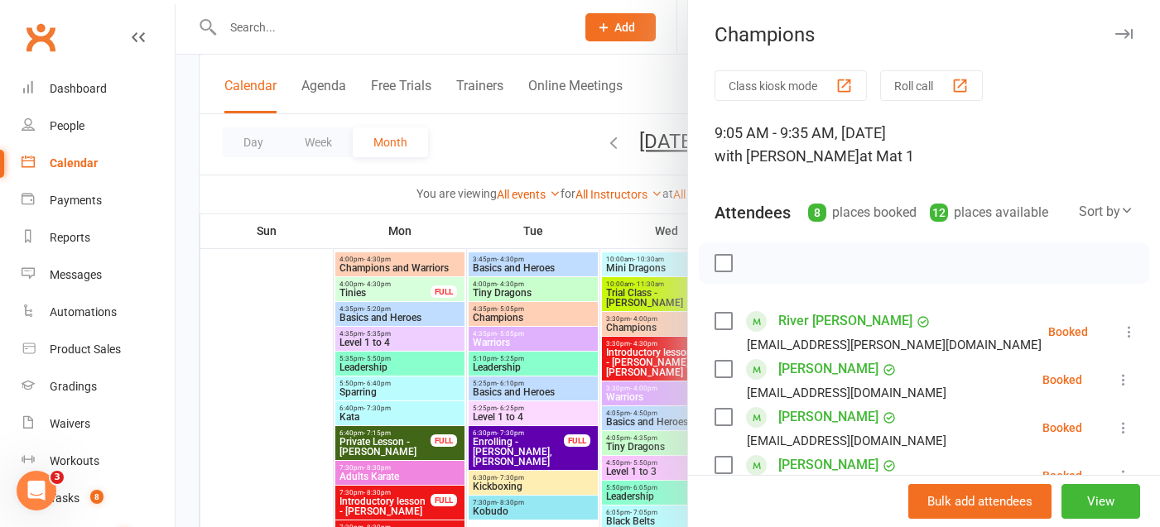
click at [1124, 36] on icon "button" at bounding box center [1123, 34] width 17 height 10
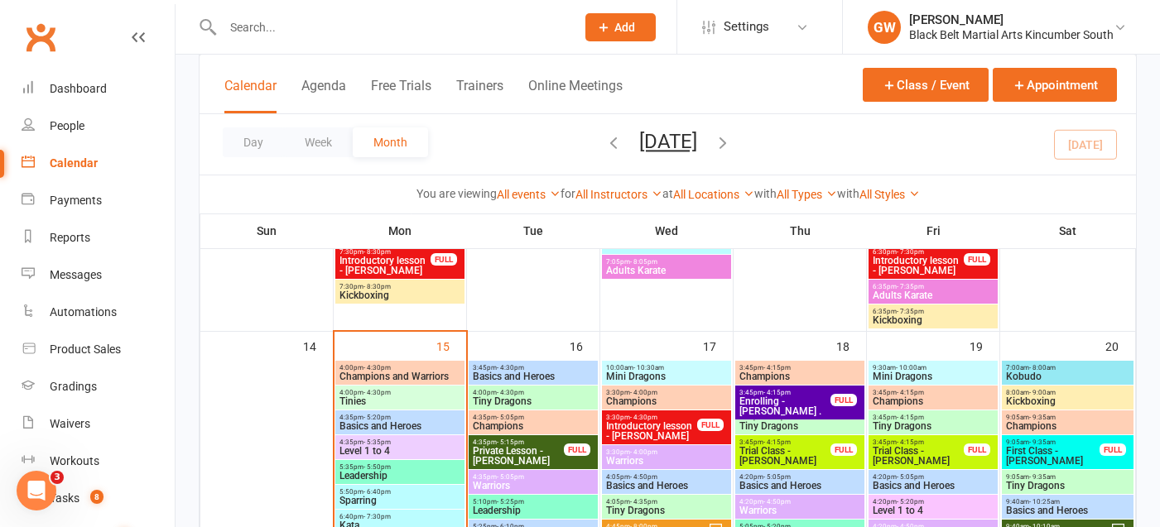
scroll to position [754, 0]
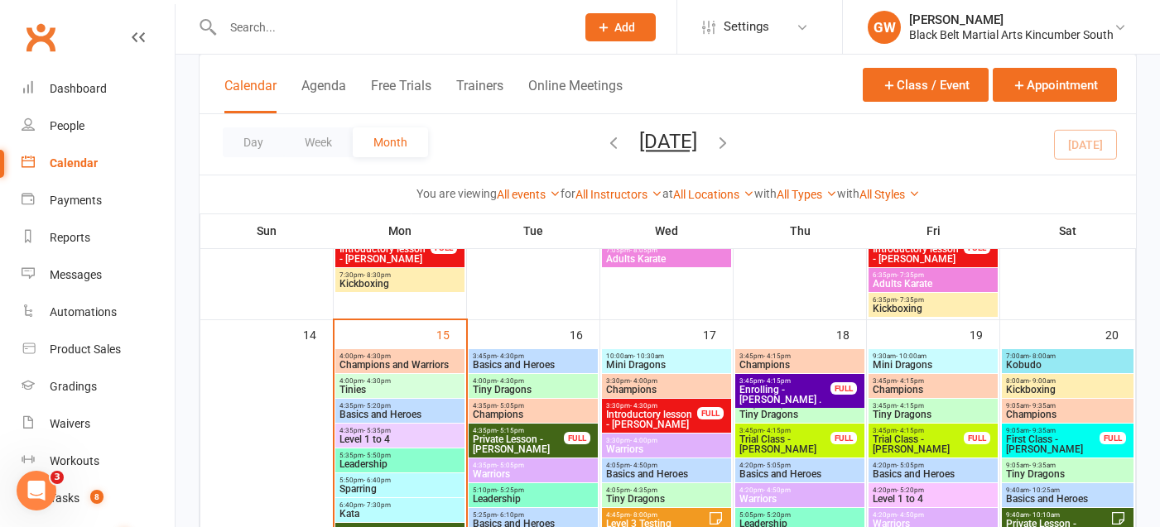
click at [1039, 412] on span "Champions" at bounding box center [1067, 415] width 125 height 10
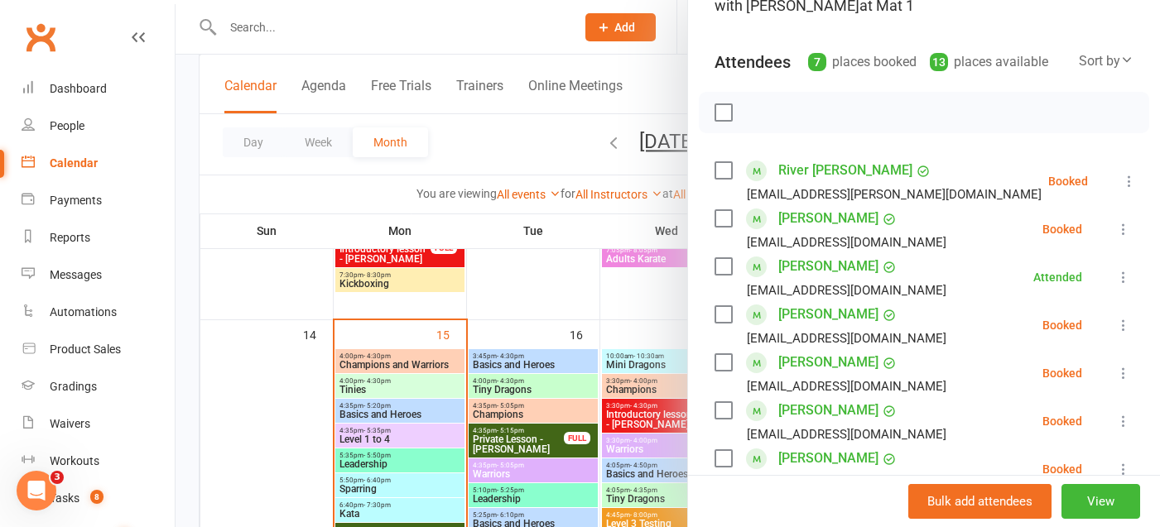
scroll to position [153, 0]
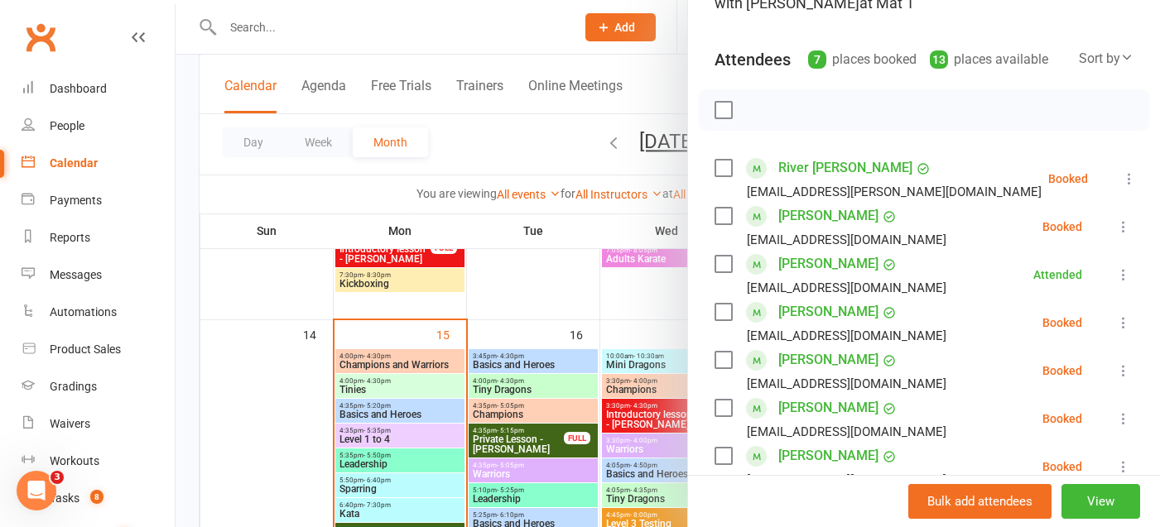
click at [1124, 278] on icon at bounding box center [1123, 275] width 17 height 17
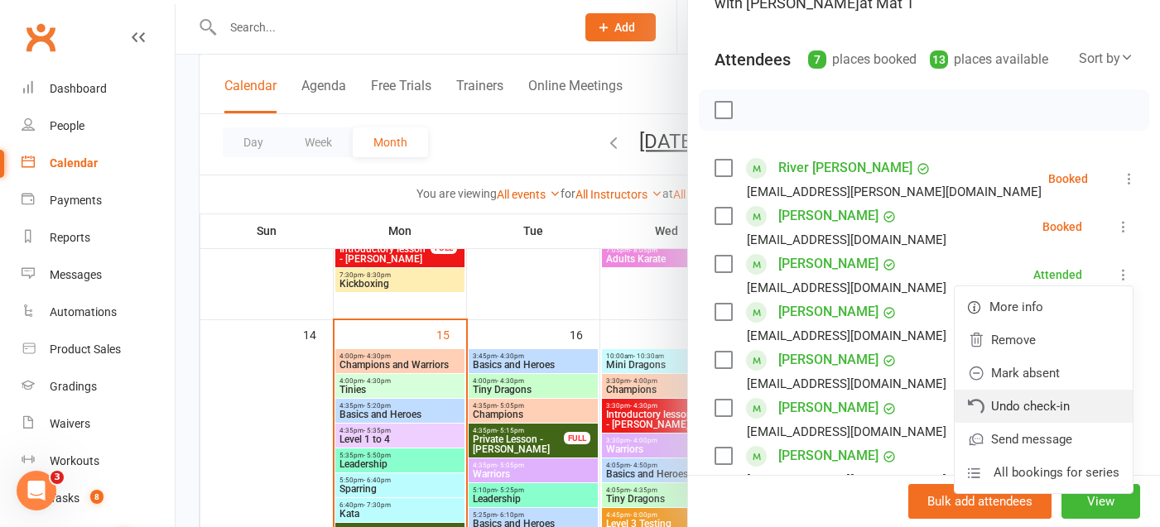
click at [1061, 402] on link "Undo check-in" at bounding box center [1044, 406] width 178 height 33
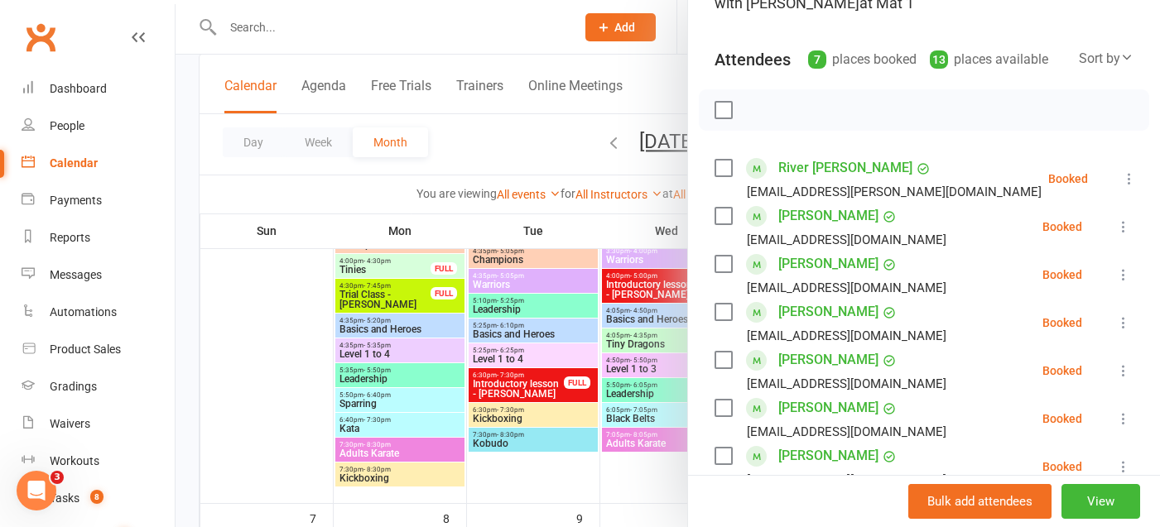
scroll to position [0, 0]
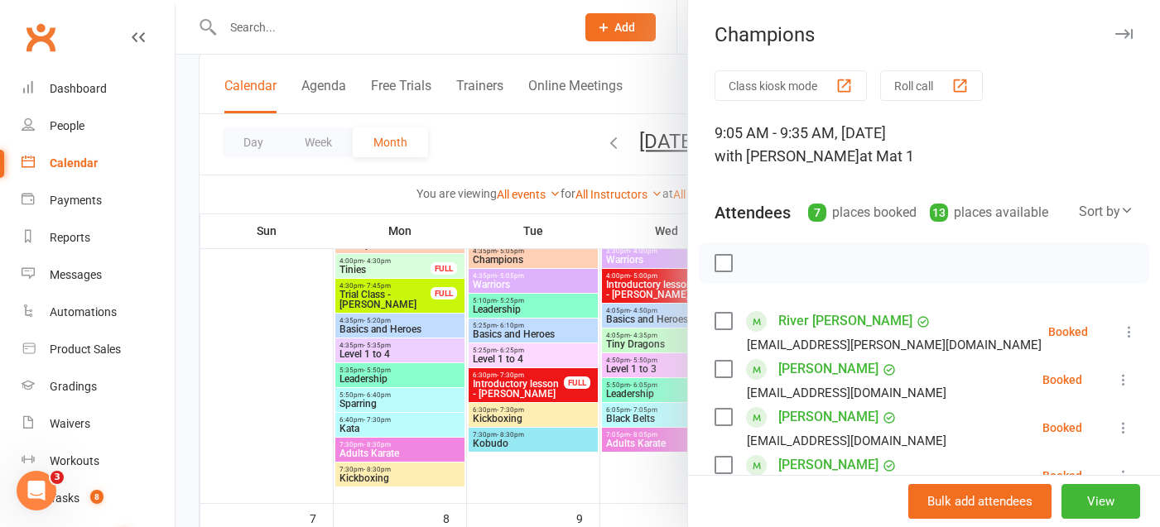
click at [1128, 29] on icon "button" at bounding box center [1123, 34] width 17 height 10
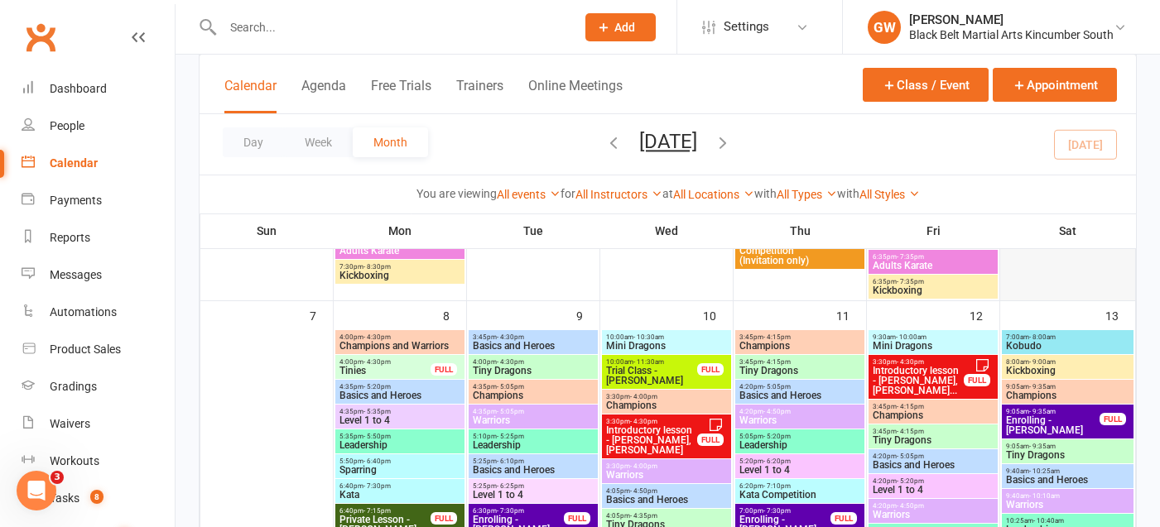
scroll to position [393, 0]
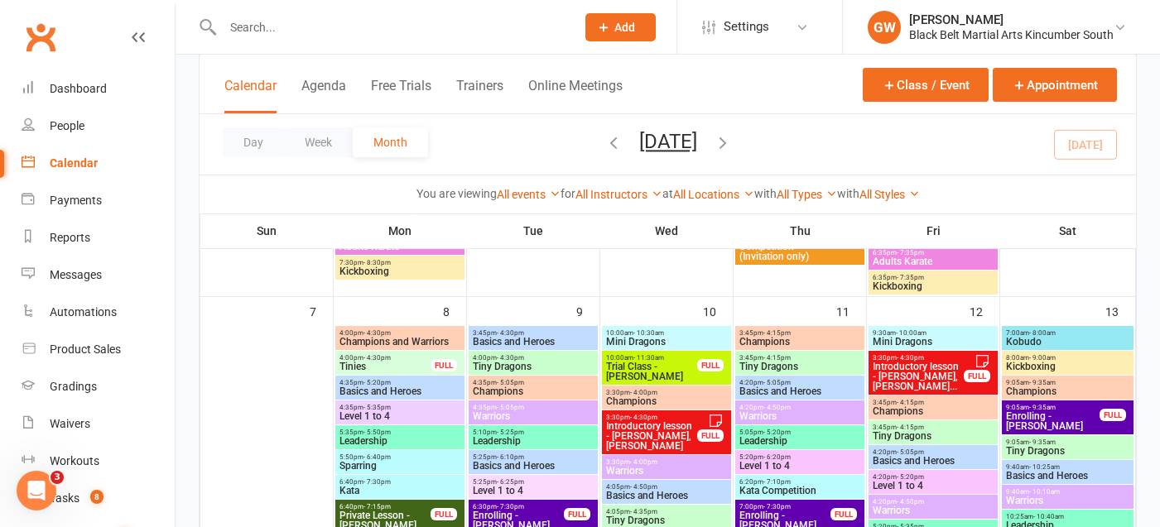
click at [1049, 393] on span "Champions" at bounding box center [1067, 392] width 125 height 10
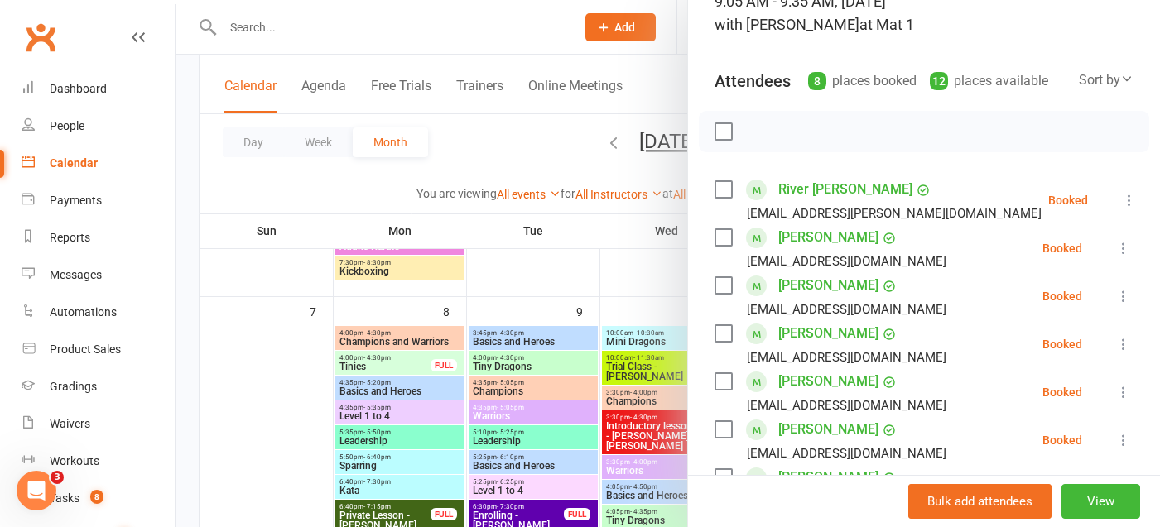
scroll to position [142, 0]
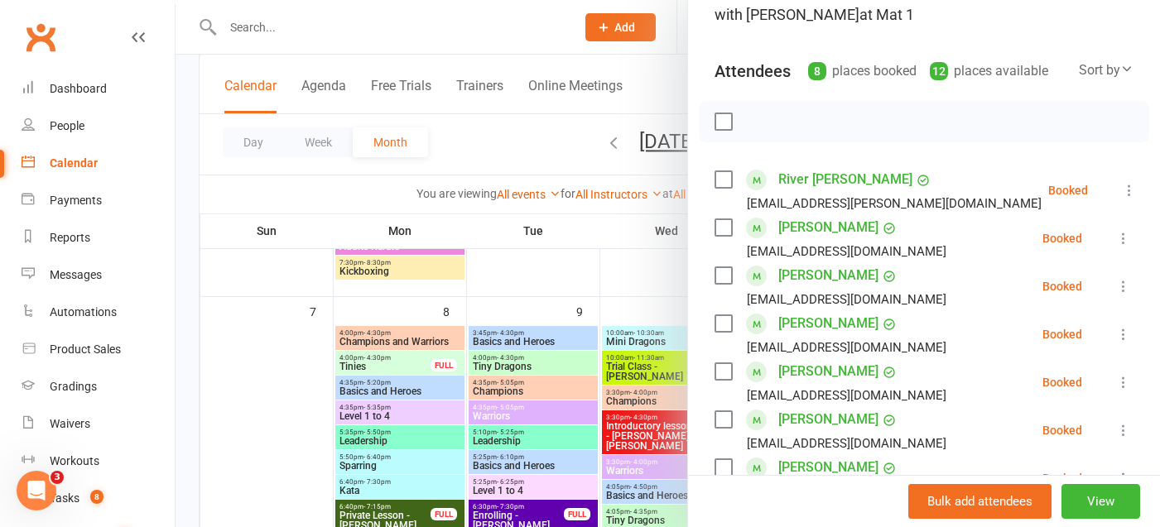
click at [1123, 339] on icon at bounding box center [1123, 334] width 17 height 17
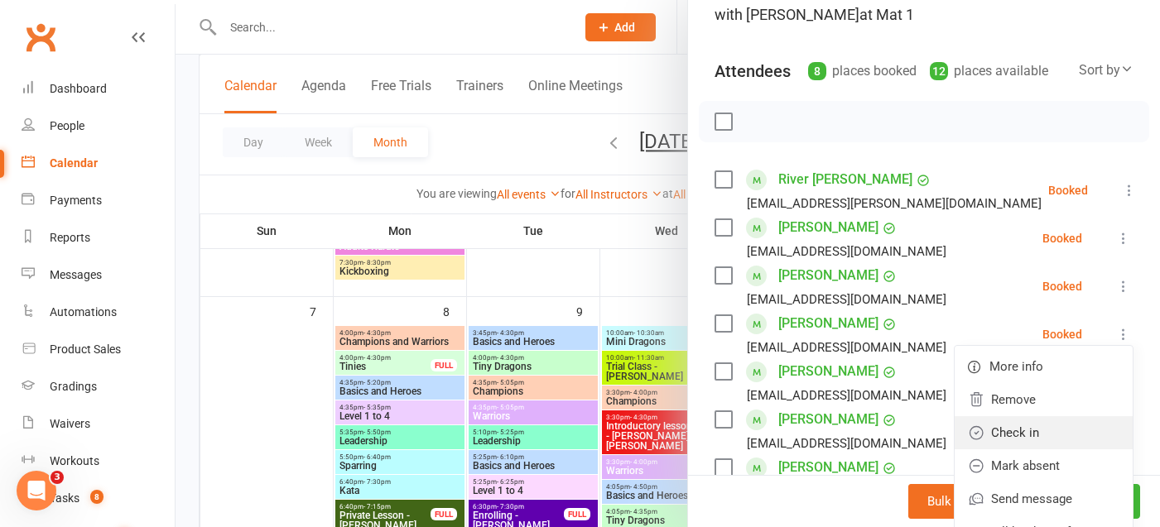
click at [1058, 431] on link "Check in" at bounding box center [1044, 432] width 178 height 33
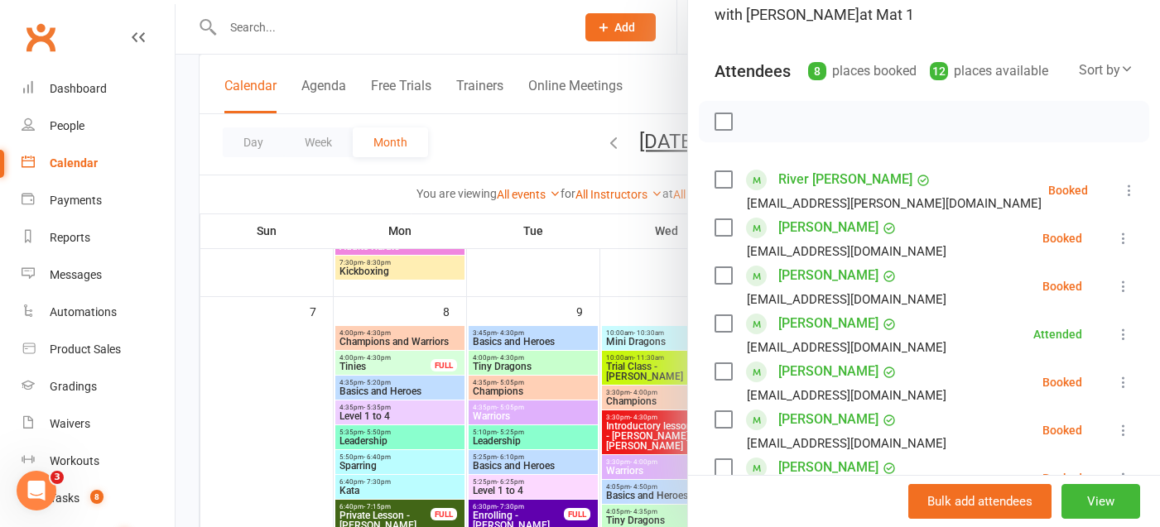
click at [1119, 238] on icon at bounding box center [1123, 238] width 17 height 17
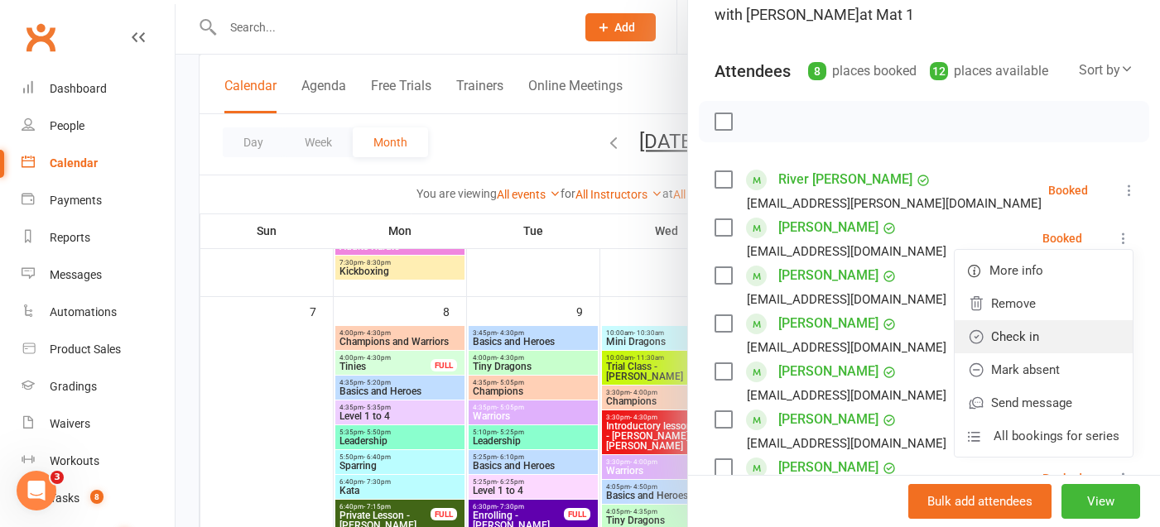
click at [1063, 337] on link "Check in" at bounding box center [1044, 336] width 178 height 33
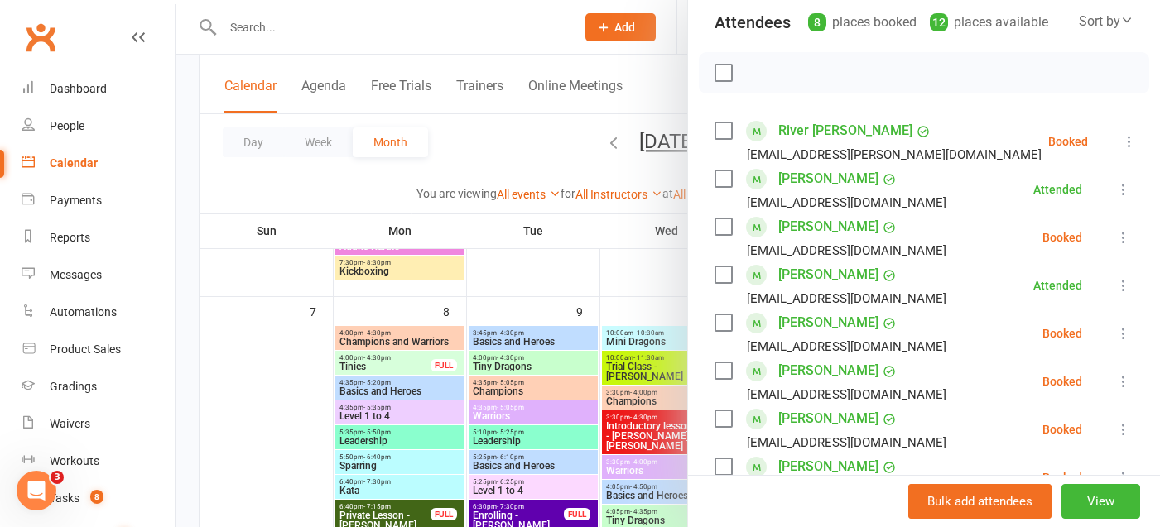
scroll to position [205, 0]
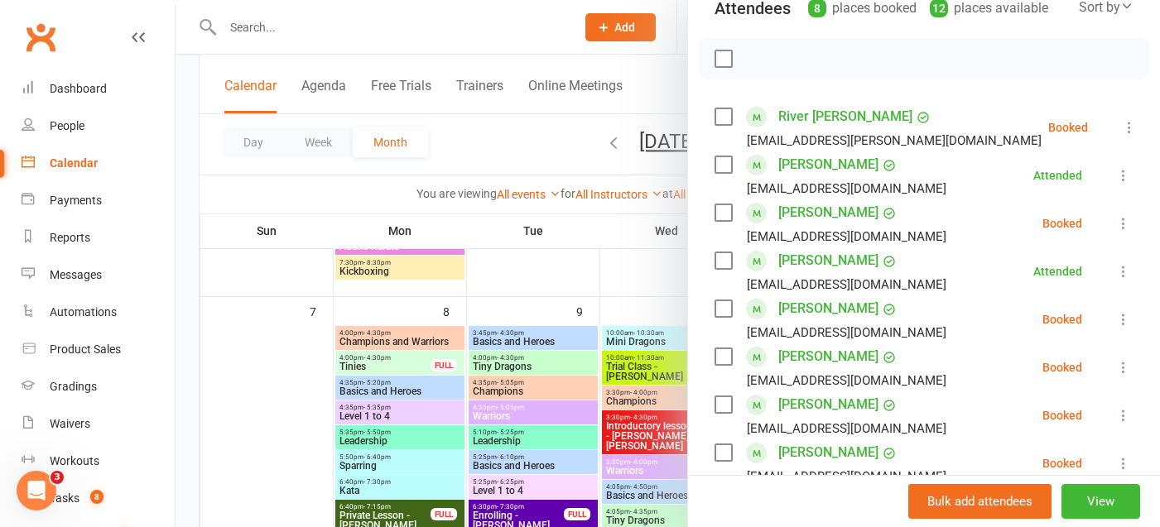
click at [1125, 217] on icon at bounding box center [1123, 223] width 17 height 17
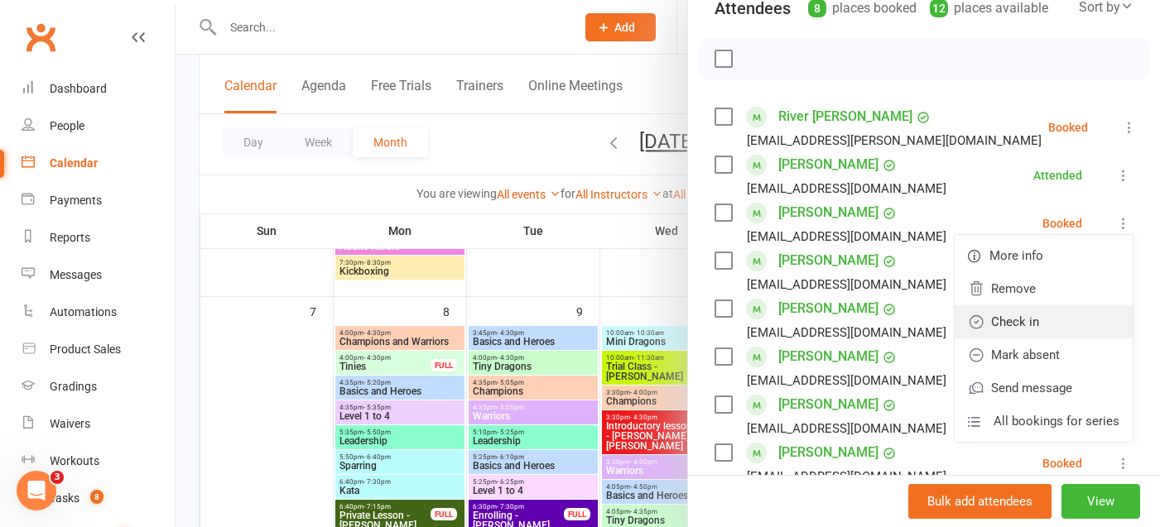
click at [1059, 324] on link "Check in" at bounding box center [1044, 322] width 178 height 33
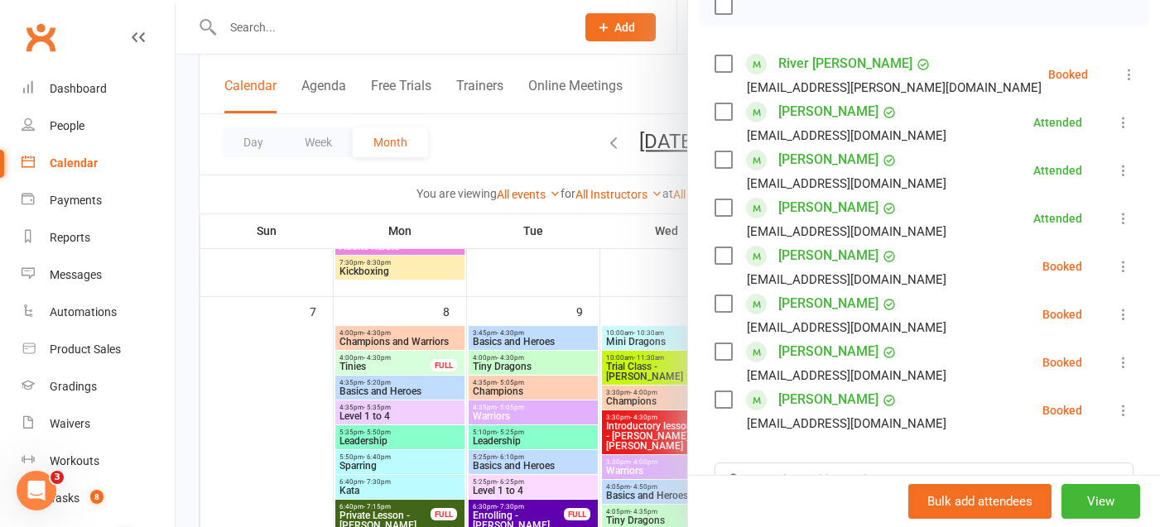
scroll to position [259, 0]
click at [1123, 318] on icon at bounding box center [1123, 313] width 17 height 17
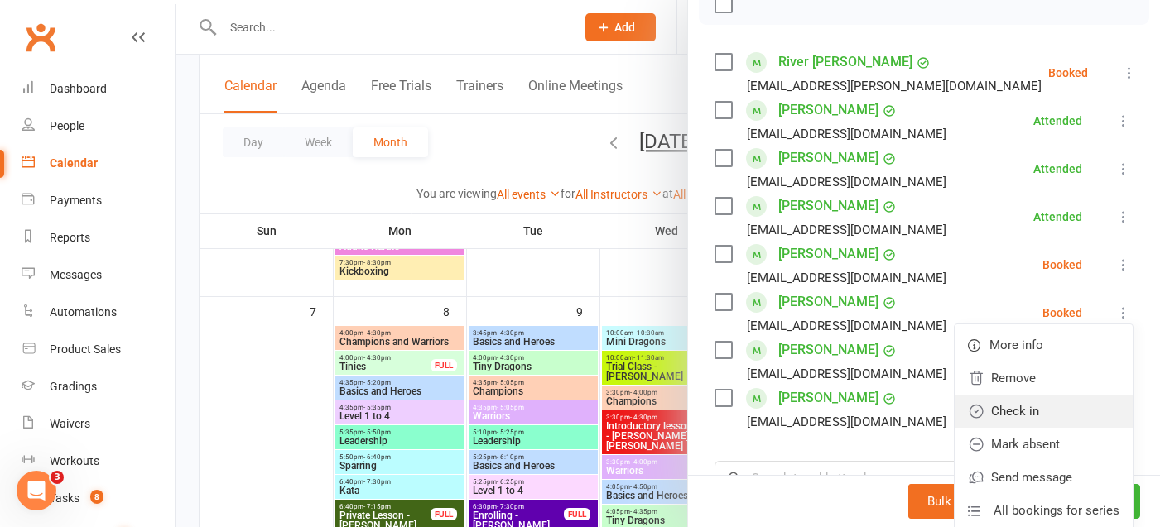
click at [1072, 411] on link "Check in" at bounding box center [1044, 411] width 178 height 33
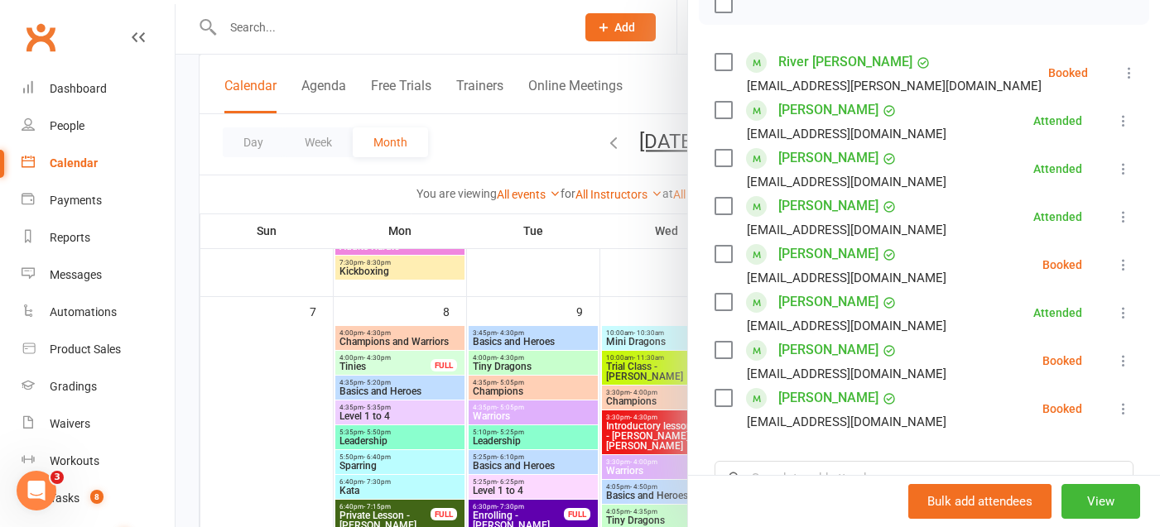
click at [1119, 360] on icon at bounding box center [1123, 361] width 17 height 17
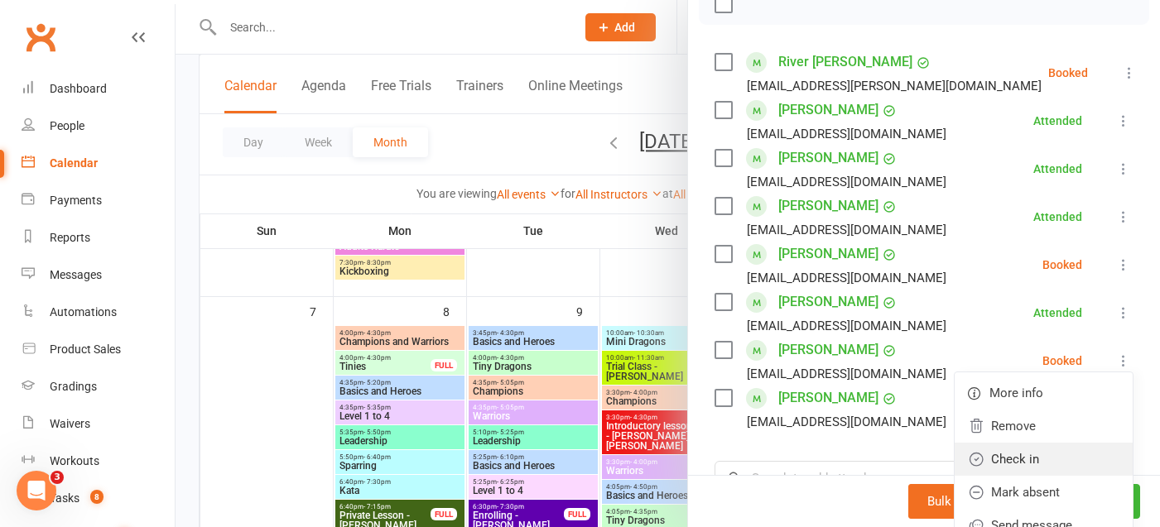
click at [1061, 457] on link "Check in" at bounding box center [1044, 459] width 178 height 33
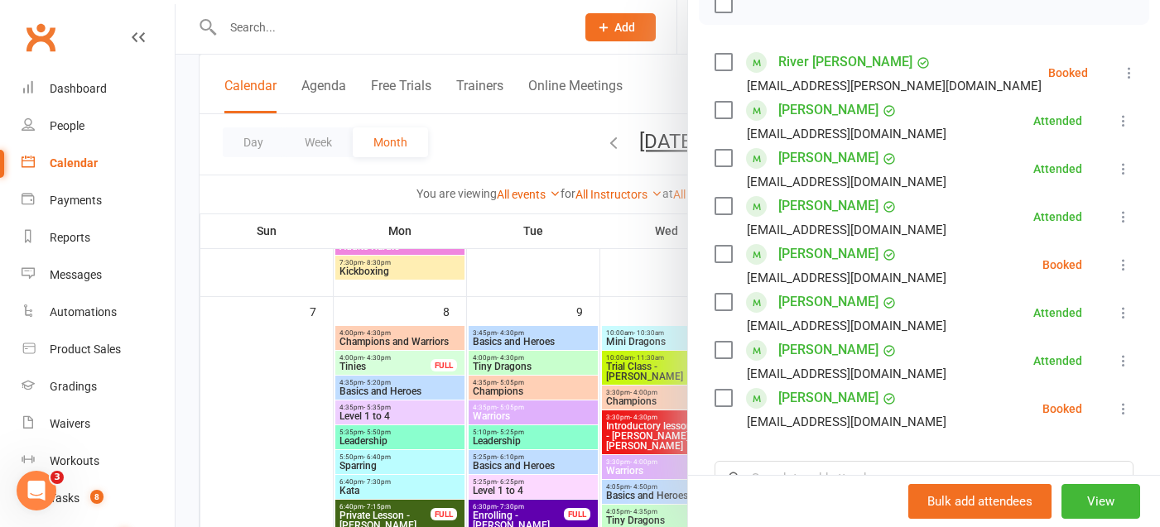
click at [1120, 407] on icon at bounding box center [1123, 409] width 17 height 17
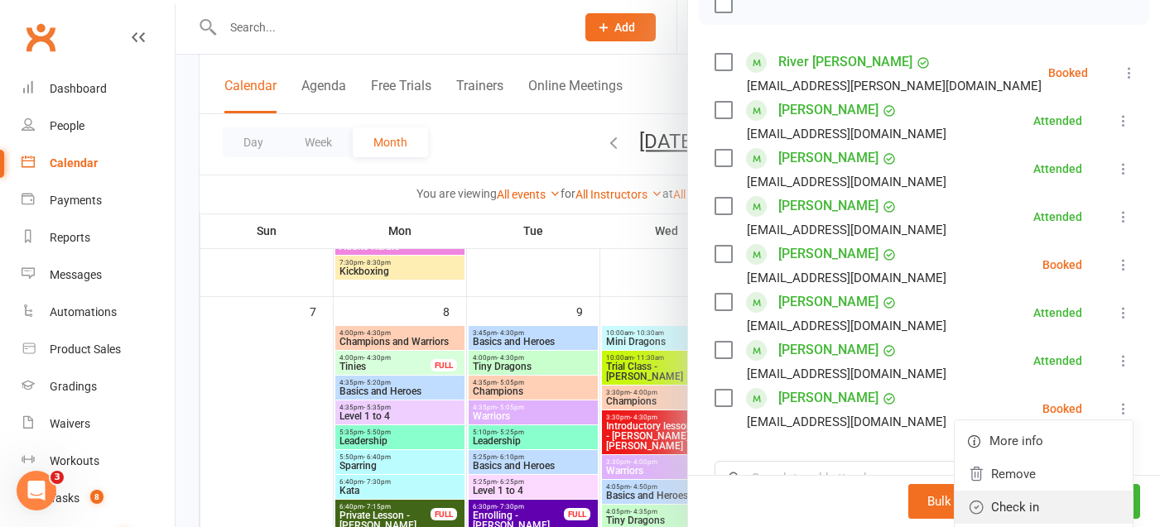
click at [1053, 503] on link "Check in" at bounding box center [1044, 507] width 178 height 33
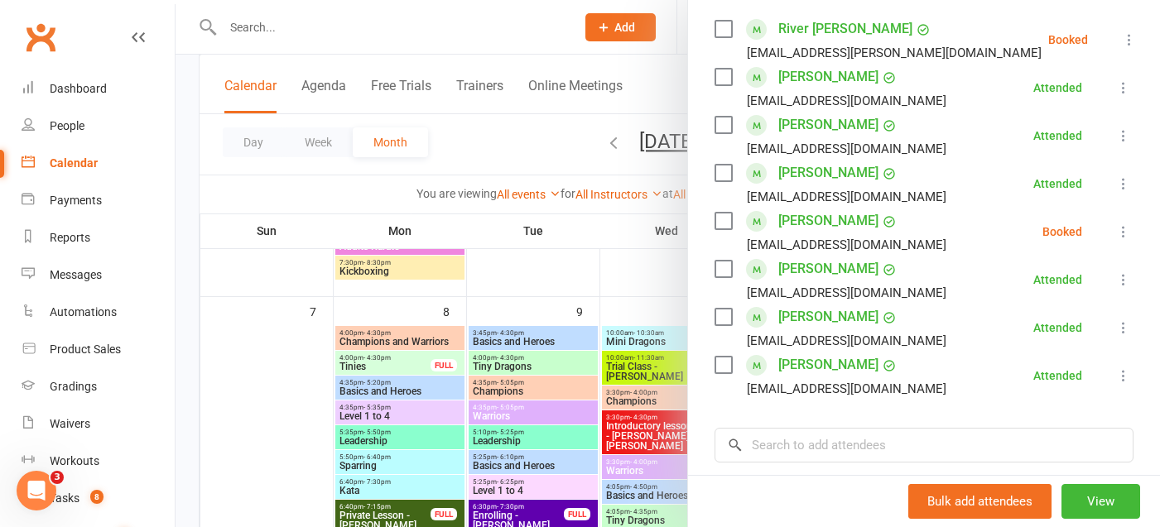
scroll to position [282, 0]
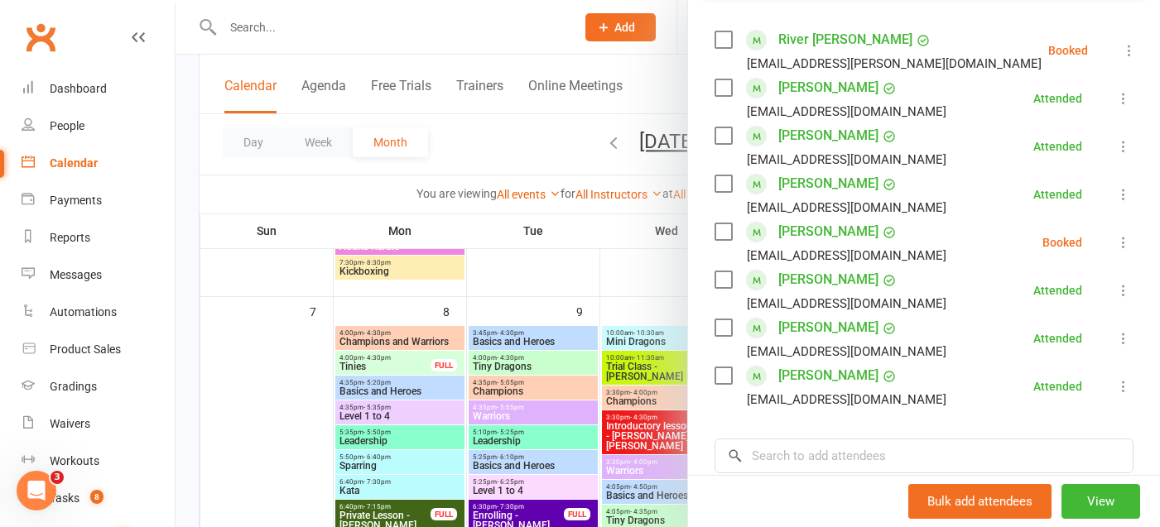
click at [1121, 247] on icon at bounding box center [1123, 242] width 17 height 17
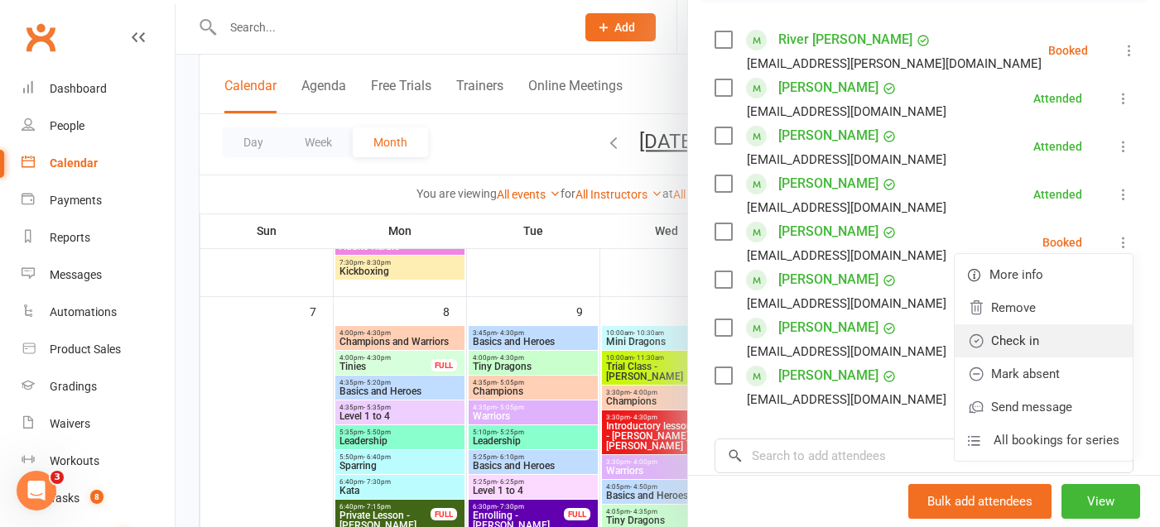
click at [1041, 341] on link "Check in" at bounding box center [1044, 341] width 178 height 33
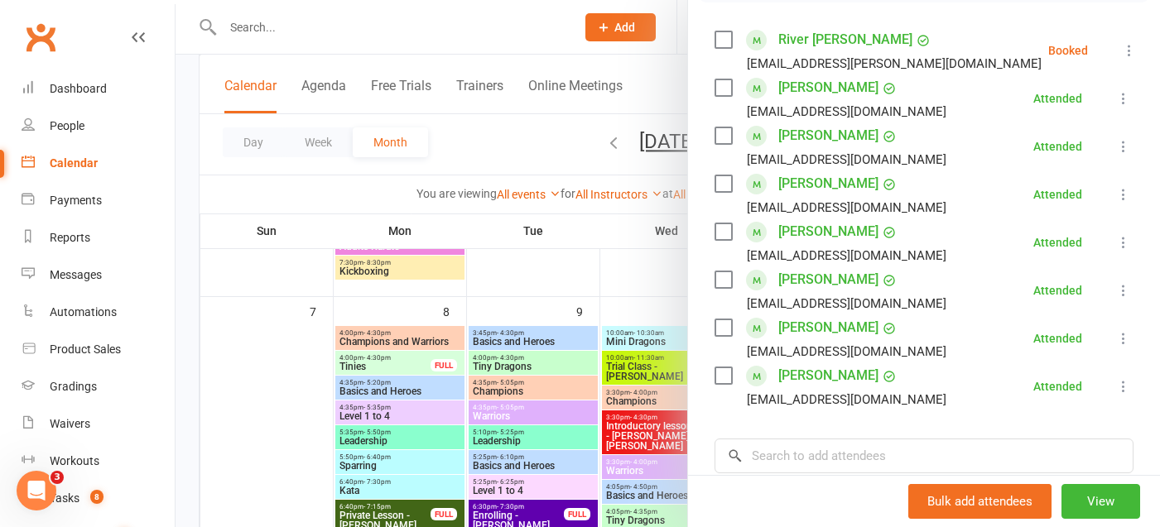
click at [1123, 55] on icon at bounding box center [1129, 50] width 17 height 17
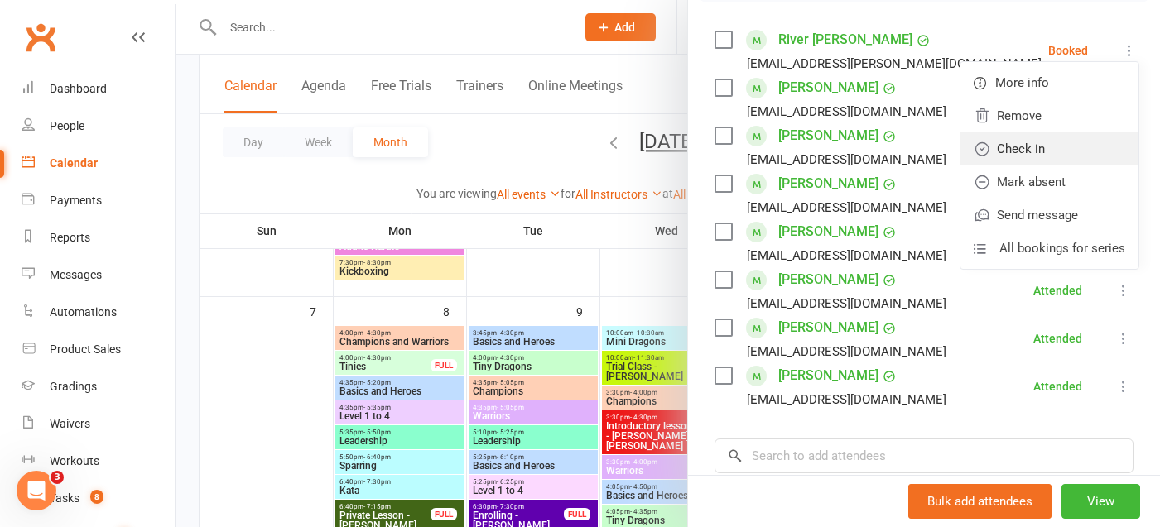
click at [1036, 148] on link "Check in" at bounding box center [1049, 148] width 178 height 33
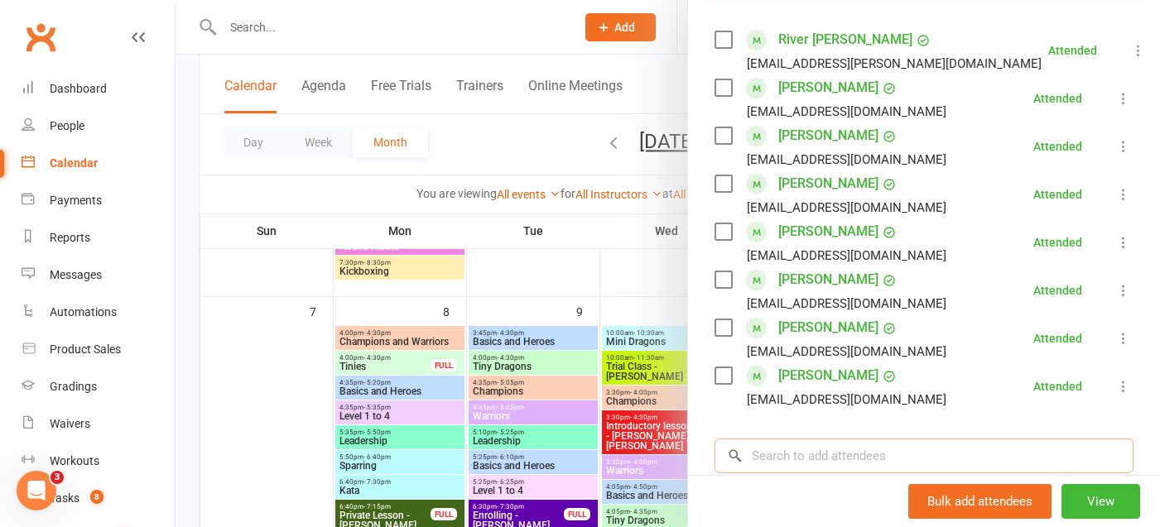
click at [860, 441] on input "search" at bounding box center [924, 456] width 419 height 35
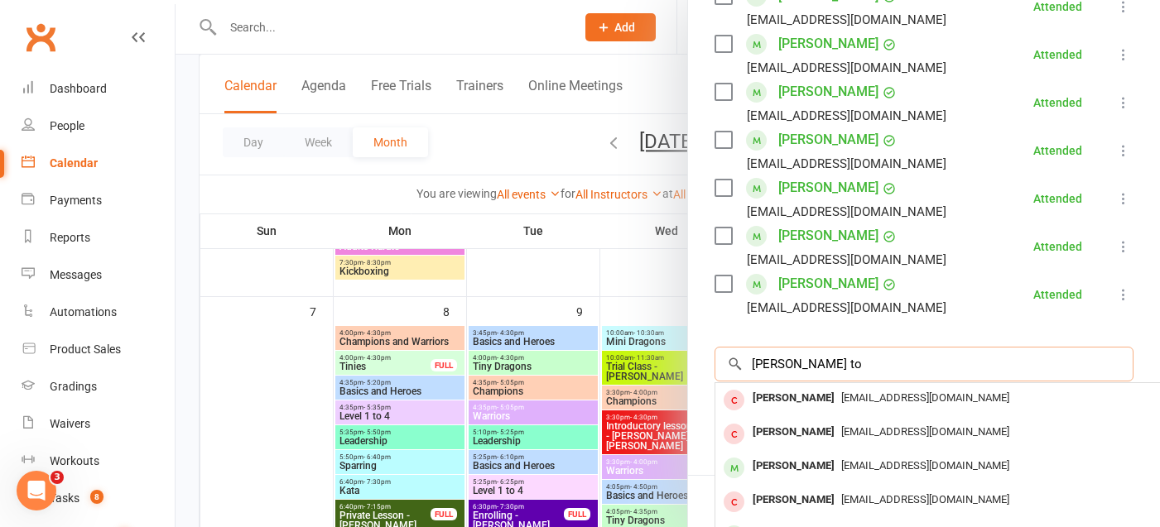
scroll to position [402, 0]
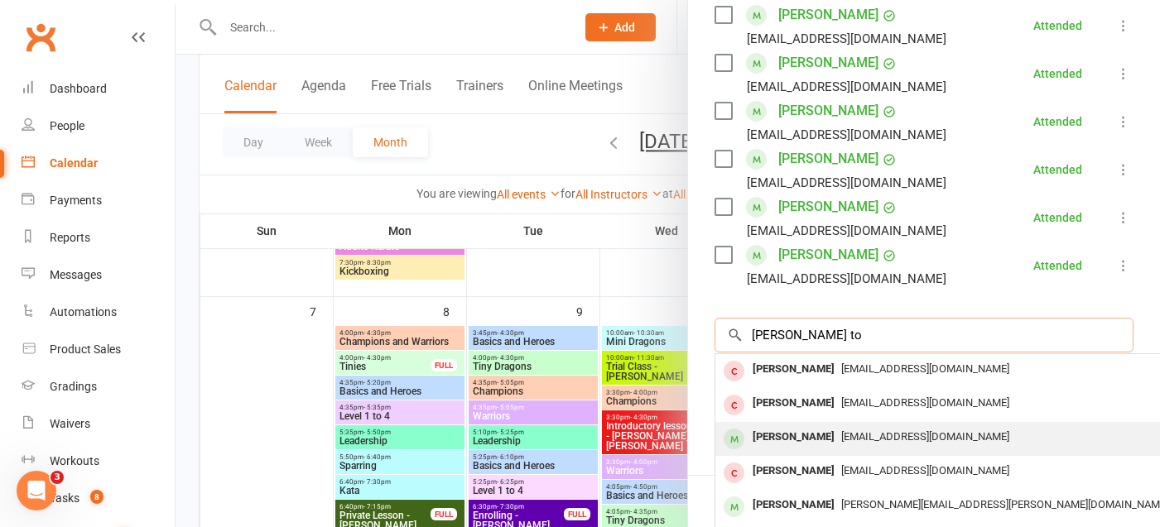
type input "william to"
click at [831, 441] on div "[PERSON_NAME]" at bounding box center [793, 438] width 95 height 24
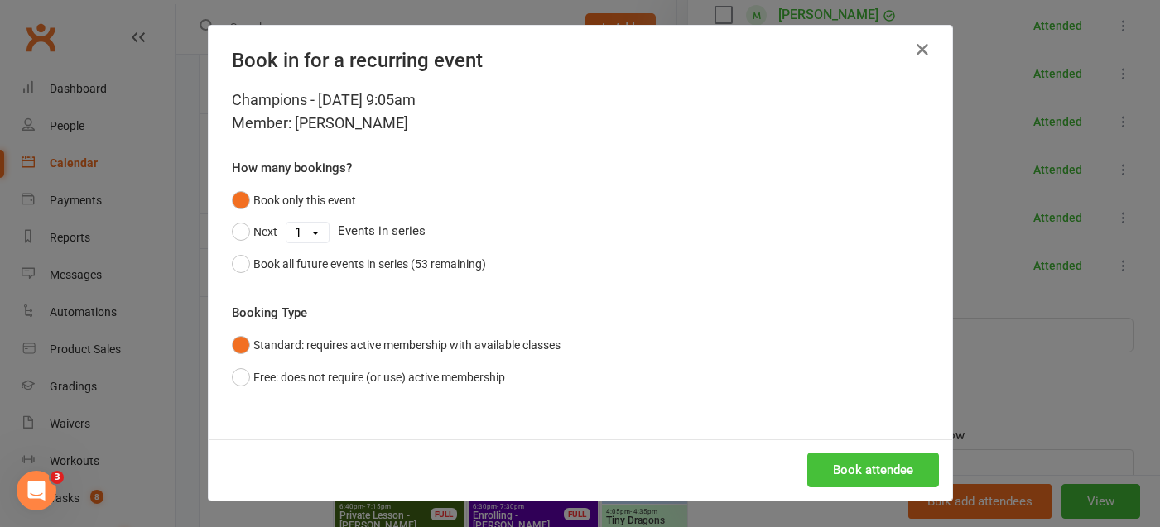
click at [848, 472] on button "Book attendee" at bounding box center [873, 470] width 132 height 35
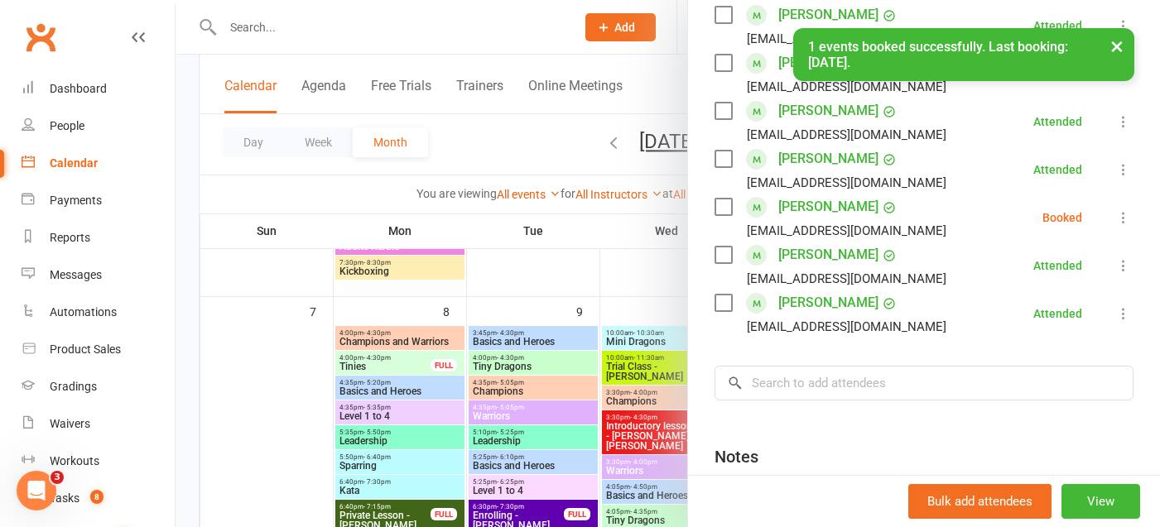
click at [1121, 217] on icon at bounding box center [1123, 217] width 17 height 17
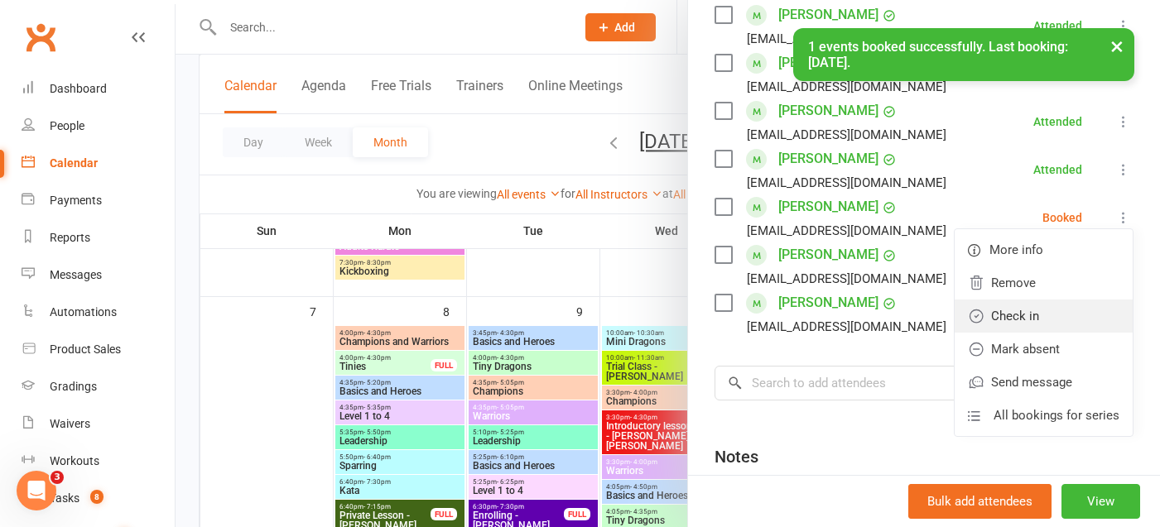
click at [1072, 314] on link "Check in" at bounding box center [1044, 316] width 178 height 33
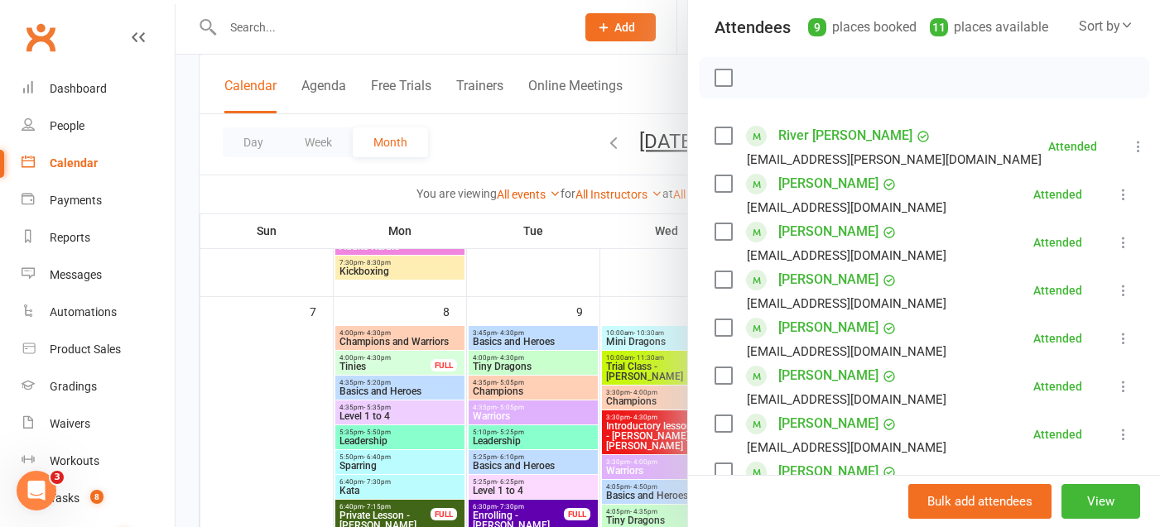
scroll to position [0, 0]
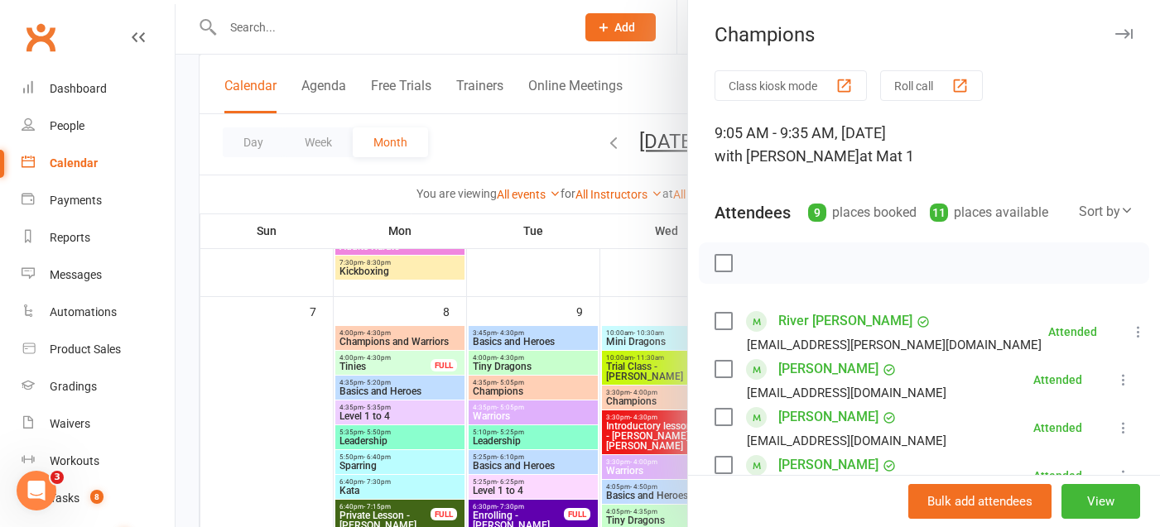
click at [1118, 34] on icon "button" at bounding box center [1123, 34] width 17 height 10
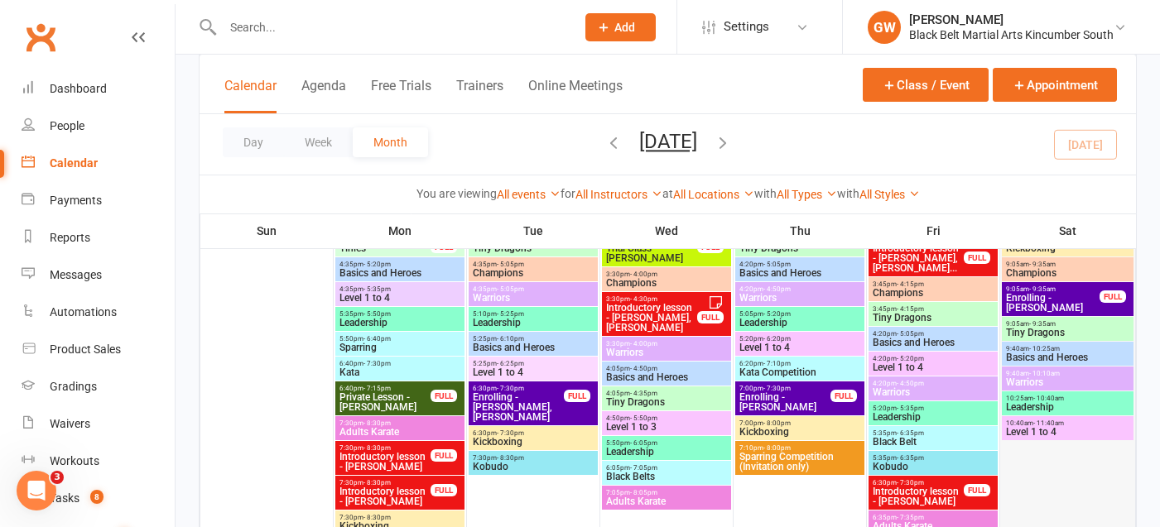
scroll to position [525, 0]
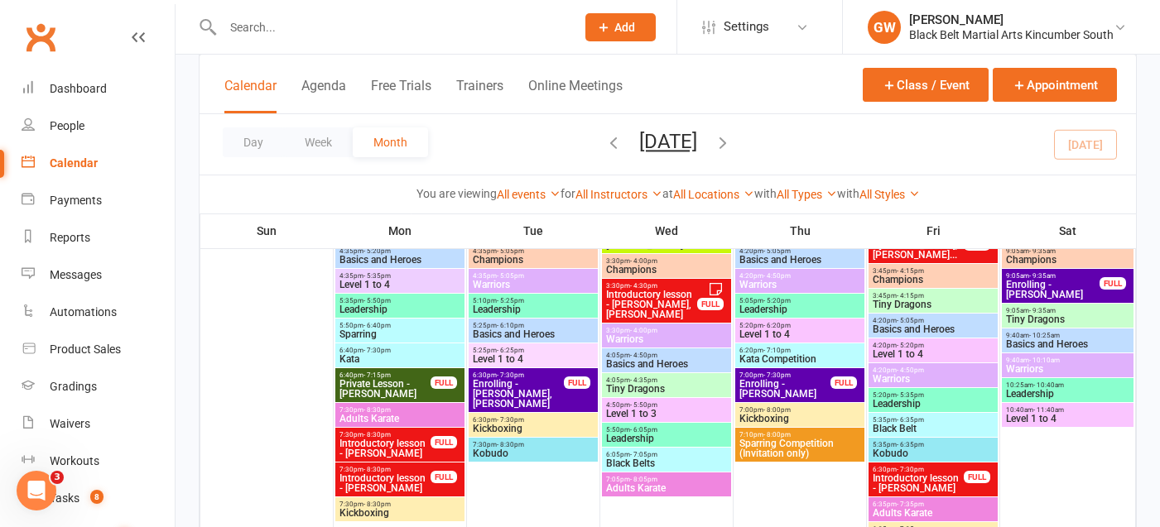
click at [1047, 287] on span "Enrolling - [PERSON_NAME]" at bounding box center [1052, 290] width 95 height 20
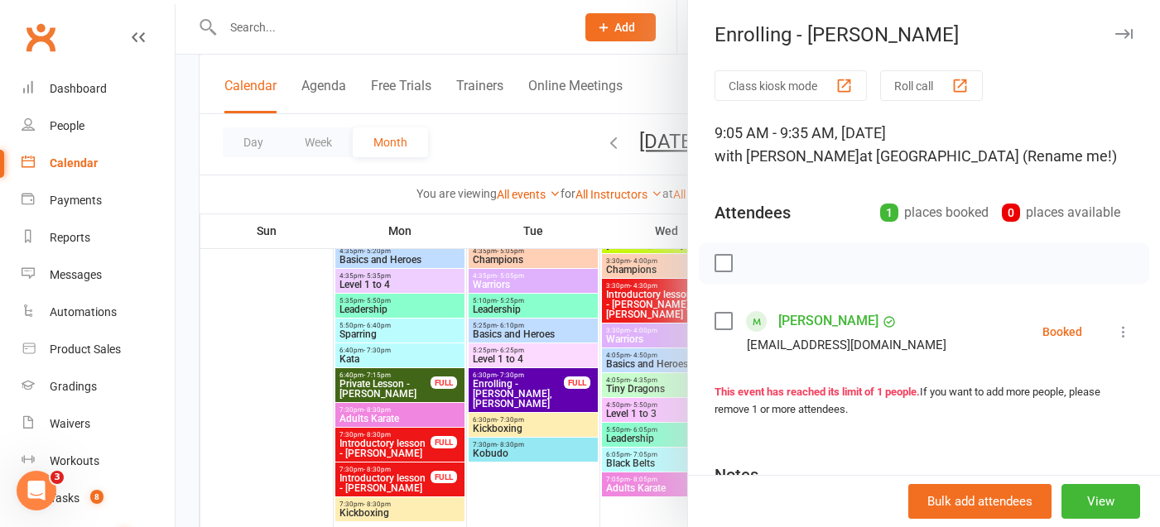
click at [812, 328] on link "[PERSON_NAME]" at bounding box center [828, 321] width 100 height 26
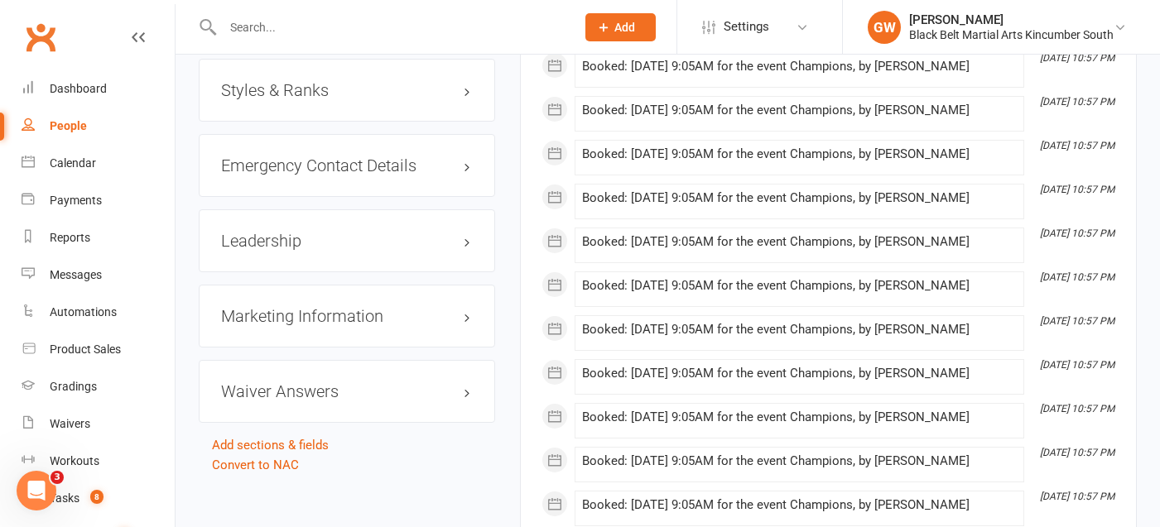
scroll to position [1593, 0]
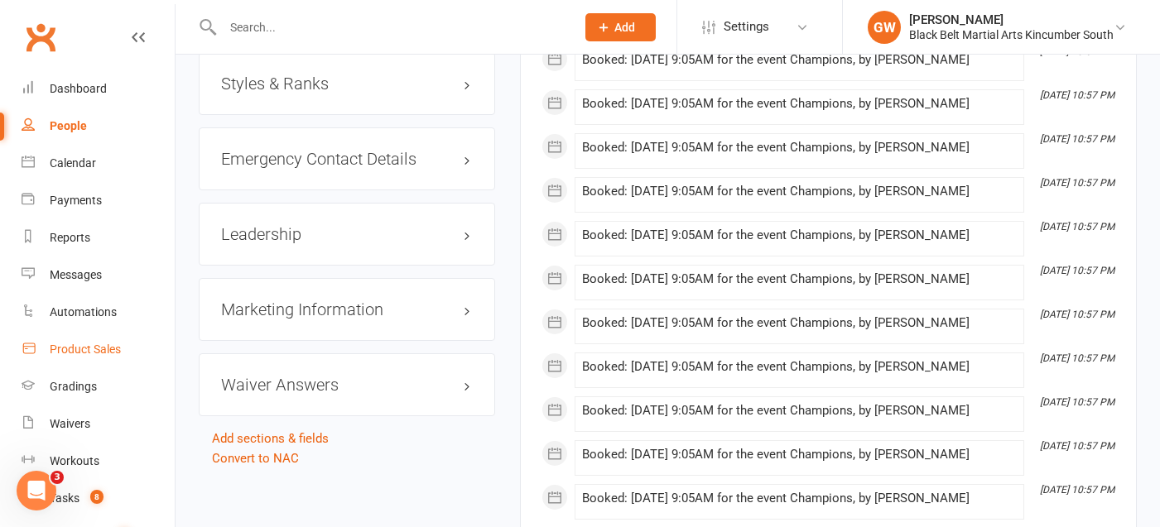
click at [77, 354] on div "Product Sales" at bounding box center [85, 349] width 71 height 13
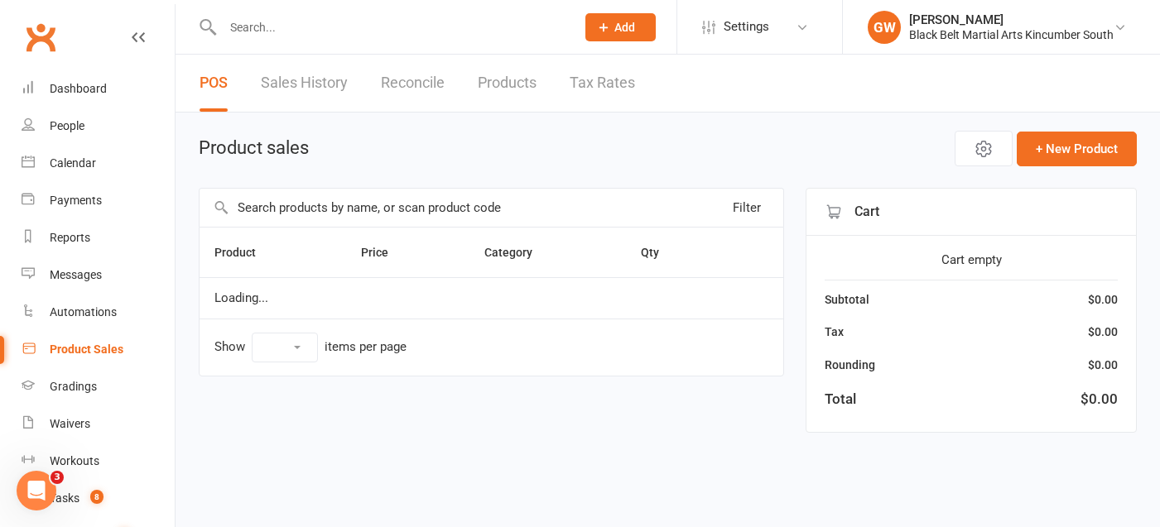
select select "10"
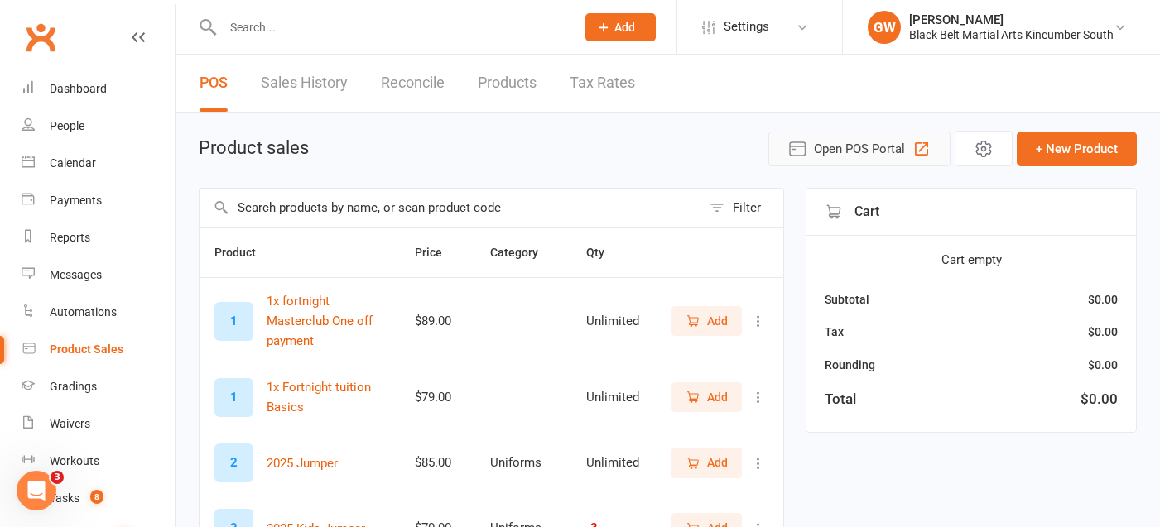
click at [844, 161] on button "Open POS Portal" at bounding box center [859, 149] width 182 height 35
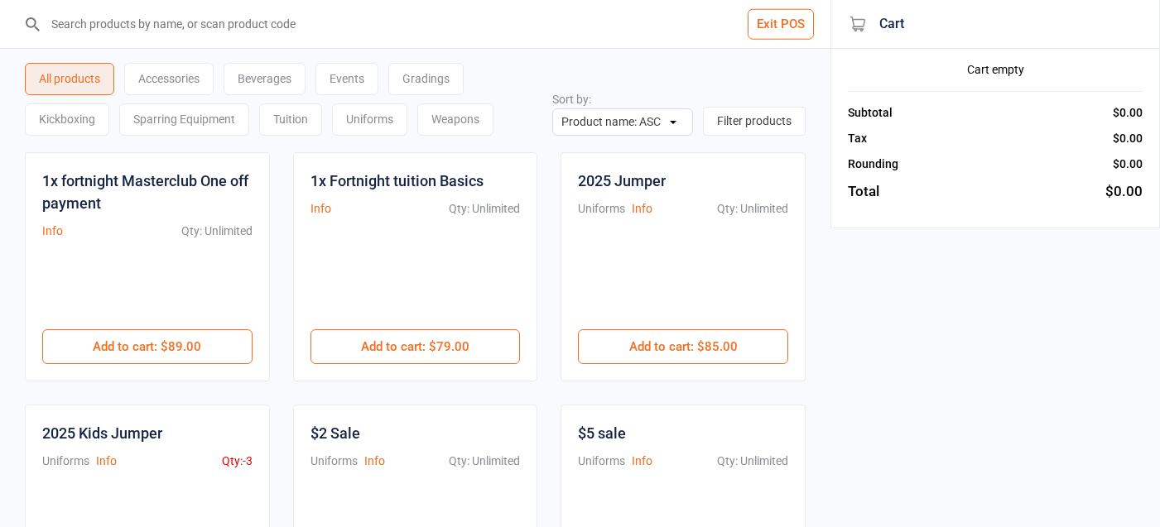
click at [517, 26] on input "search" at bounding box center [425, 24] width 764 height 48
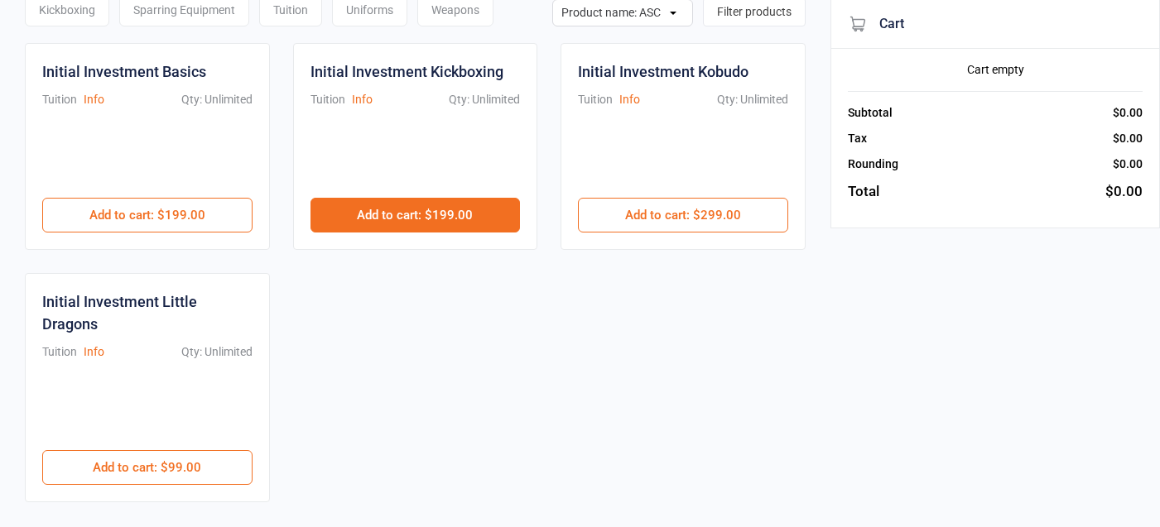
scroll to position [154, 0]
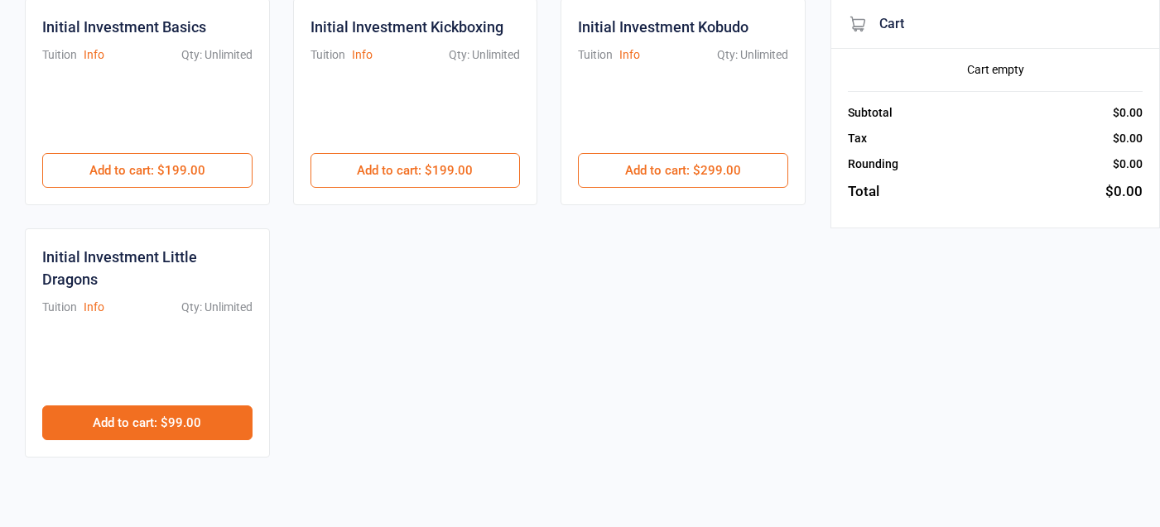
type input "initial"
click at [227, 419] on button "Add to cart : $99.00" at bounding box center [147, 423] width 210 height 35
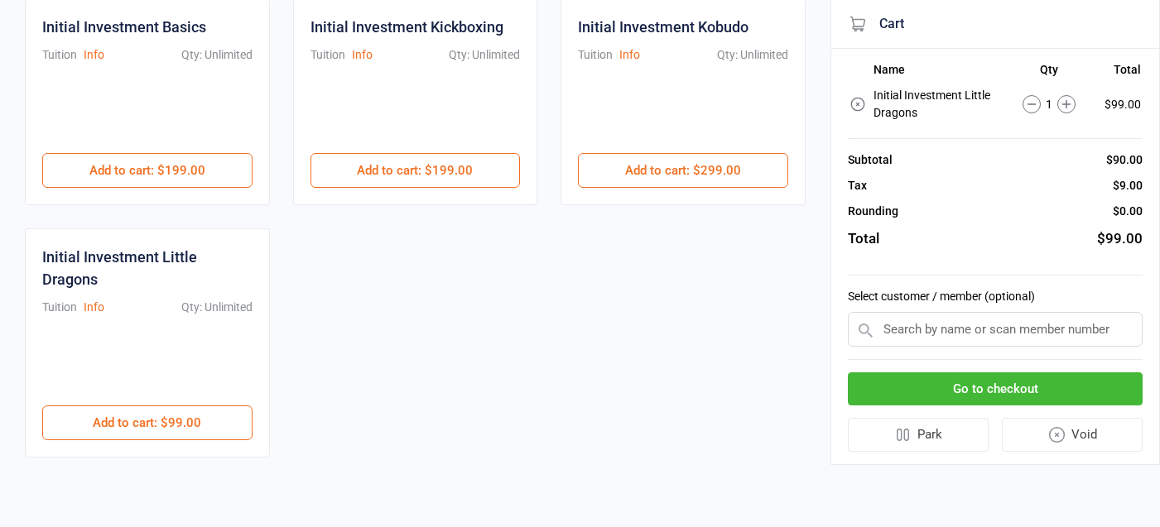
click at [922, 325] on input "text" at bounding box center [995, 329] width 295 height 35
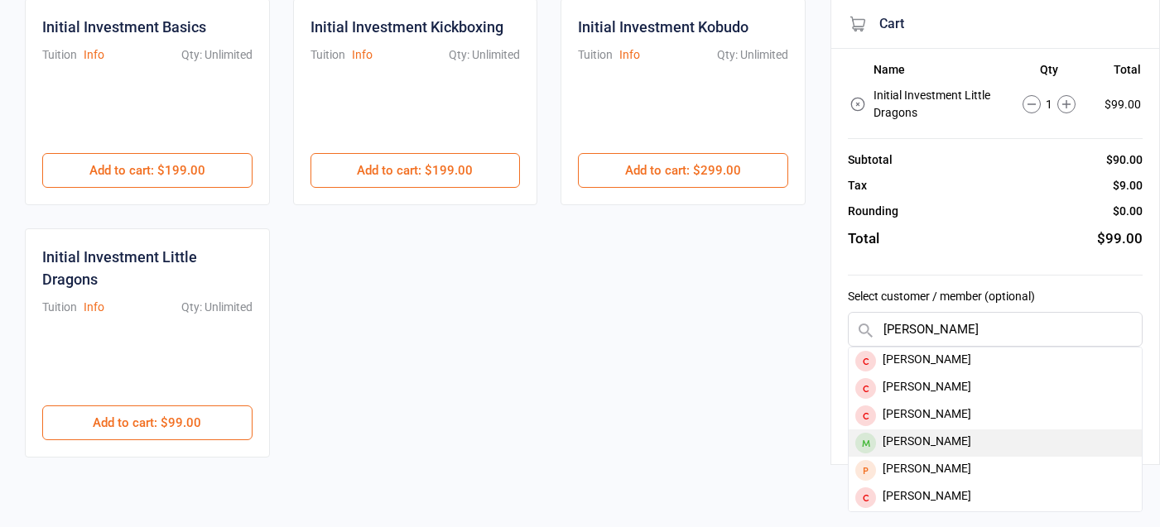
type input "arthur bi"
click at [927, 436] on div "[PERSON_NAME]" at bounding box center [995, 443] width 293 height 27
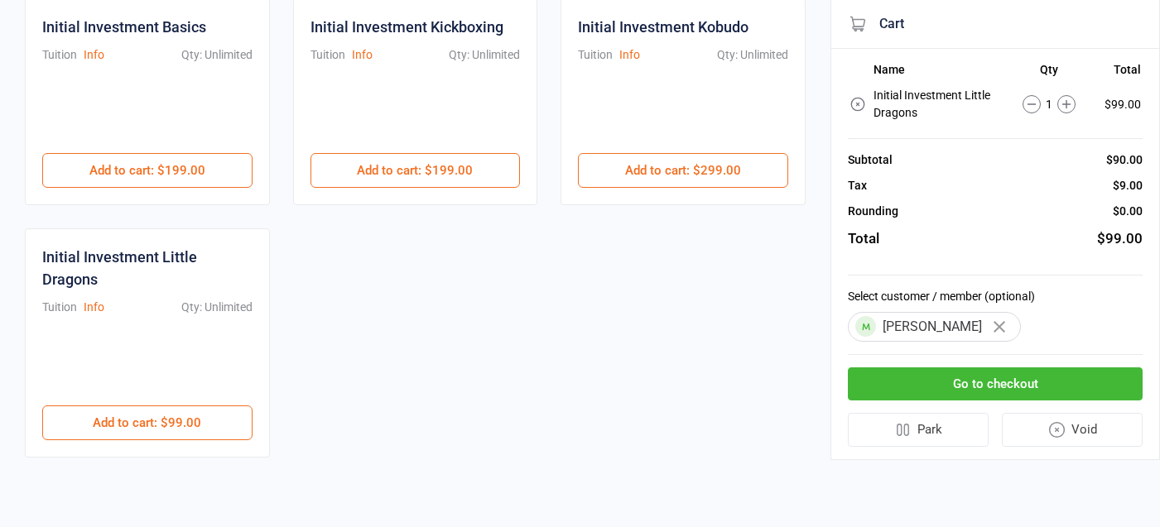
click at [1000, 387] on button "Go to checkout" at bounding box center [995, 385] width 295 height 34
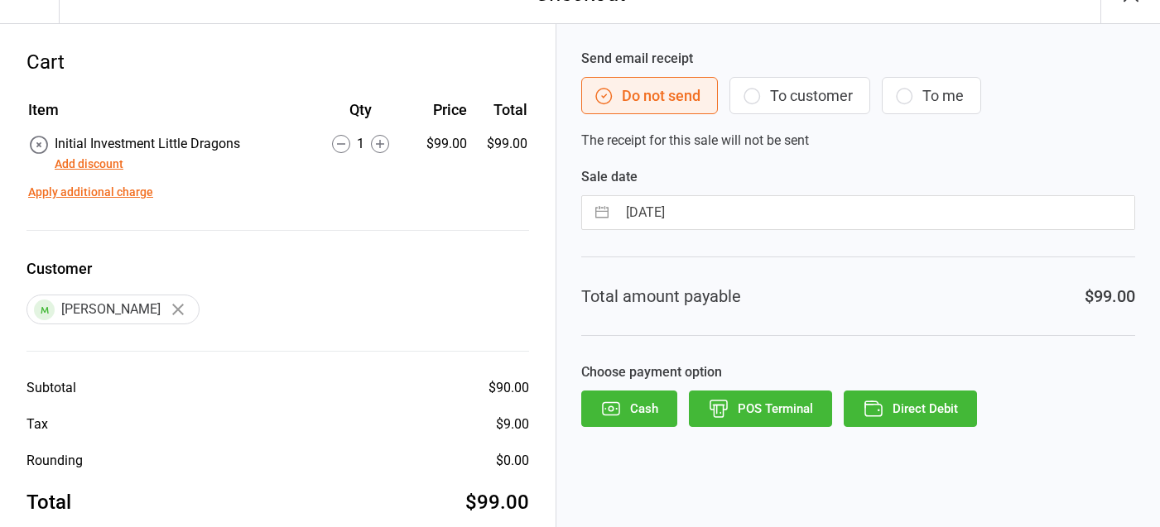
scroll to position [65, 0]
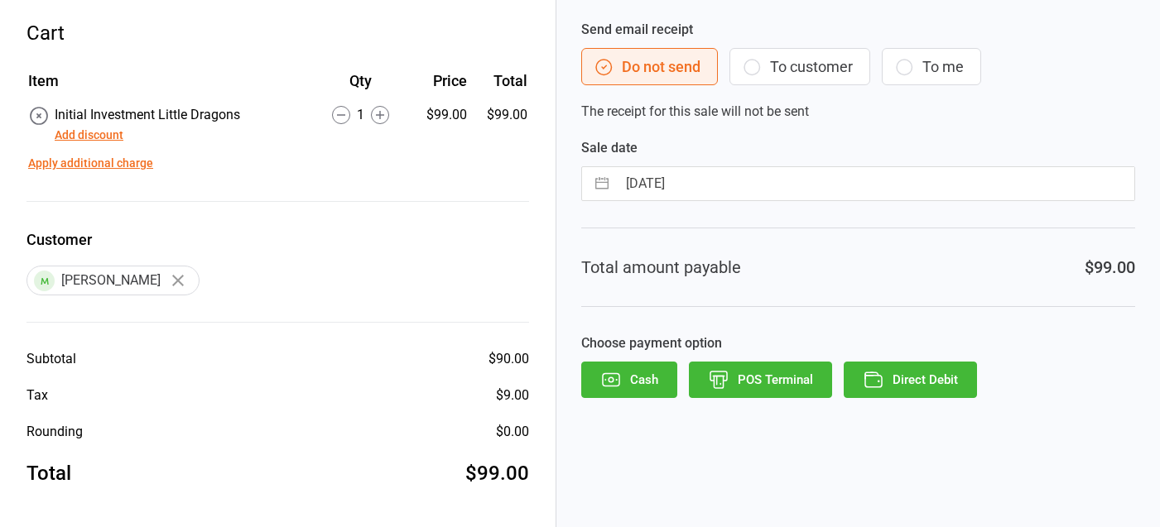
click at [788, 65] on button "To customer" at bounding box center [799, 66] width 141 height 37
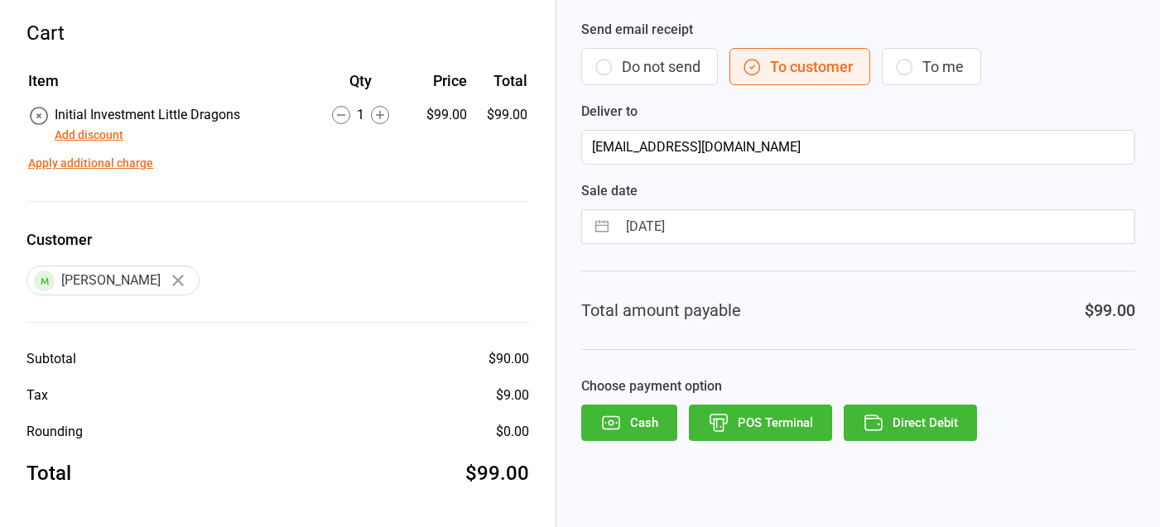
select select "7"
select select "2025"
select select "8"
select select "2025"
select select "9"
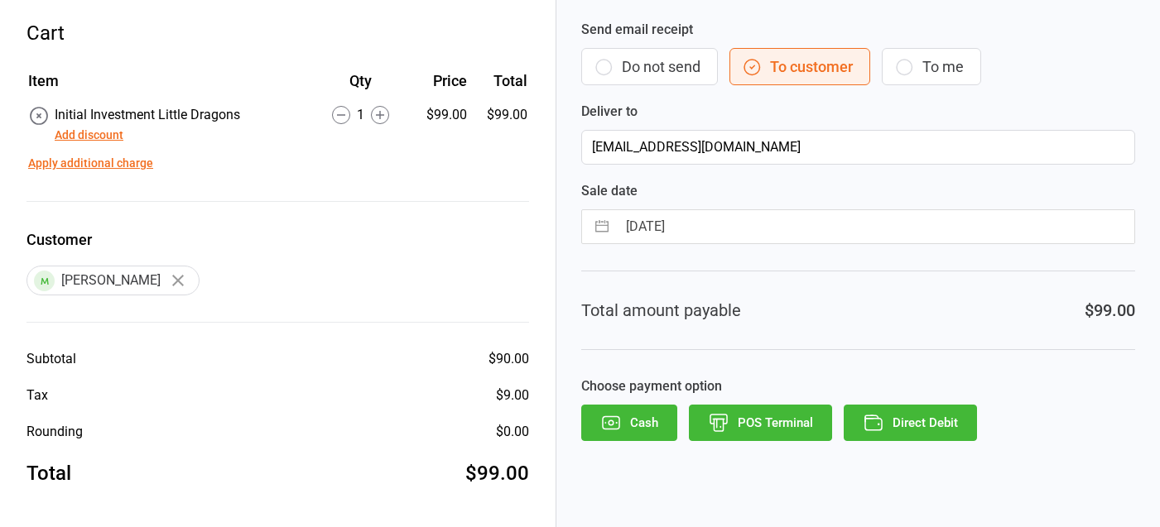
select select "2025"
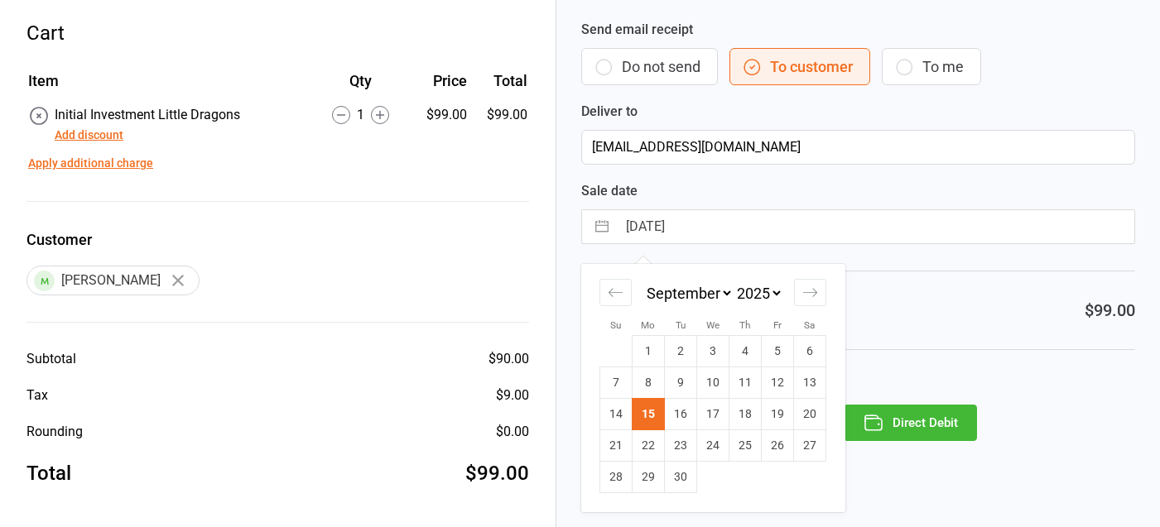
click at [752, 226] on input "[DATE]" at bounding box center [875, 226] width 517 height 33
click at [942, 299] on div "Total amount payable $99.00" at bounding box center [858, 310] width 554 height 79
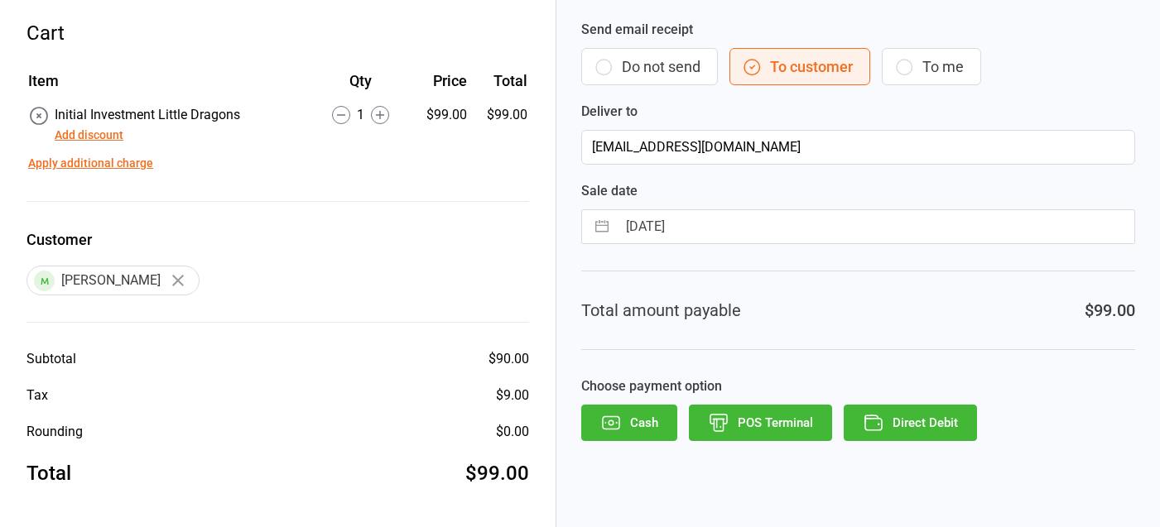
click at [898, 416] on button "Direct Debit" at bounding box center [910, 423] width 133 height 36
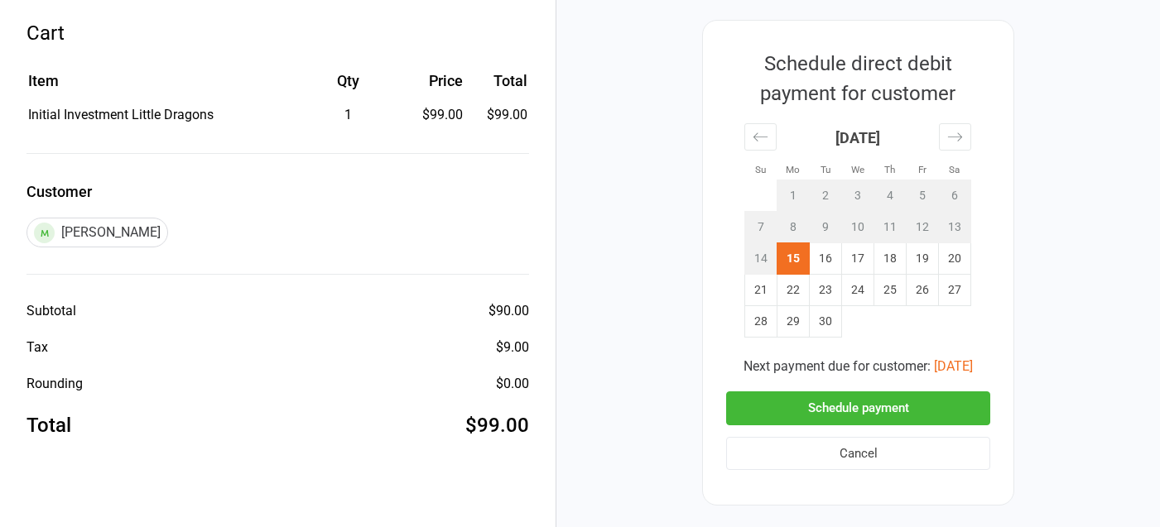
click at [788, 255] on td "15" at bounding box center [793, 258] width 32 height 31
click at [827, 401] on button "Schedule payment" at bounding box center [858, 409] width 264 height 34
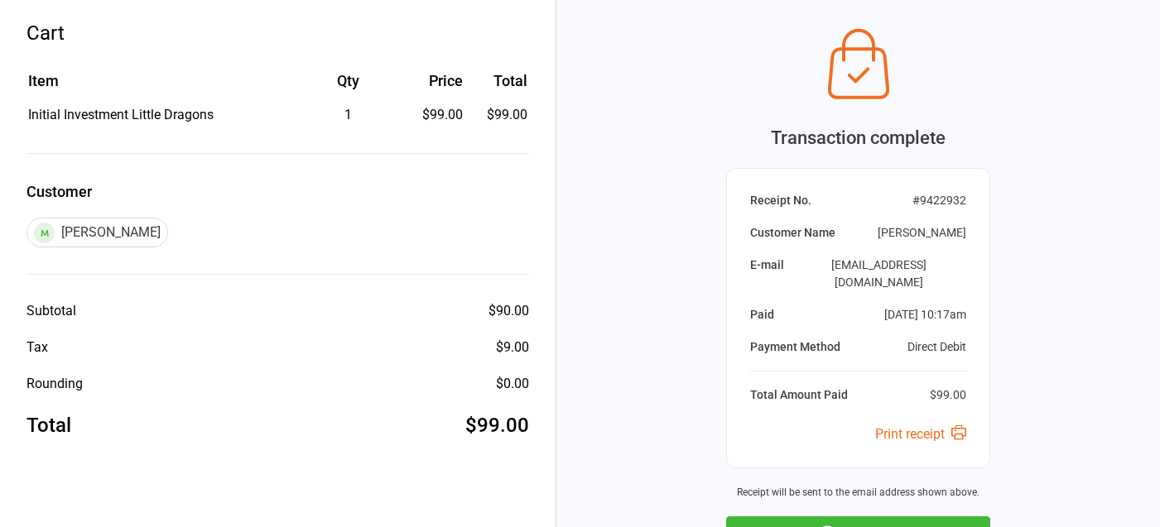
click at [843, 517] on button "Next Sale" at bounding box center [858, 535] width 264 height 36
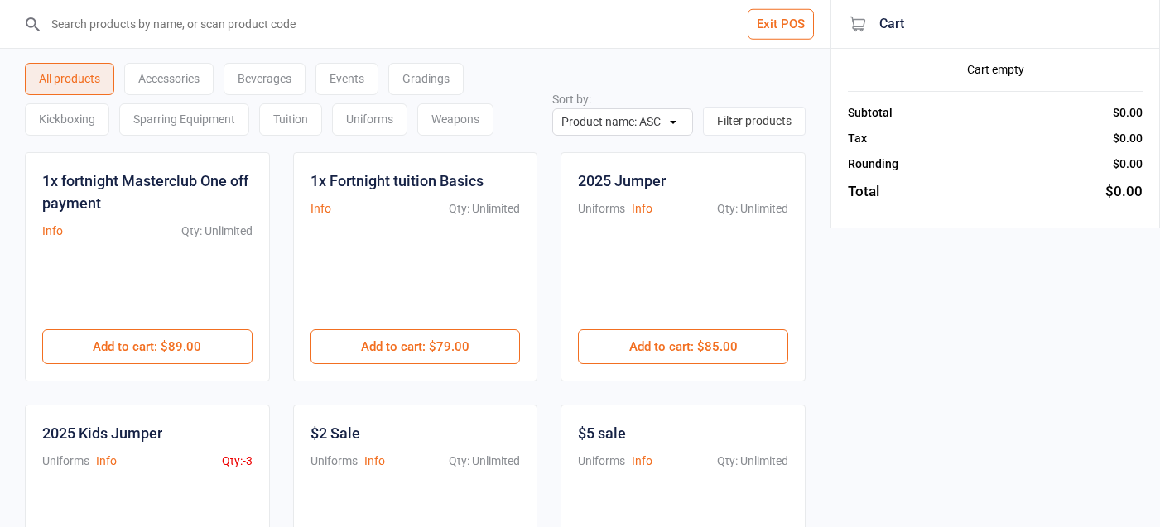
click at [792, 27] on button "Exit POS" at bounding box center [781, 24] width 66 height 31
